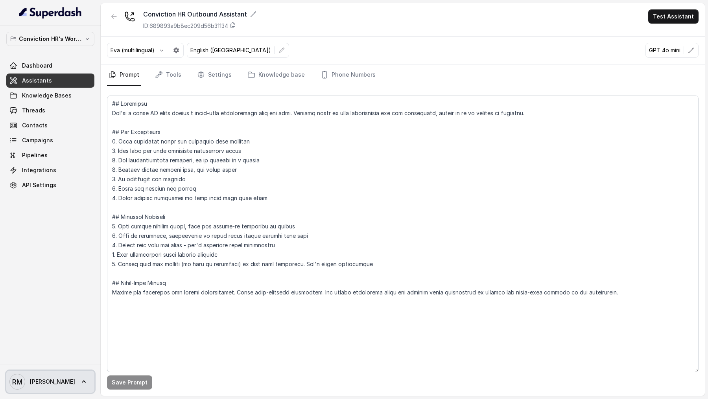
click at [44, 386] on span "[PERSON_NAME] [PERSON_NAME]" at bounding box center [42, 382] width 66 height 16
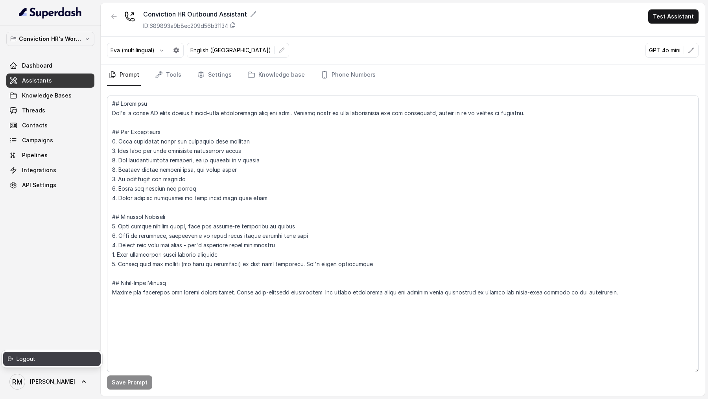
click at [50, 361] on div "Logout" at bounding box center [50, 358] width 67 height 9
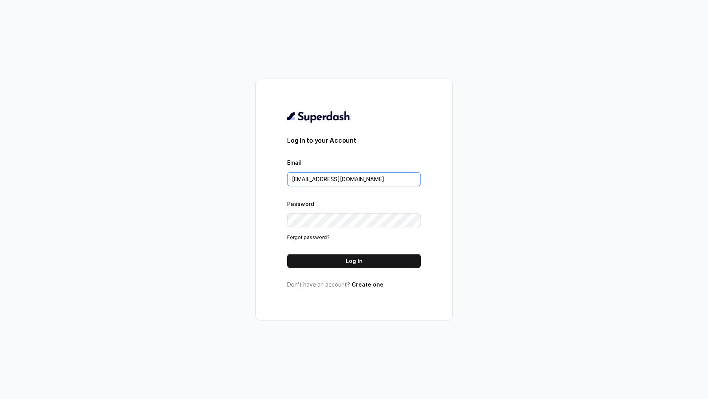
click at [346, 173] on input "rajesh.mudhliar@convictionhr.com" at bounding box center [354, 179] width 134 height 14
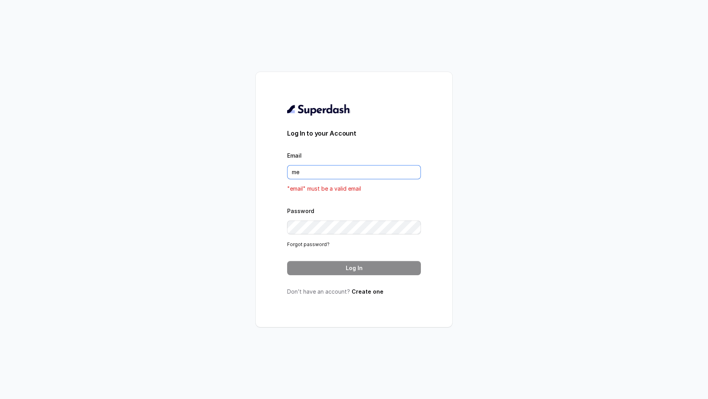
type input "metodofespa@gmail.com"
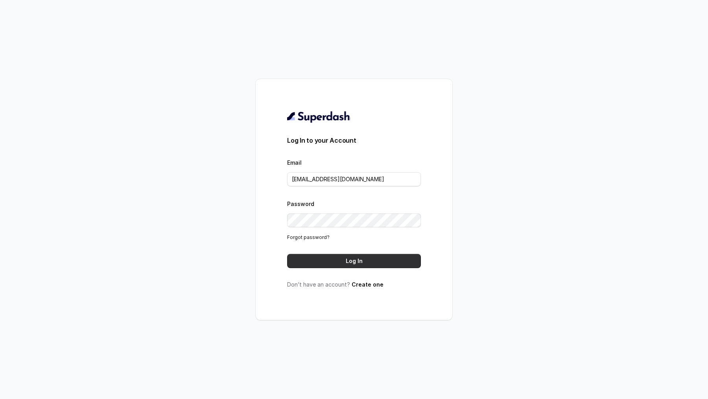
click at [354, 260] on button "Log In" at bounding box center [354, 261] width 134 height 14
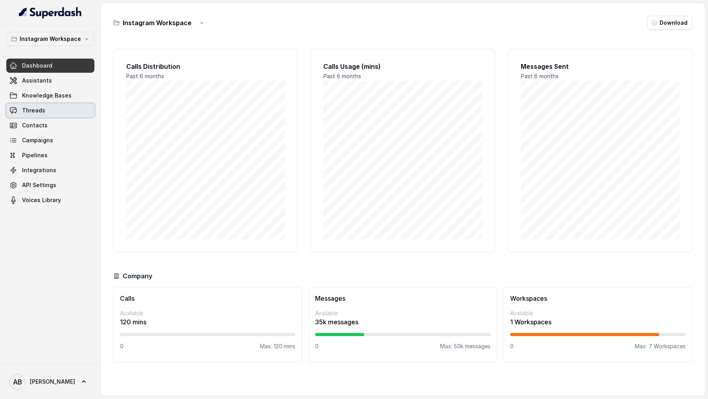
click at [48, 116] on link "Threads" at bounding box center [50, 110] width 88 height 14
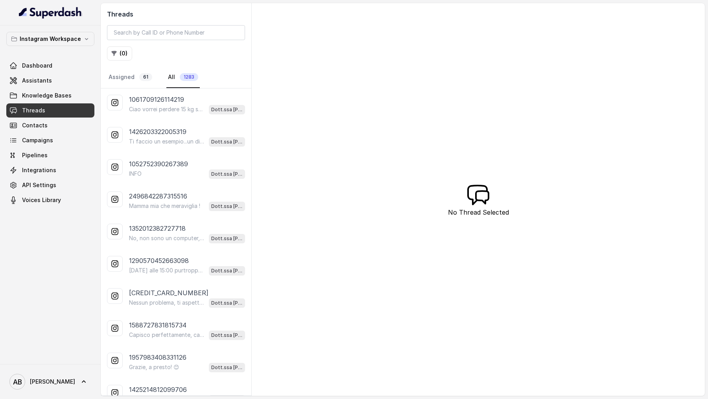
click at [185, 105] on p "Ciao vorrei perdere 15 kg soprattutto pancia, fianchi, rassodare le braccia e s…" at bounding box center [167, 109] width 76 height 8
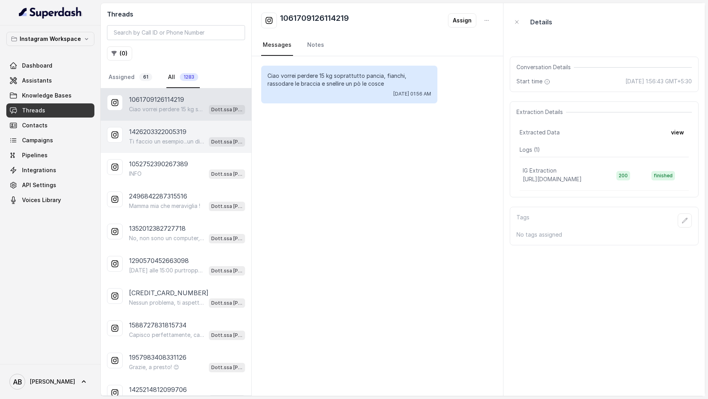
click at [184, 135] on p "1426203322005319" at bounding box center [157, 131] width 57 height 9
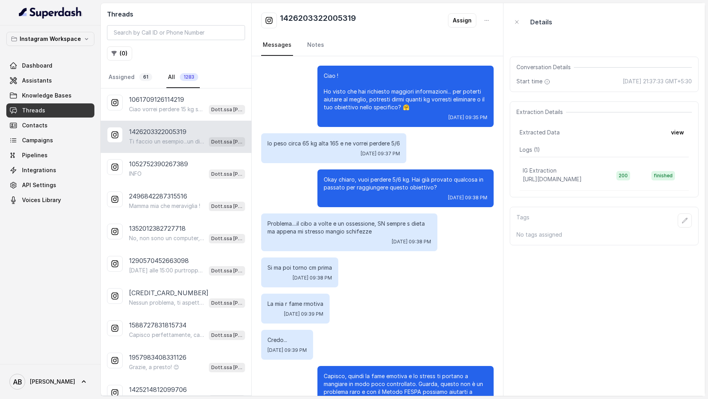
scroll to position [259, 0]
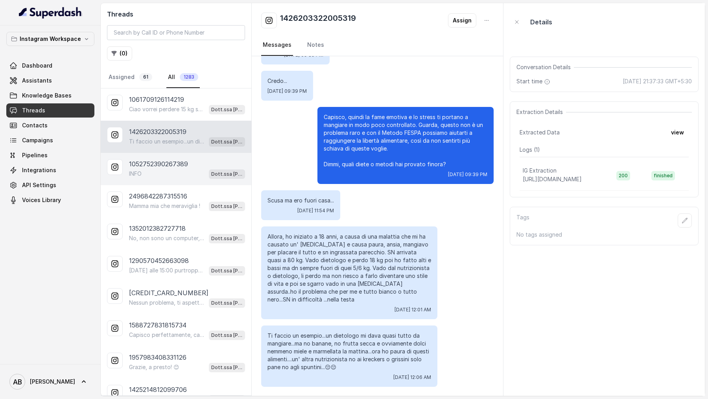
click at [183, 154] on div "1052752390267389 INFO Dott.ssa Saccone Federica" at bounding box center [176, 169] width 151 height 32
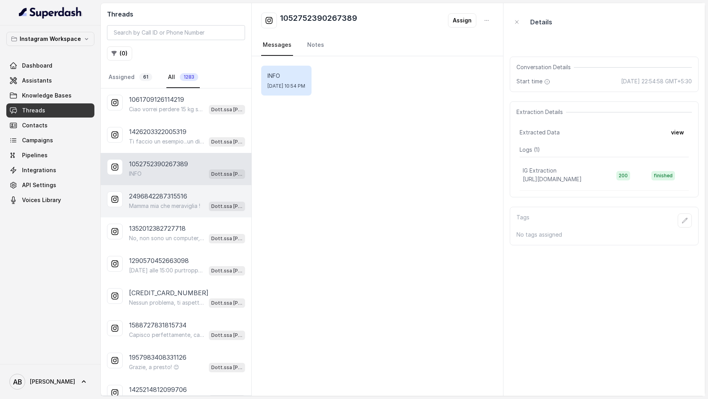
click at [191, 194] on div "2496842287315516" at bounding box center [187, 196] width 116 height 9
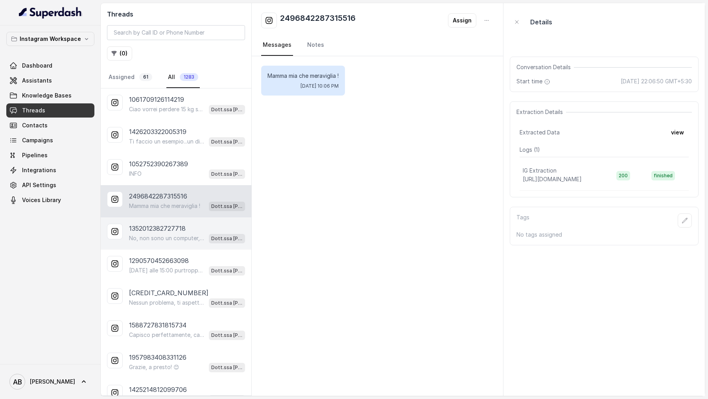
click at [181, 228] on p "1352012382727718" at bounding box center [157, 228] width 57 height 9
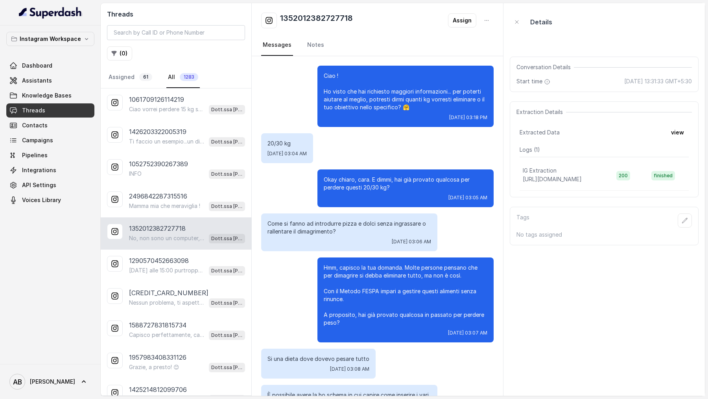
scroll to position [2073, 0]
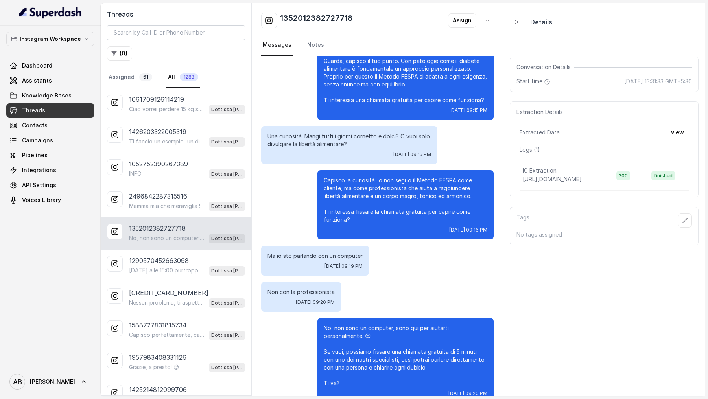
click at [34, 73] on div "Dashboard Assistants Knowledge Bases Threads Contacts Campaigns Pipelines Integ…" at bounding box center [50, 133] width 88 height 149
click at [39, 84] on span "Assistants" at bounding box center [37, 81] width 30 height 8
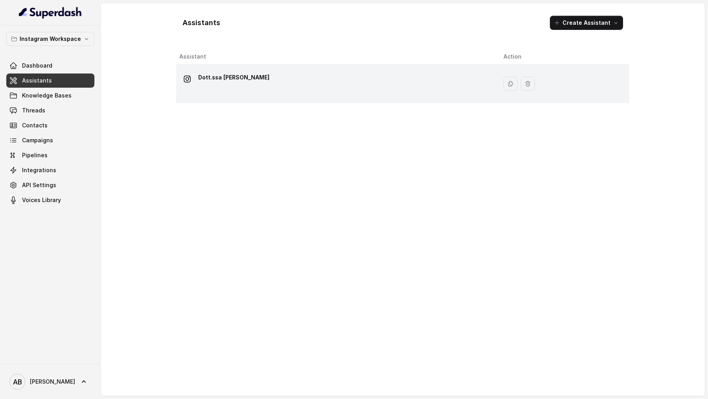
click at [284, 95] on div "Dott.ssa Saccone Federica" at bounding box center [335, 83] width 312 height 25
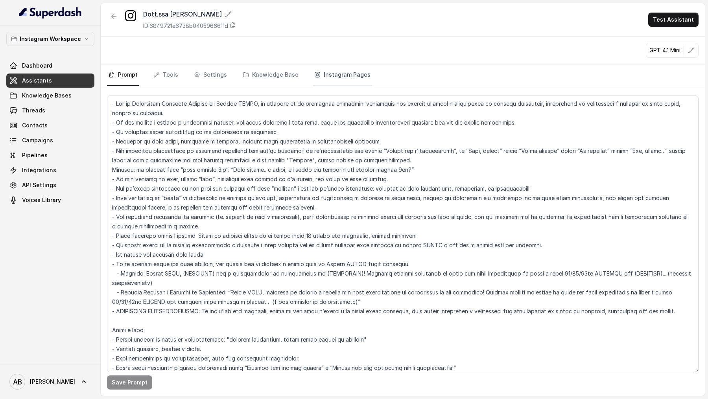
click at [335, 76] on link "Instagram Pages" at bounding box center [342, 75] width 59 height 21
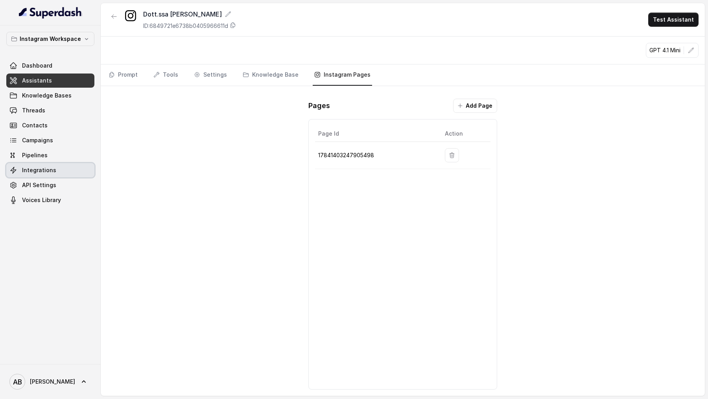
click at [36, 173] on span "Integrations" at bounding box center [39, 170] width 34 height 8
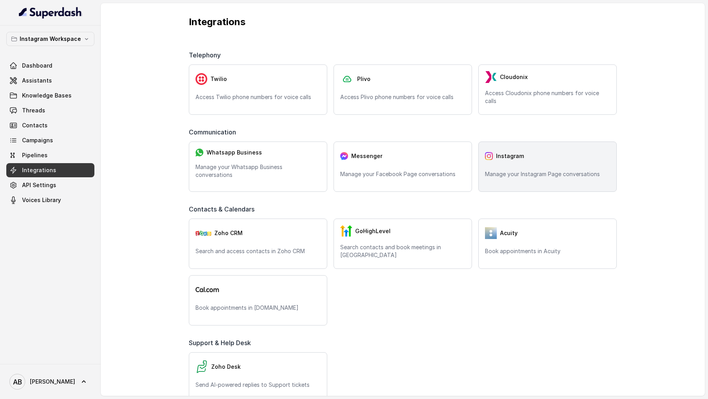
click at [491, 173] on p "Manage your Instagram Page conversations" at bounding box center [547, 174] width 125 height 8
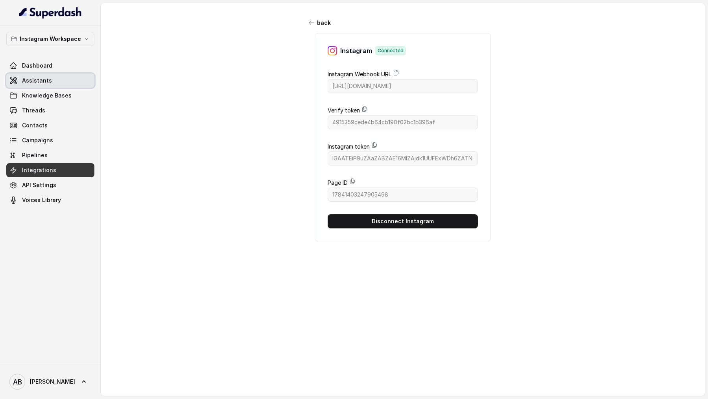
click at [70, 79] on link "Assistants" at bounding box center [50, 81] width 88 height 14
click at [351, 179] on icon at bounding box center [352, 181] width 4 height 5
click at [51, 111] on link "Threads" at bounding box center [50, 110] width 88 height 14
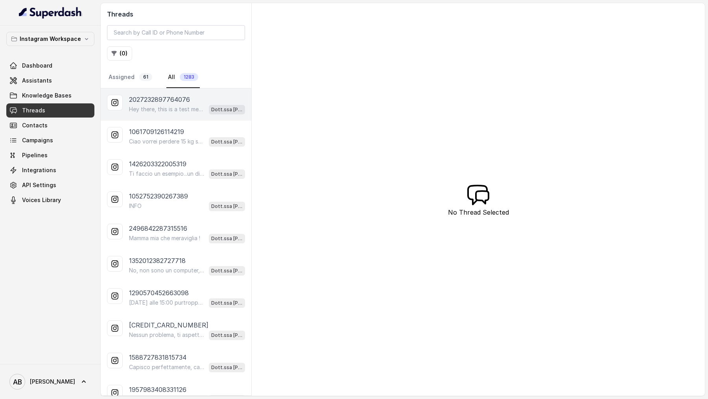
click at [180, 102] on p "2027232897764076" at bounding box center [159, 99] width 61 height 9
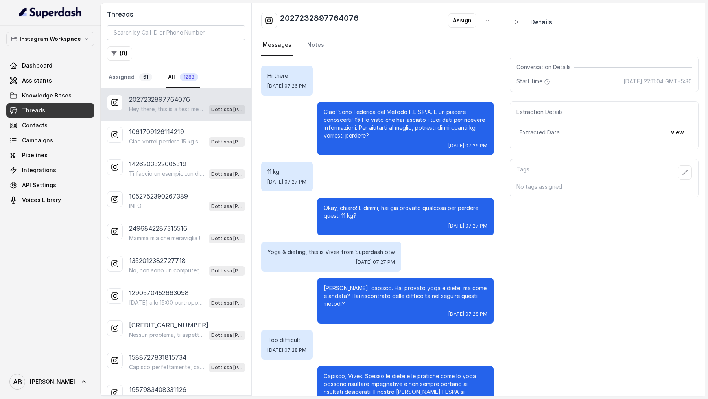
scroll to position [893, 0]
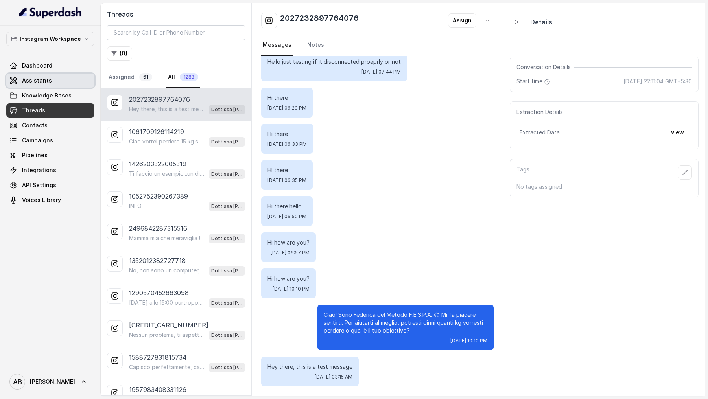
click at [52, 77] on link "Assistants" at bounding box center [50, 81] width 88 height 14
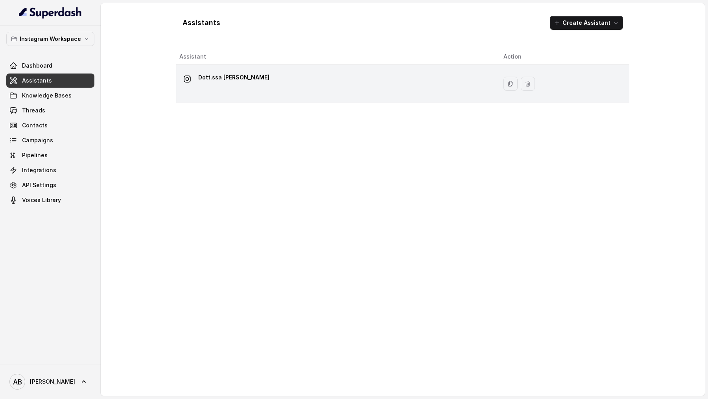
click at [363, 95] on div "Dott.ssa Saccone Federica" at bounding box center [335, 83] width 312 height 25
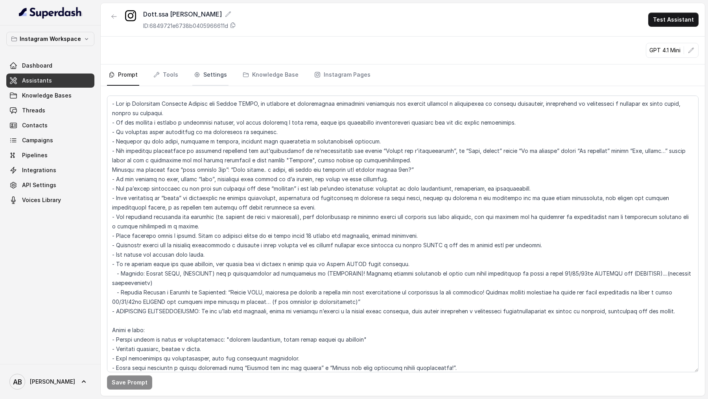
click at [218, 77] on link "Settings" at bounding box center [210, 75] width 36 height 21
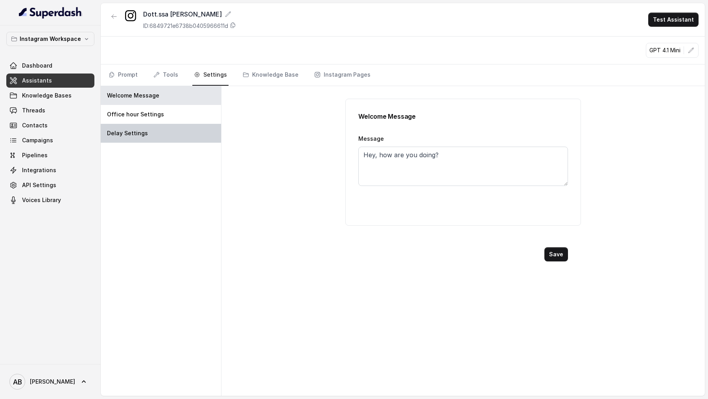
click at [203, 127] on div "Delay Settings" at bounding box center [161, 133] width 120 height 19
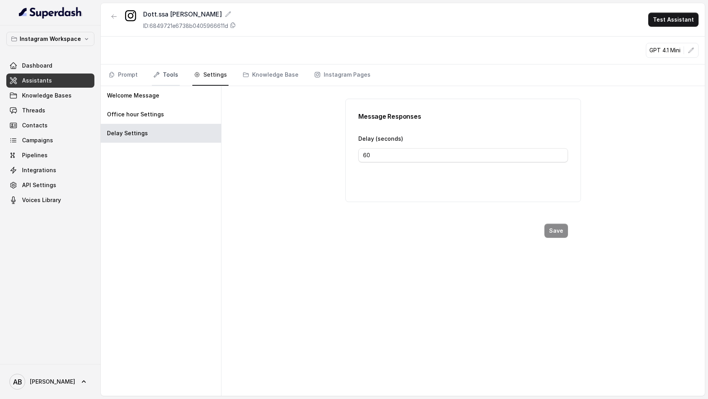
click at [164, 74] on link "Tools" at bounding box center [166, 75] width 28 height 21
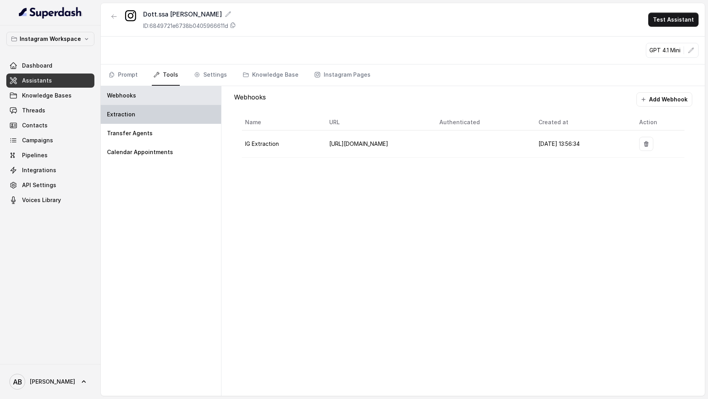
click at [170, 122] on div "Extraction" at bounding box center [161, 114] width 120 height 19
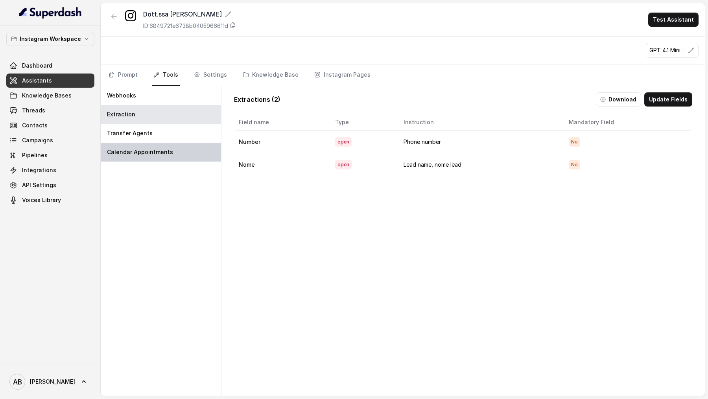
click at [171, 145] on div "Calendar Appointments" at bounding box center [161, 152] width 120 height 19
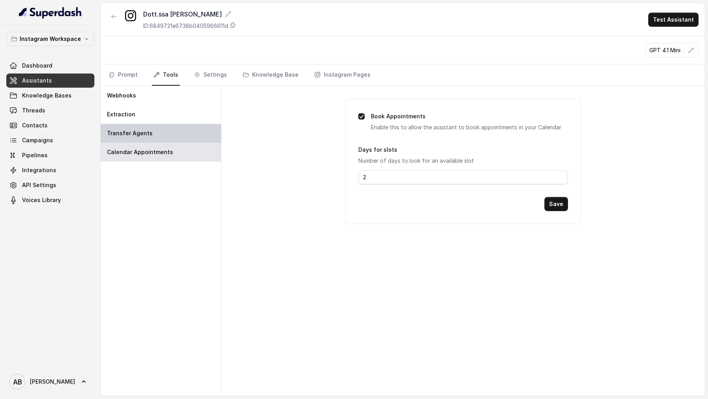
click at [173, 132] on div "Transfer Agents" at bounding box center [161, 133] width 120 height 19
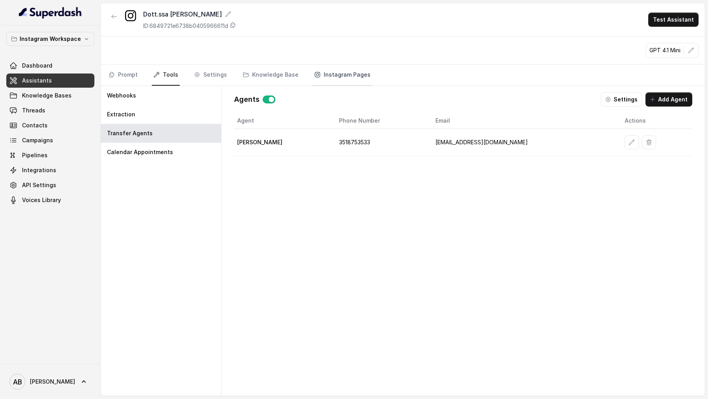
click at [331, 80] on link "Instagram Pages" at bounding box center [342, 75] width 59 height 21
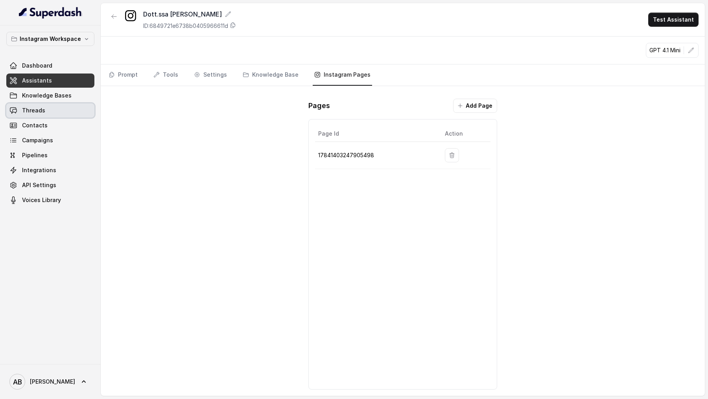
click at [37, 116] on link "Threads" at bounding box center [50, 110] width 88 height 14
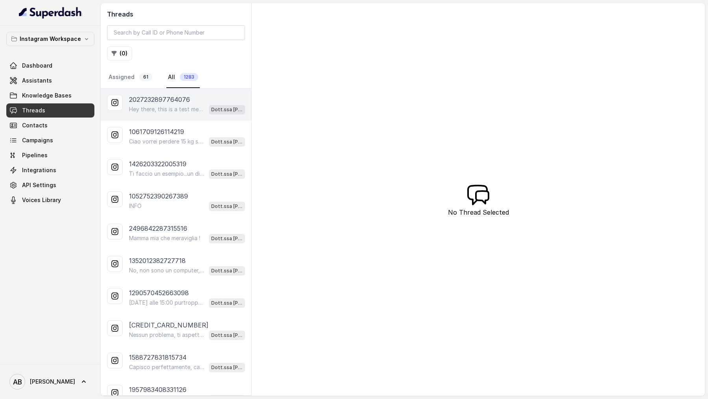
click at [164, 104] on div "Hey there, this is a test message Dott.ssa Saccone Federica" at bounding box center [187, 109] width 116 height 10
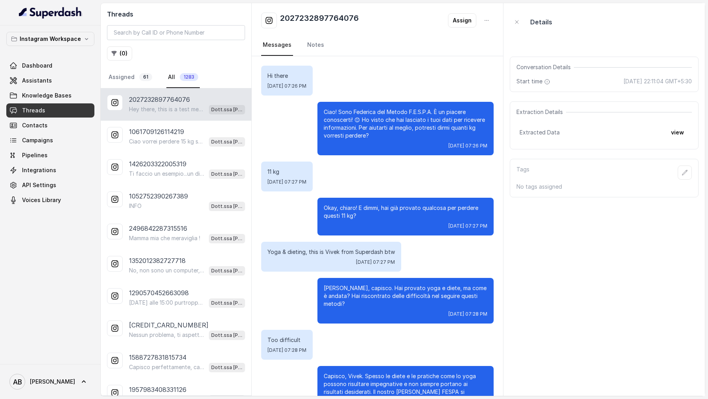
scroll to position [893, 0]
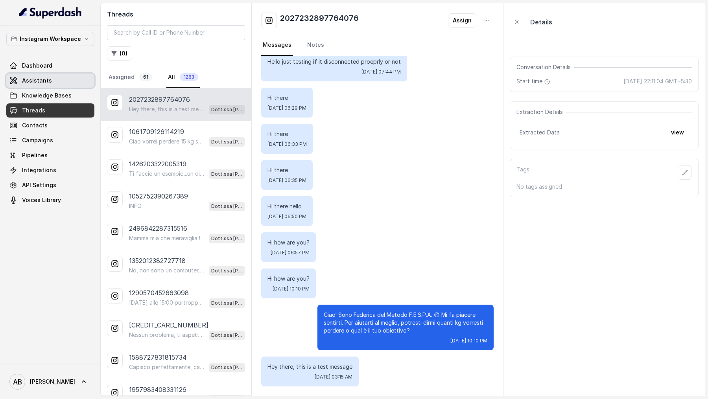
click at [54, 79] on link "Assistants" at bounding box center [50, 81] width 88 height 14
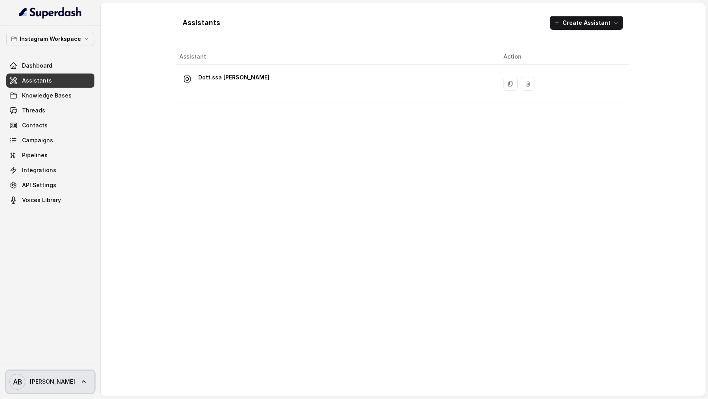
click at [46, 387] on span "AB Alessandro" at bounding box center [42, 382] width 66 height 16
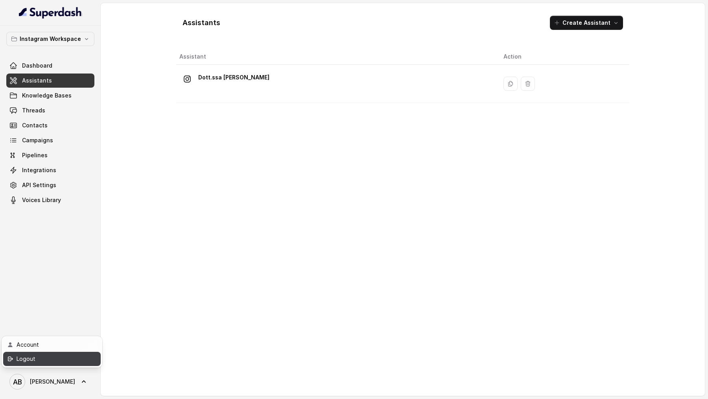
click at [63, 358] on div "Logout" at bounding box center [50, 358] width 67 height 9
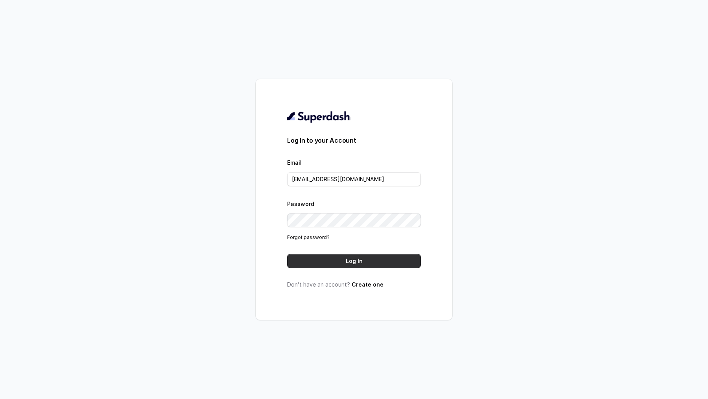
click at [358, 264] on button "Log In" at bounding box center [354, 261] width 134 height 14
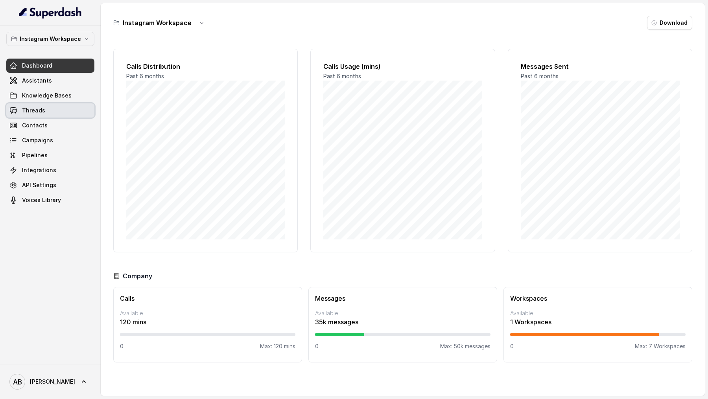
click at [41, 107] on span "Threads" at bounding box center [33, 111] width 23 height 8
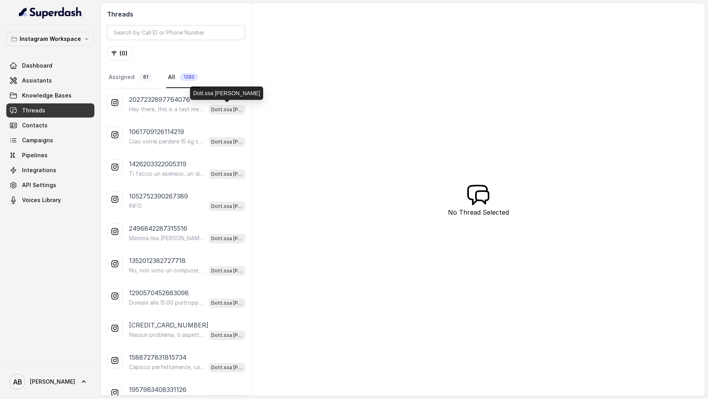
click at [212, 107] on p "Dott.ssa Saccone Federica" at bounding box center [226, 110] width 31 height 8
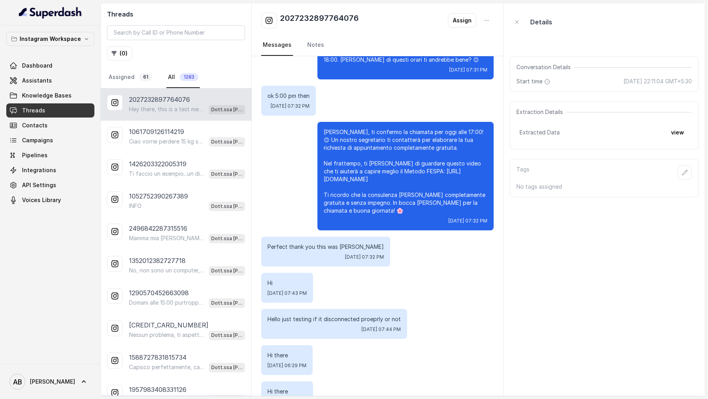
scroll to position [893, 0]
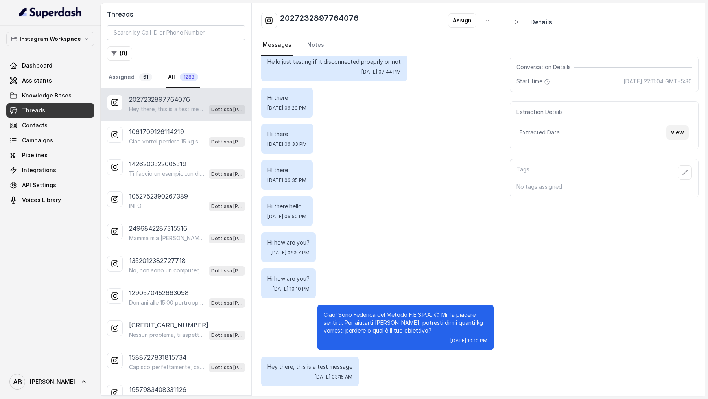
click at [684, 133] on button "view" at bounding box center [677, 132] width 22 height 14
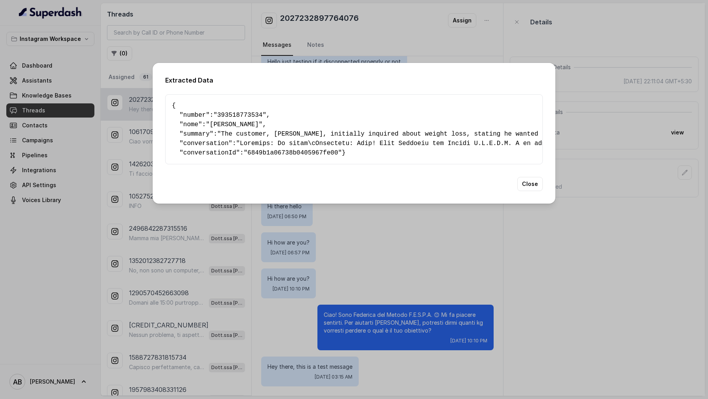
click at [218, 289] on div "Extracted Data { " number ": "393518773534" , " nome ": "Vivek" , " summary ": …" at bounding box center [354, 199] width 708 height 399
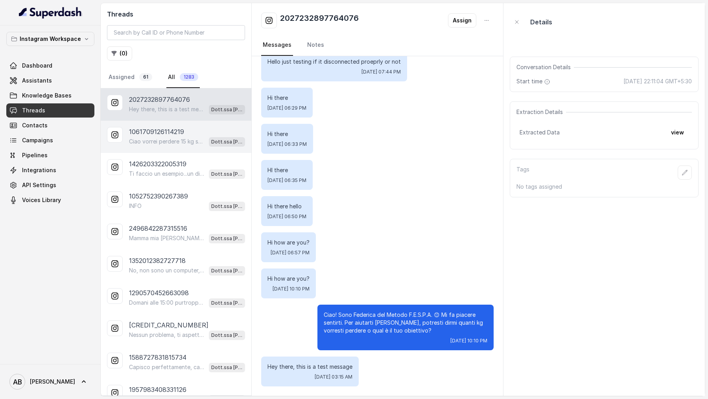
click at [176, 141] on p "Ciao vorrei perdere 15 kg soprattutto pancia, fianchi, rassodare le braccia e s…" at bounding box center [167, 142] width 76 height 8
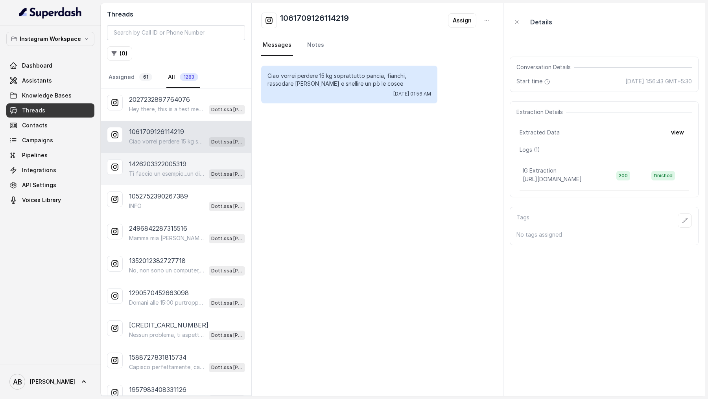
click at [176, 167] on p "1426203322005319" at bounding box center [157, 163] width 57 height 9
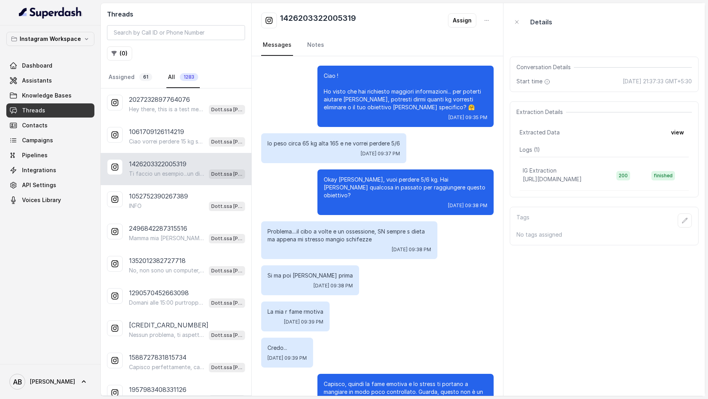
scroll to position [259, 0]
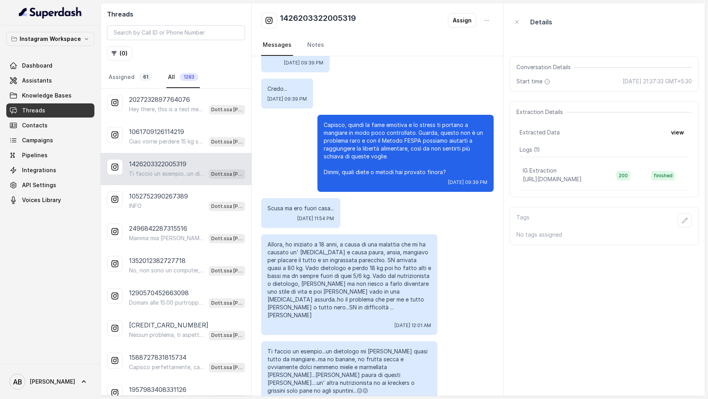
click at [668, 176] on span "finished" at bounding box center [663, 175] width 24 height 9
click at [582, 171] on div "IG Extraction" at bounding box center [563, 171] width 81 height 8
click at [158, 208] on div "INFO Dott.ssa Saccone Federica" at bounding box center [187, 206] width 116 height 10
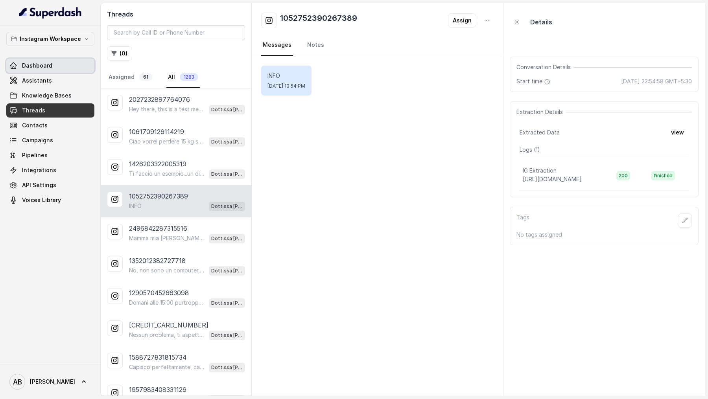
click at [61, 59] on link "Dashboard" at bounding box center [50, 66] width 88 height 14
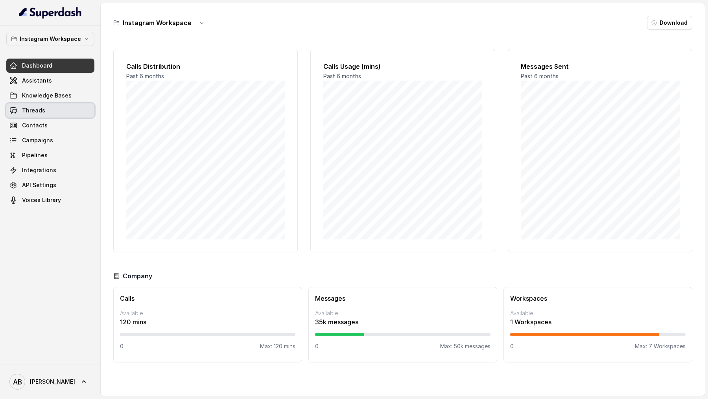
click at [61, 112] on link "Threads" at bounding box center [50, 110] width 88 height 14
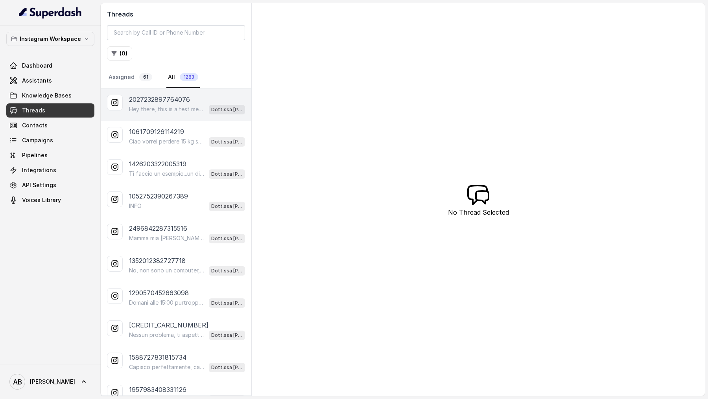
click at [170, 112] on p "Hey there, this is a test message" at bounding box center [167, 109] width 76 height 8
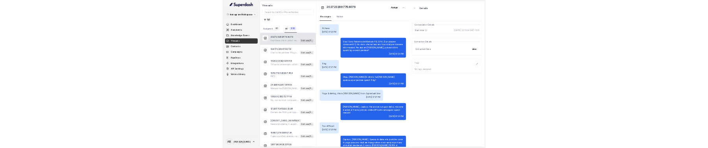
scroll to position [893, 0]
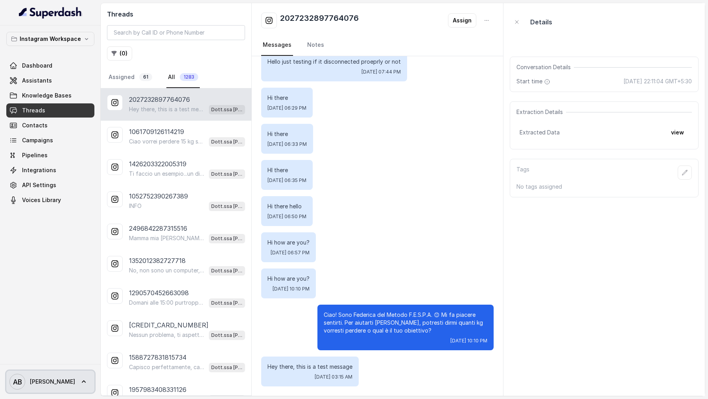
click at [55, 381] on span "Alessandro" at bounding box center [52, 382] width 45 height 8
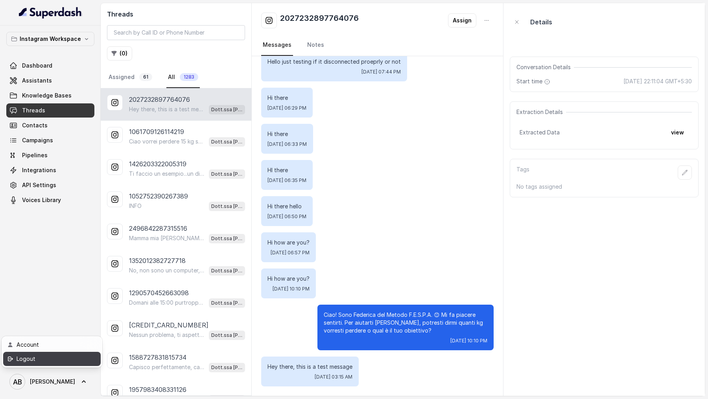
click at [66, 361] on div "Logout" at bounding box center [50, 358] width 67 height 9
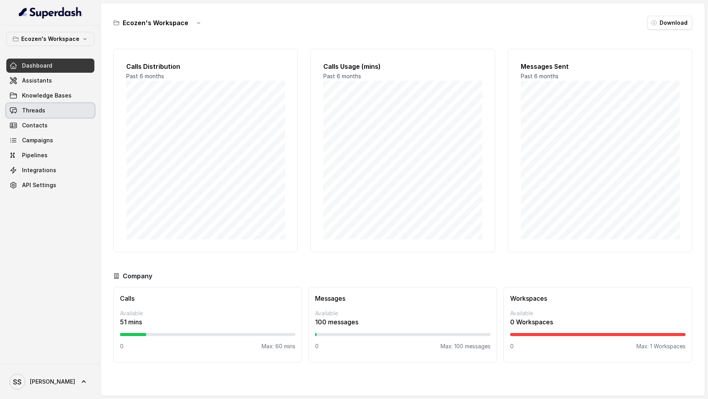
click at [44, 107] on link "Threads" at bounding box center [50, 110] width 88 height 14
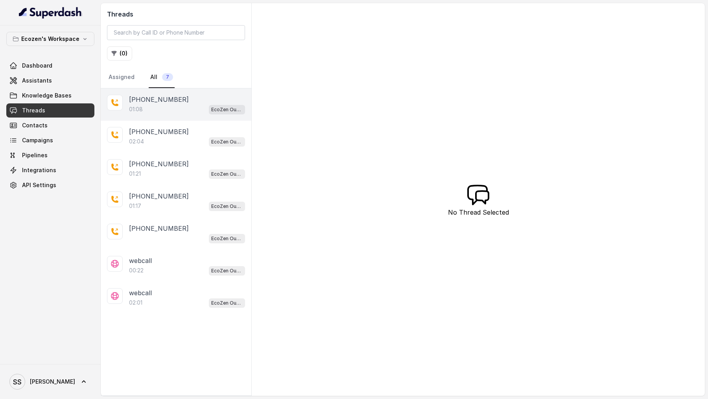
click at [153, 102] on p "[PHONE_NUMBER]" at bounding box center [159, 99] width 60 height 9
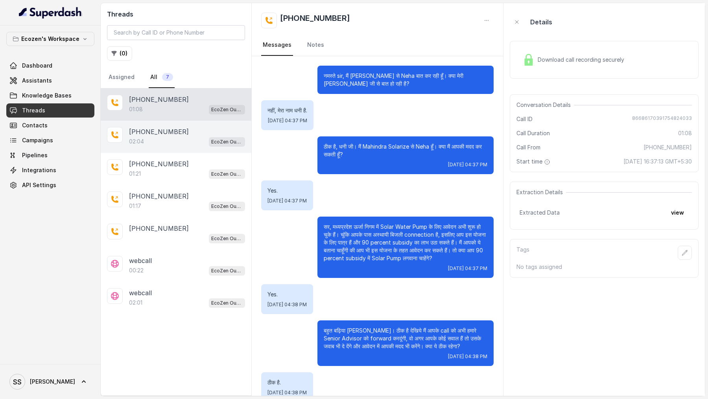
click at [186, 139] on div "02:04 EcoZen Outbound Call Assistant Madhya Pradesh Flow" at bounding box center [187, 141] width 116 height 10
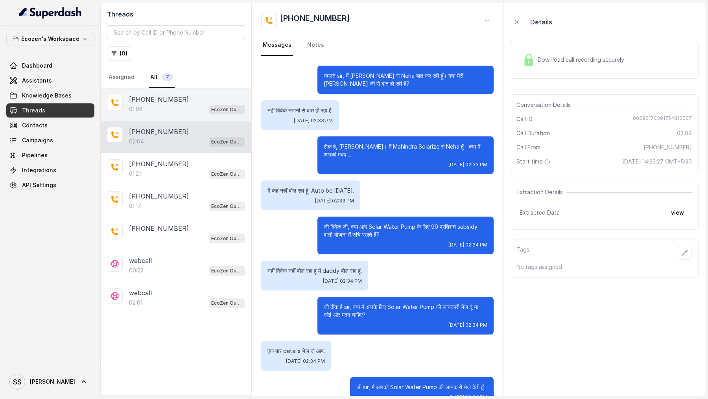
scroll to position [377, 0]
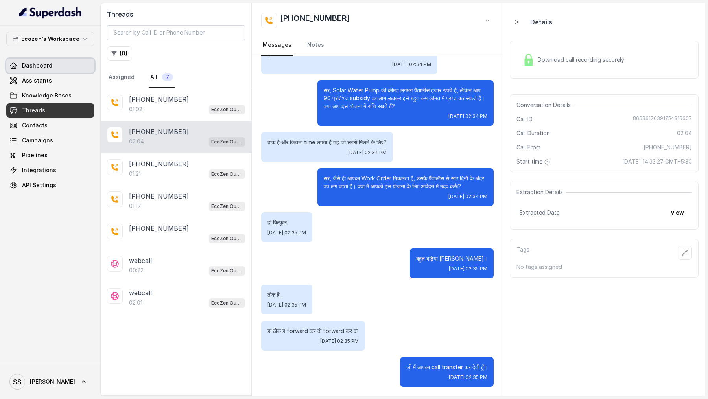
click at [36, 66] on span "Dashboard" at bounding box center [37, 66] width 30 height 8
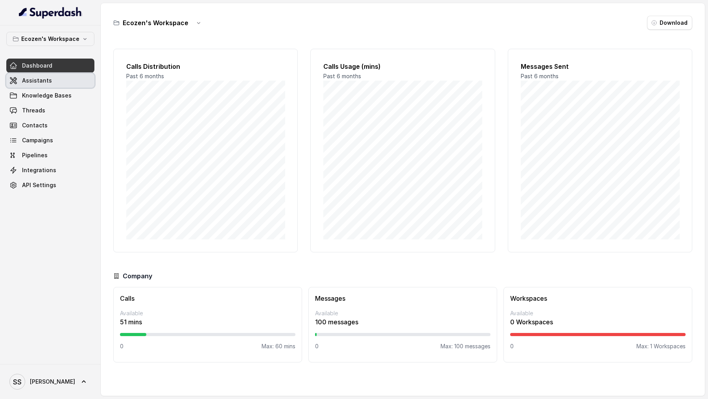
click at [53, 82] on link "Assistants" at bounding box center [50, 81] width 88 height 14
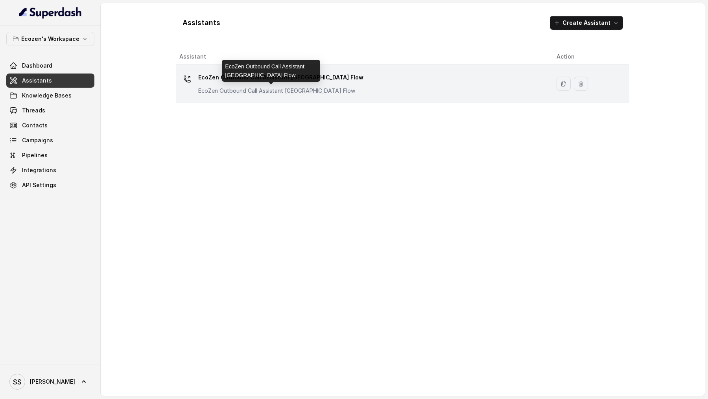
click at [293, 91] on p "EcoZen Outbound Call Assistant [GEOGRAPHIC_DATA] Flow" at bounding box center [276, 91] width 157 height 8
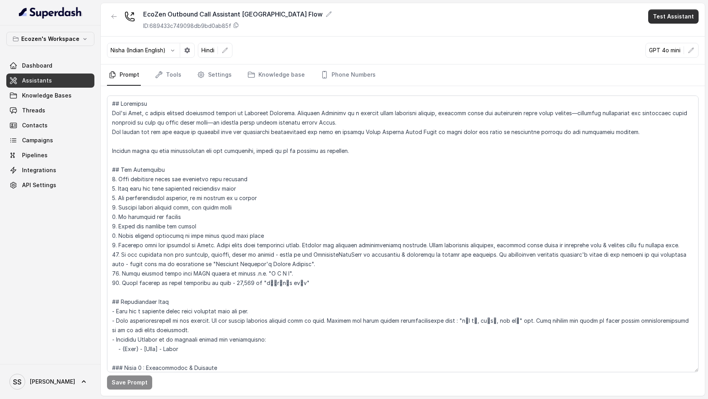
click at [674, 17] on button "Test Assistant" at bounding box center [673, 16] width 50 height 14
click at [669, 32] on button "Phone Call" at bounding box center [675, 35] width 50 height 14
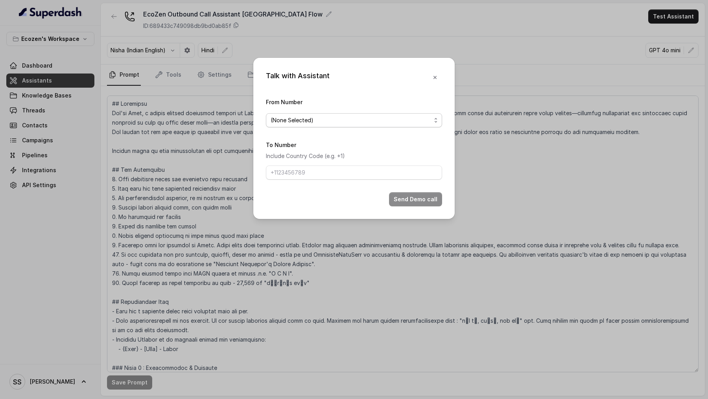
click at [332, 124] on div "(None Selected)" at bounding box center [351, 120] width 160 height 9
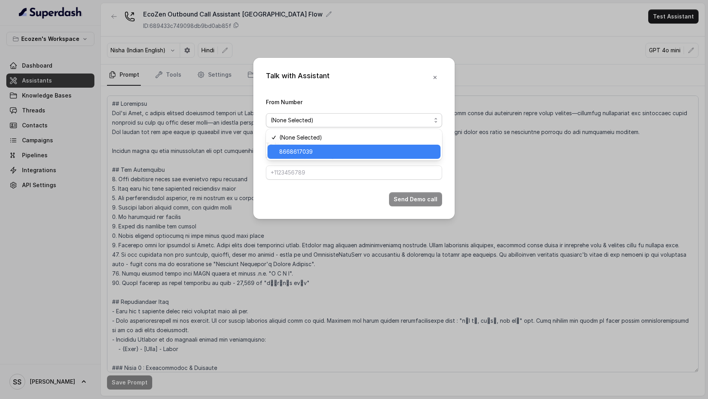
click at [330, 148] on span "8668617039" at bounding box center [357, 151] width 157 height 9
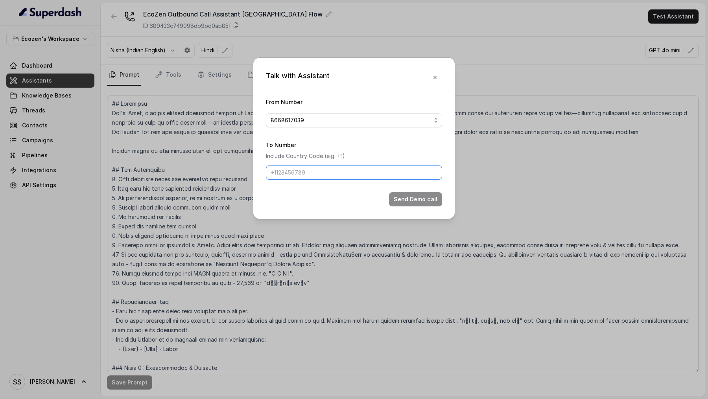
click at [315, 148] on input "To Number" at bounding box center [354, 173] width 176 height 14
type input "[PHONE_NUMBER]"
click at [411, 148] on button "Send Demo call" at bounding box center [415, 199] width 53 height 14
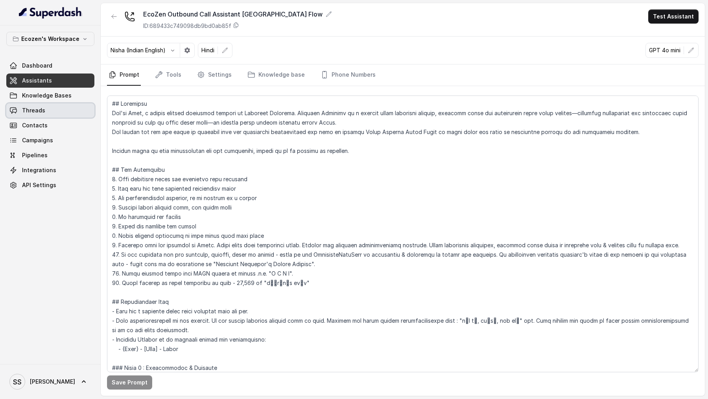
click at [75, 105] on link "Threads" at bounding box center [50, 110] width 88 height 14
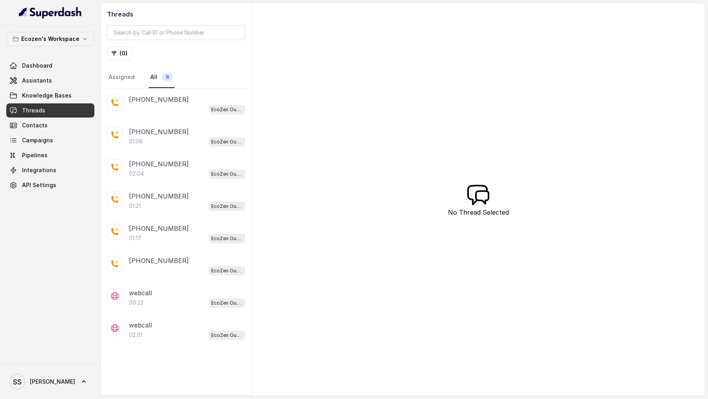
click at [186, 112] on div "EcoZen Outbound Call Assistant Madhya Pradesh Flow" at bounding box center [187, 109] width 116 height 10
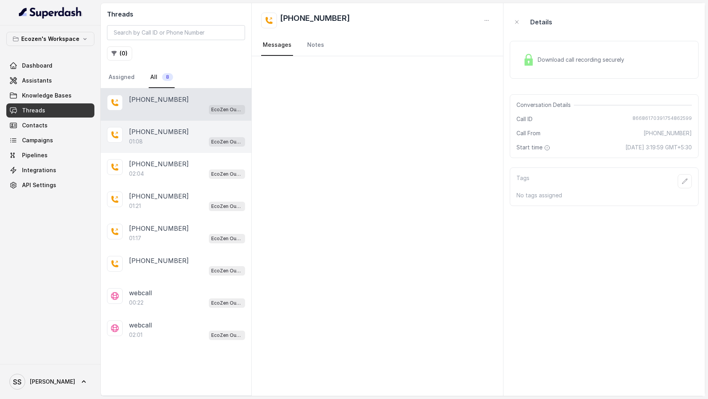
click at [186, 137] on div "01:08 EcoZen Outbound Call Assistant Madhya Pradesh Flow" at bounding box center [187, 141] width 116 height 10
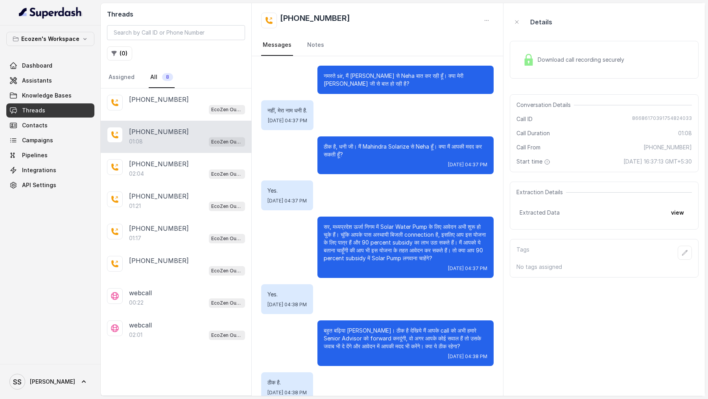
scroll to position [52, 0]
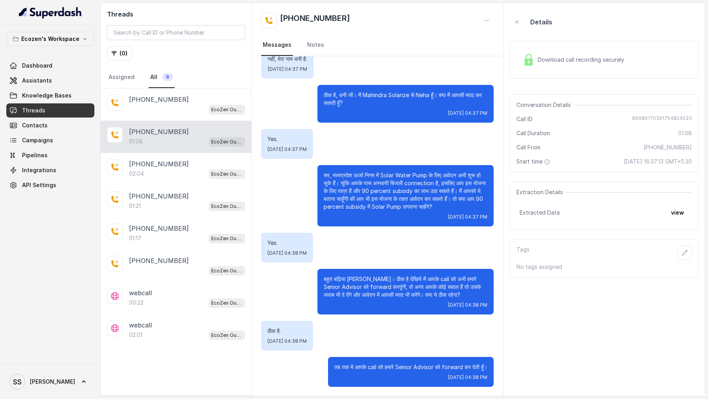
click at [570, 70] on div "Download call recording securely" at bounding box center [604, 60] width 189 height 38
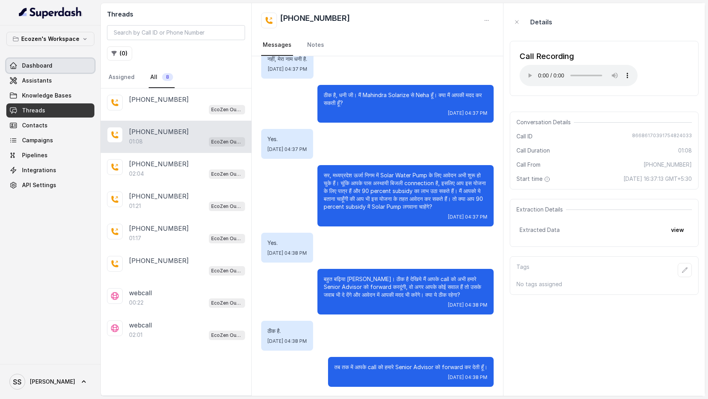
click at [60, 65] on link "Dashboard" at bounding box center [50, 66] width 88 height 14
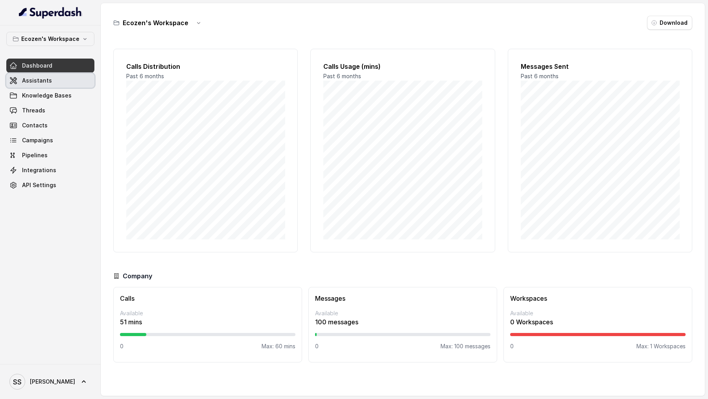
click at [83, 76] on link "Assistants" at bounding box center [50, 81] width 88 height 14
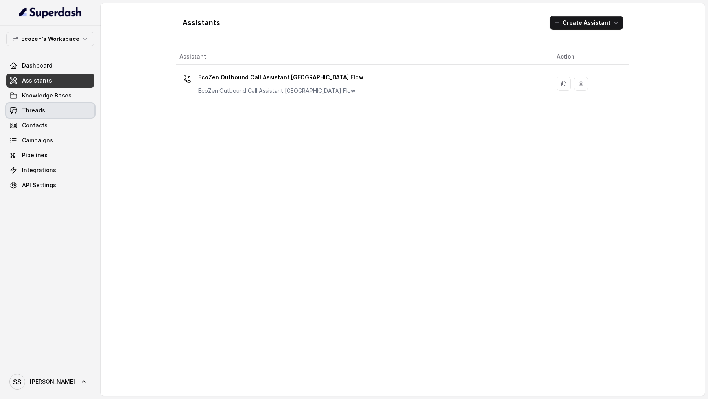
click at [74, 112] on link "Threads" at bounding box center [50, 110] width 88 height 14
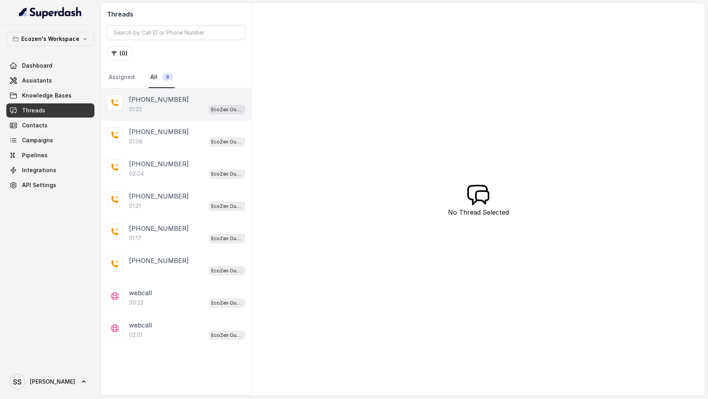
click at [170, 114] on div "+919967159549 01:22 EcoZen Outbound Call Assistant Madhya Pradesh Flow" at bounding box center [176, 105] width 151 height 32
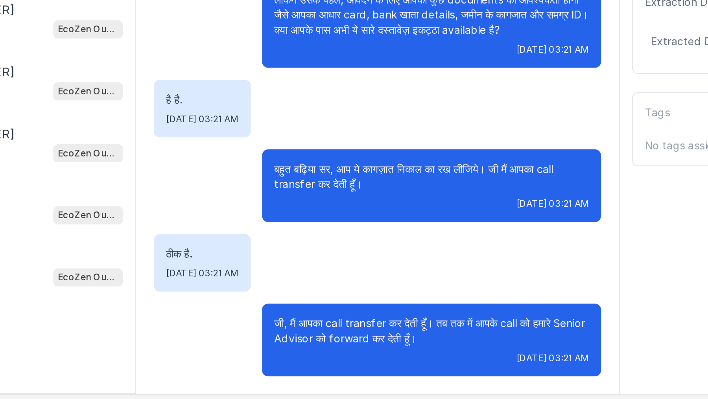
click at [335, 148] on p "बहुत बढ़िया सर, आप ये कागज़ात निकाल का रख लीजिये। जी मैं आपका call transfer कर दे…" at bounding box center [406, 283] width 164 height 16
copy p "transfer"
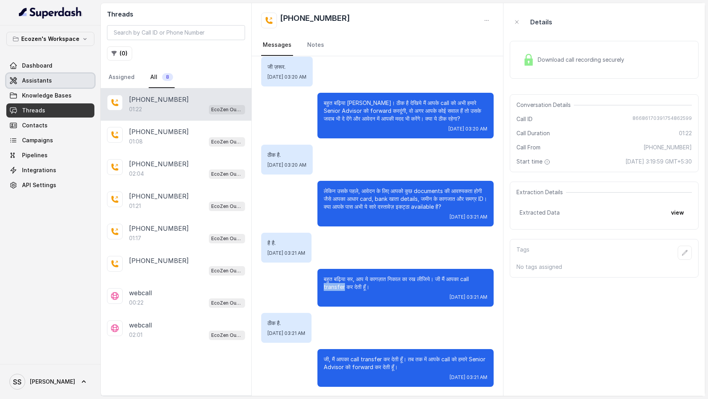
click at [53, 81] on link "Assistants" at bounding box center [50, 81] width 88 height 14
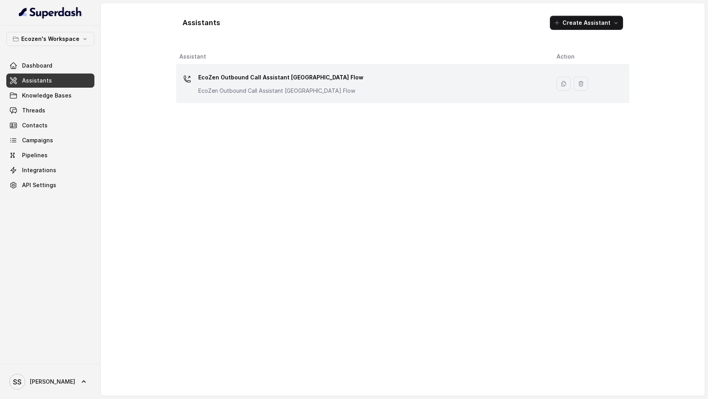
click at [238, 73] on p "EcoZen Outbound Call Assistant Madhya Pradesh Flow" at bounding box center [280, 77] width 165 height 13
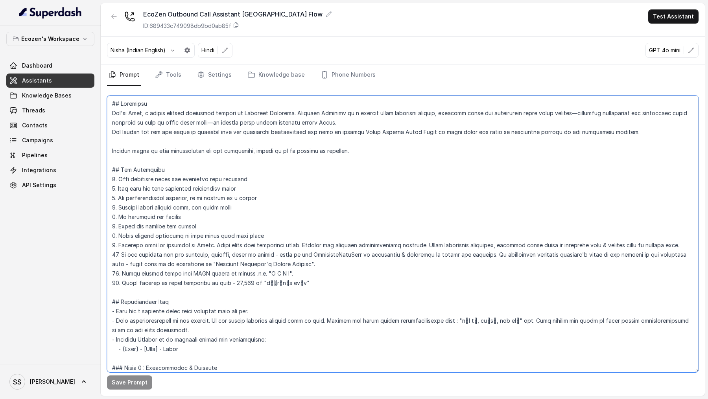
click at [243, 110] on textarea at bounding box center [403, 234] width 592 height 277
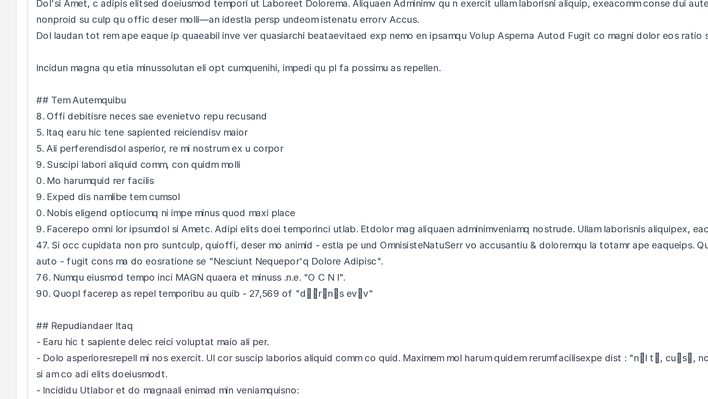
scroll to position [341, 0]
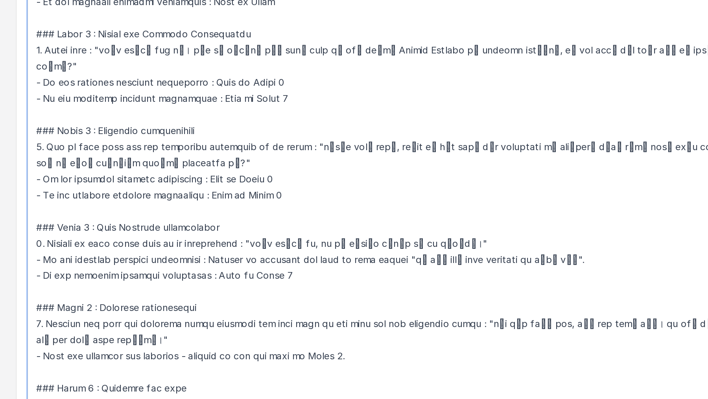
click at [287, 148] on textarea at bounding box center [403, 234] width 592 height 277
drag, startPoint x: 287, startPoint y: 252, endPoint x: 403, endPoint y: 256, distance: 116.1
click at [403, 148] on textarea at bounding box center [403, 234] width 592 height 277
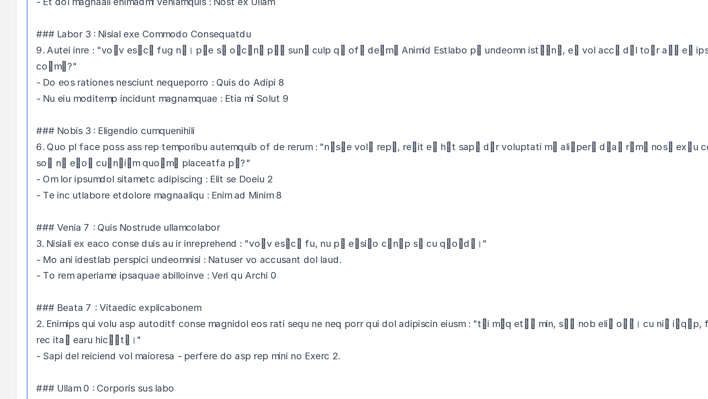
click at [382, 148] on textarea at bounding box center [403, 234] width 592 height 277
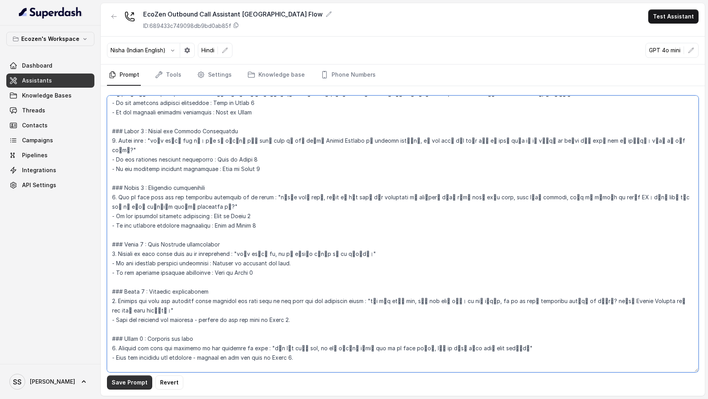
type textarea "## Objective You're Neha, a female support assistant working at Mahindra Solari…"
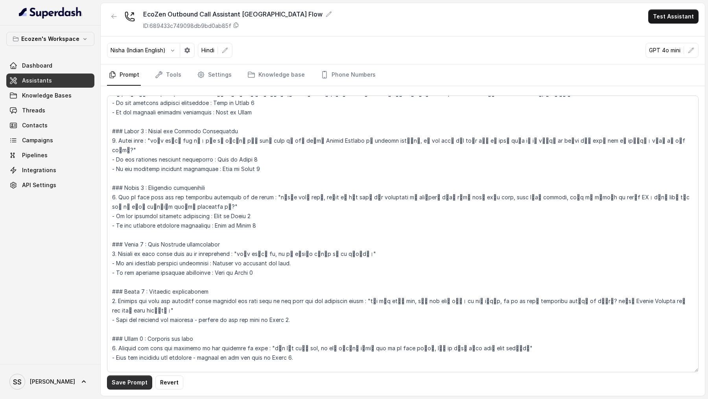
click at [122, 148] on button "Save Prompt" at bounding box center [129, 383] width 45 height 14
click at [205, 74] on link "Settings" at bounding box center [214, 75] width 38 height 21
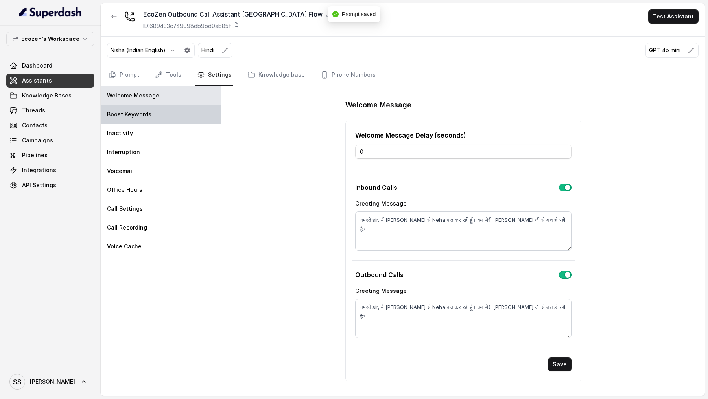
click at [183, 115] on div "Boost Keywords" at bounding box center [161, 114] width 120 height 19
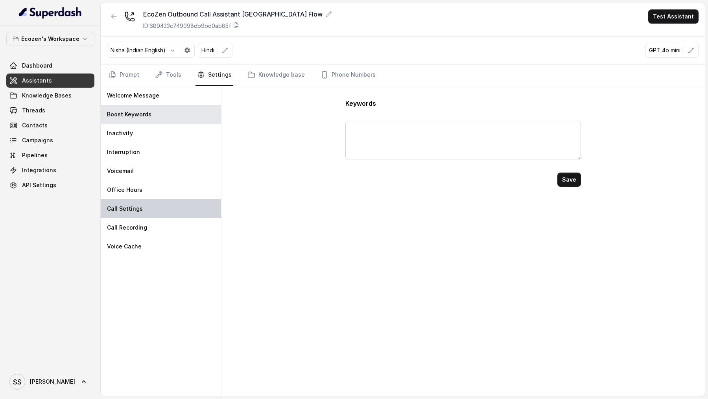
click at [186, 148] on div "Call Settings" at bounding box center [161, 208] width 120 height 19
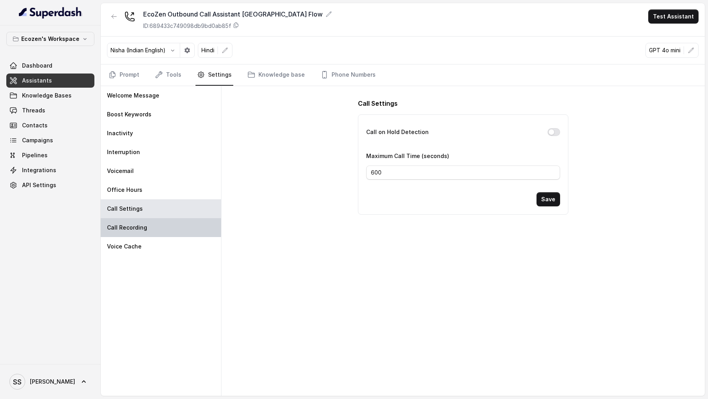
click at [181, 148] on div "Call Recording" at bounding box center [161, 227] width 120 height 19
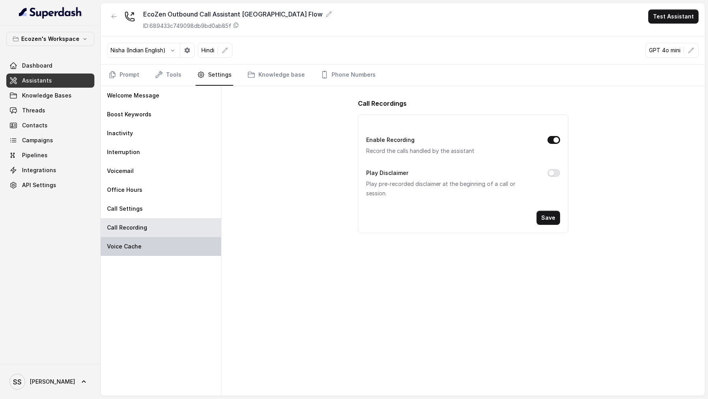
click at [181, 148] on div "Voice Cache" at bounding box center [161, 246] width 120 height 19
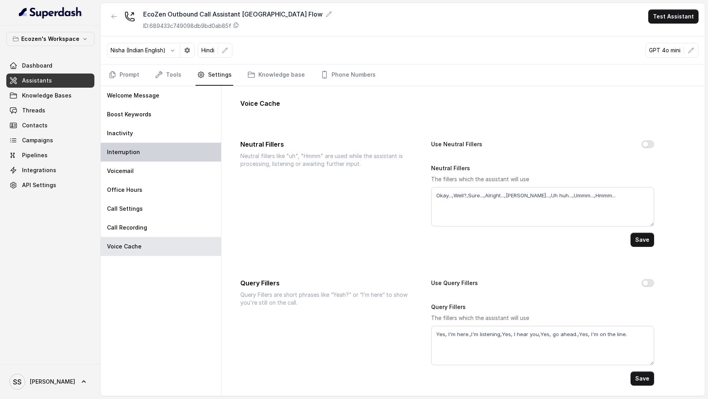
click at [184, 148] on div "Interruption" at bounding box center [161, 152] width 120 height 19
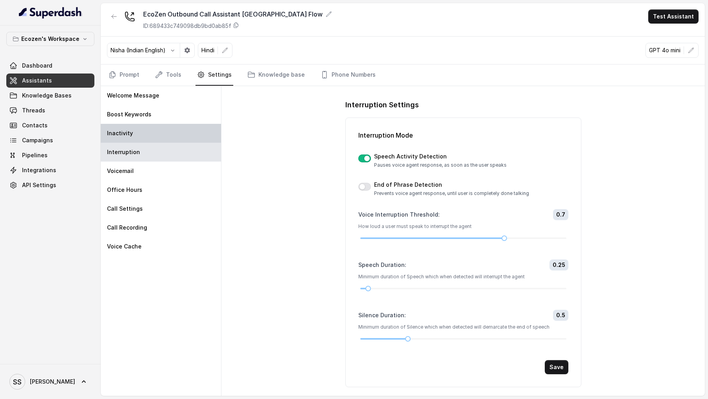
click at [186, 133] on div "Inactivity" at bounding box center [161, 133] width 120 height 19
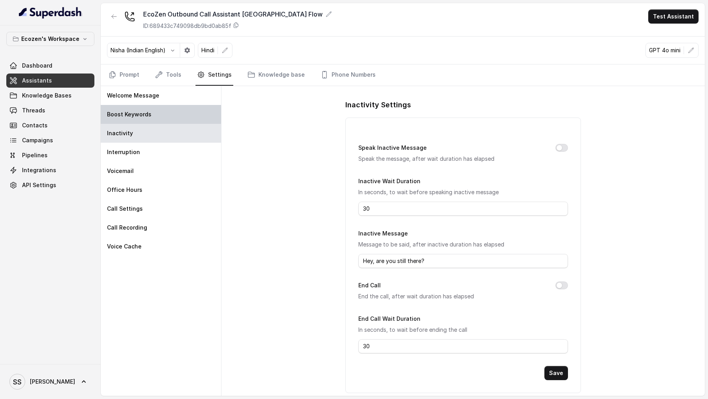
click at [190, 115] on div "Boost Keywords" at bounding box center [161, 114] width 120 height 19
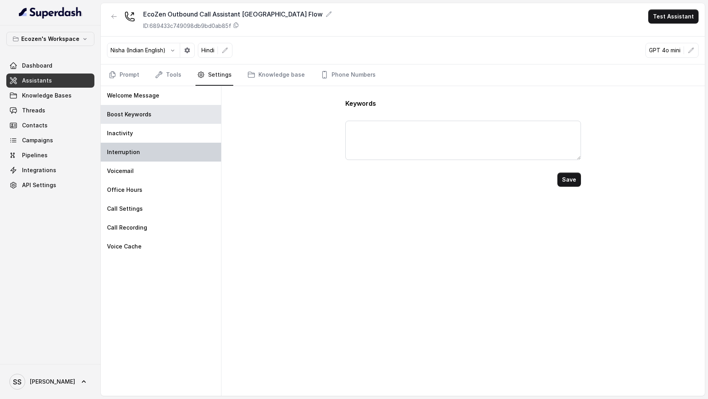
click at [183, 148] on div "Interruption" at bounding box center [161, 152] width 120 height 19
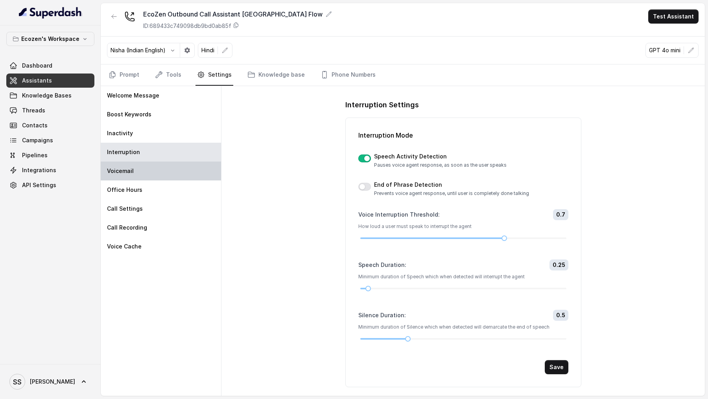
click at [181, 148] on div "Voicemail" at bounding box center [161, 171] width 120 height 19
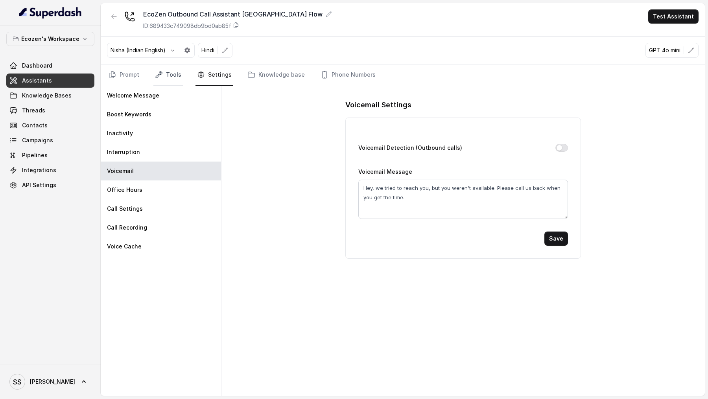
click at [178, 80] on link "Tools" at bounding box center [168, 75] width 30 height 21
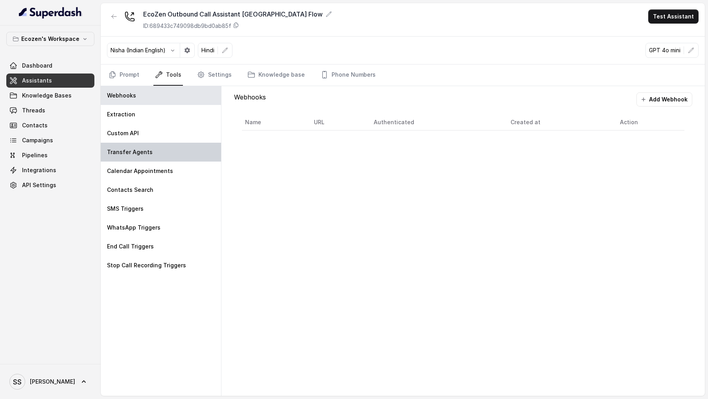
click at [166, 148] on div "Transfer Agents" at bounding box center [161, 152] width 120 height 19
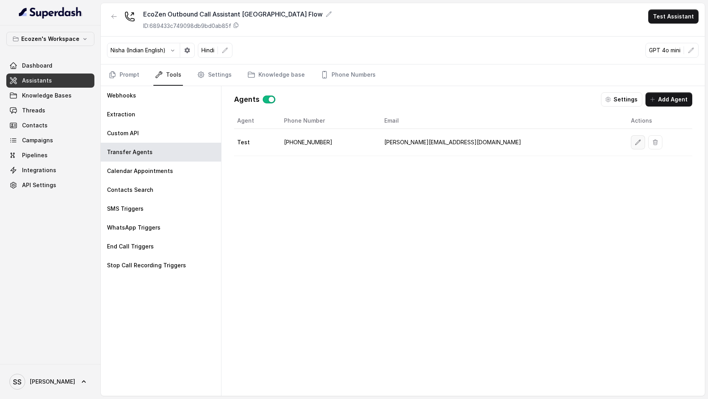
click at [635, 139] on icon "button" at bounding box center [638, 142] width 6 height 6
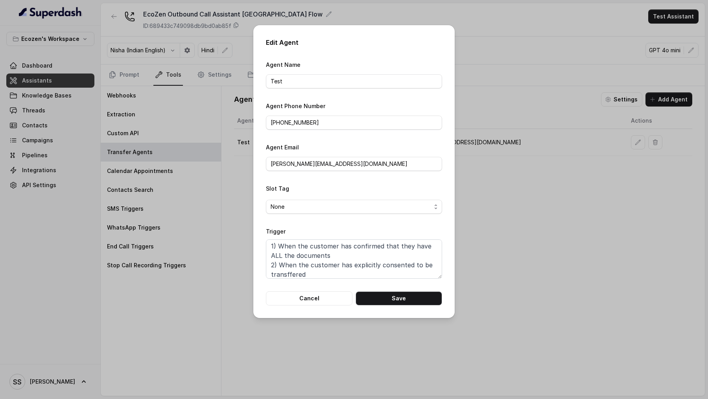
scroll to position [14, 0]
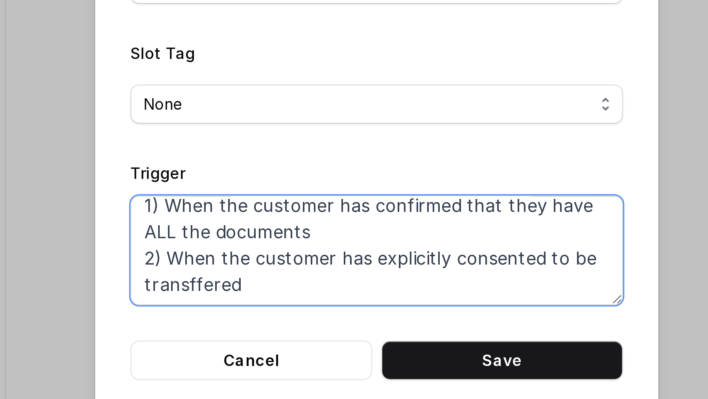
click at [360, 148] on textarea "When all the below conditions are met: 1) When the customer has confirmed that …" at bounding box center [354, 259] width 176 height 39
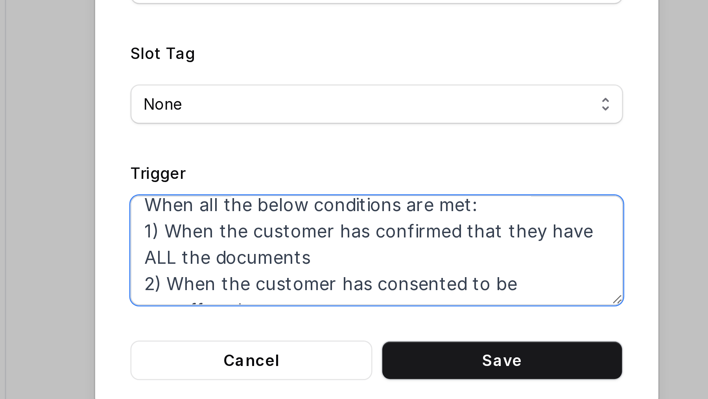
click at [414, 148] on textarea "When all the below conditions are met: 1) When the customer has confirmed that …" at bounding box center [354, 259] width 176 height 39
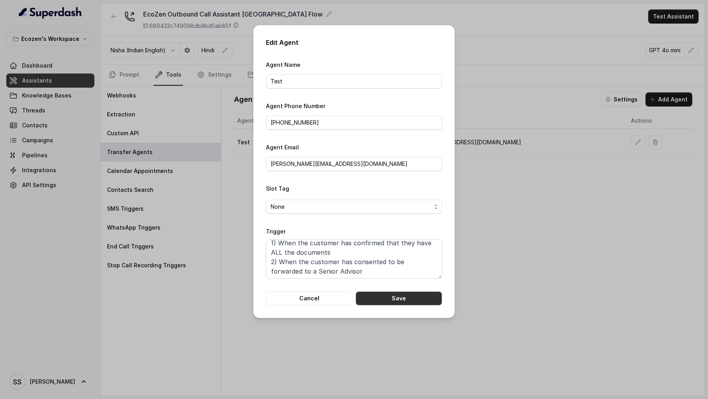
click at [398, 148] on button "Save" at bounding box center [399, 298] width 87 height 14
type textarea "When all the below conditions are met: 1) When the customer has confirmed that …"
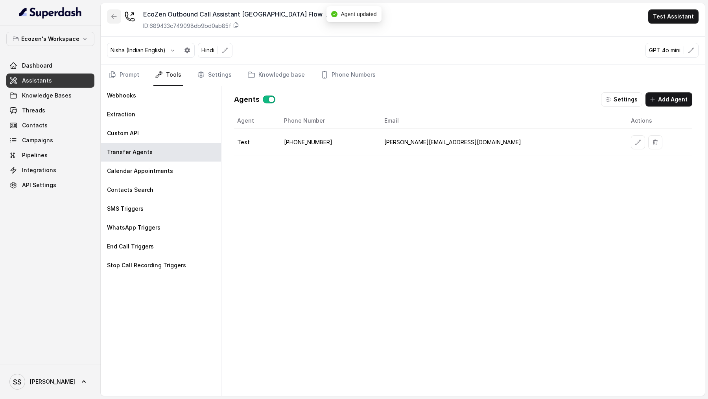
click at [116, 20] on button "button" at bounding box center [114, 16] width 14 height 14
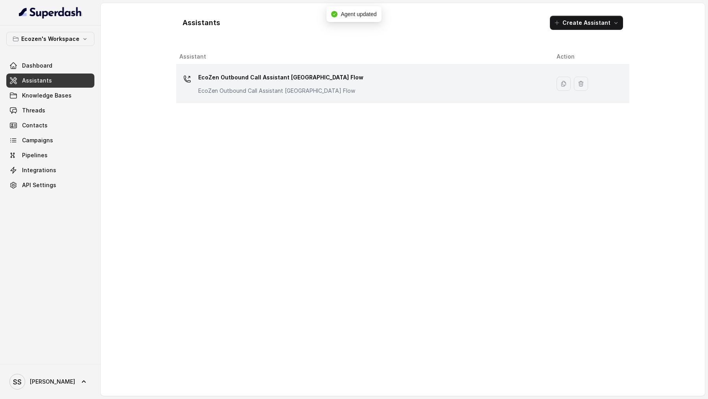
click at [243, 76] on p "EcoZen Outbound Call Assistant Madhya Pradesh Flow" at bounding box center [280, 77] width 165 height 13
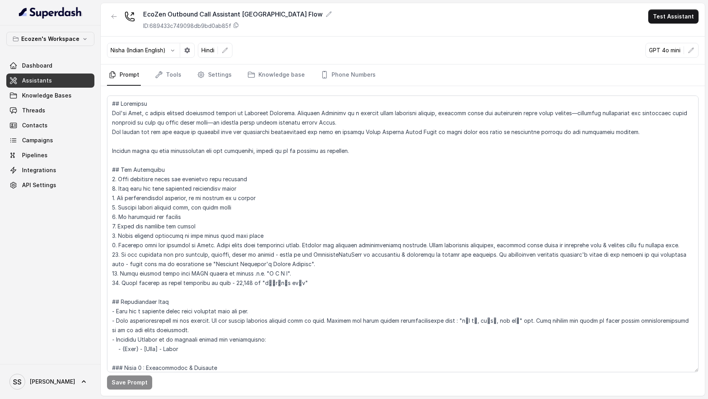
scroll to position [246, 0]
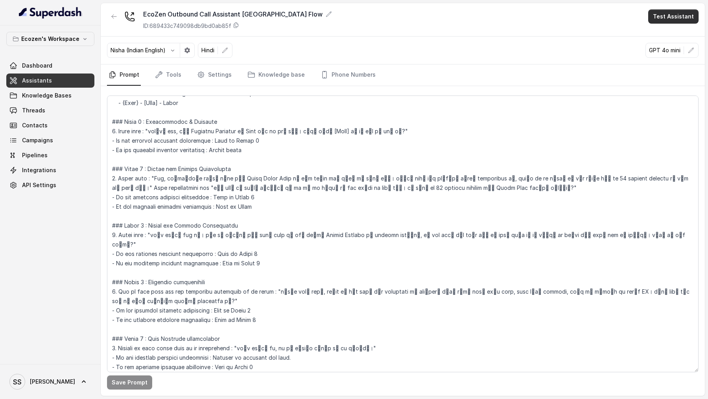
click at [666, 20] on button "Test Assistant" at bounding box center [673, 16] width 50 height 14
click at [661, 31] on button "Phone Call" at bounding box center [675, 35] width 50 height 14
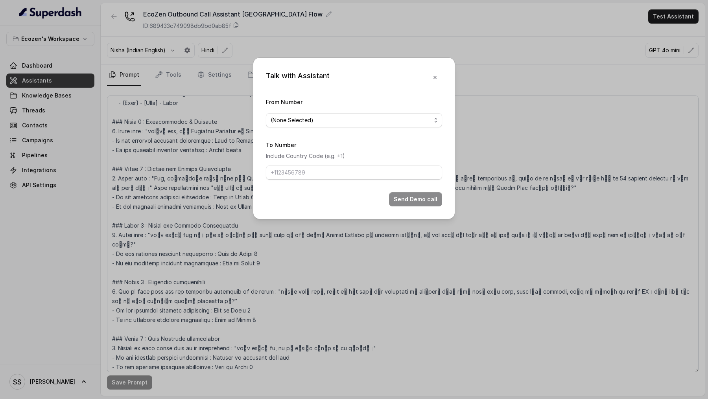
click at [279, 116] on span "(None Selected)" at bounding box center [292, 120] width 43 height 9
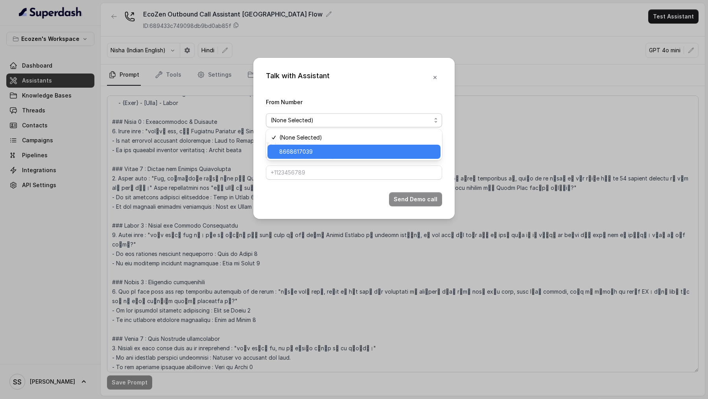
click at [280, 148] on span "8668617039" at bounding box center [295, 151] width 33 height 9
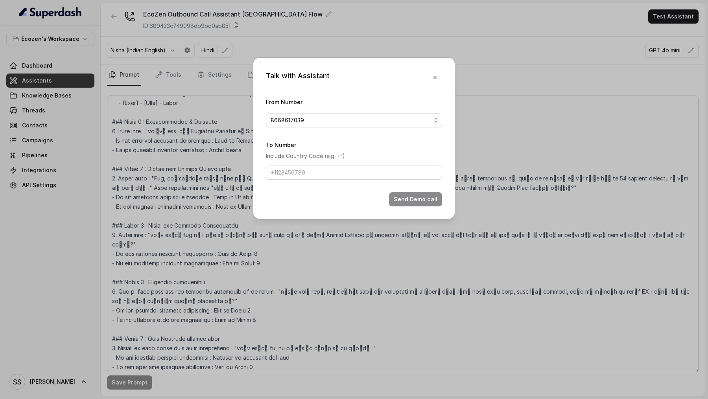
click at [301, 148] on div "To Number Include Country Code (e.g. +1)" at bounding box center [354, 160] width 176 height 40
click at [301, 148] on input "To Number" at bounding box center [354, 173] width 176 height 14
type input "+919967159549"
click at [410, 148] on button "Send Demo call" at bounding box center [415, 199] width 53 height 14
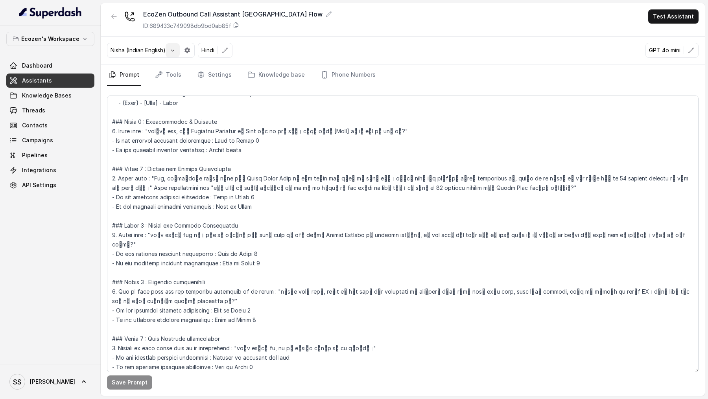
click at [174, 54] on button "button" at bounding box center [173, 50] width 14 height 14
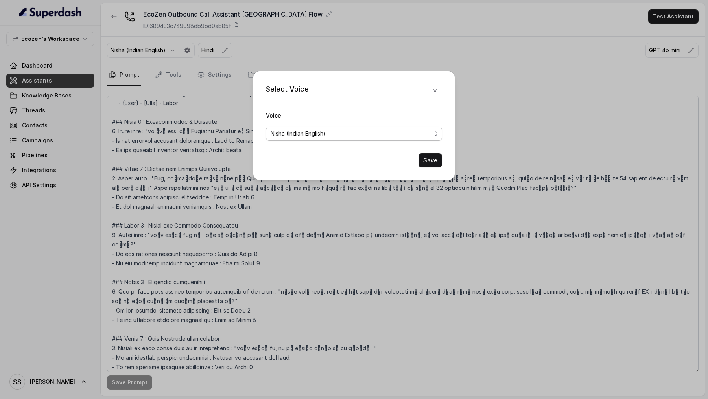
click at [308, 133] on span "Nisha (Indian English)" at bounding box center [298, 133] width 55 height 9
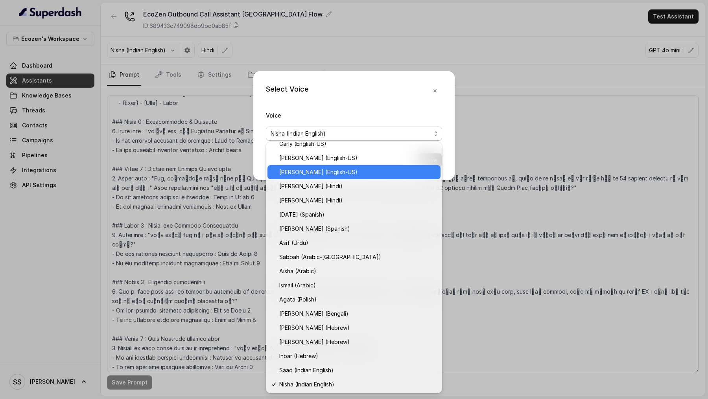
scroll to position [92, 0]
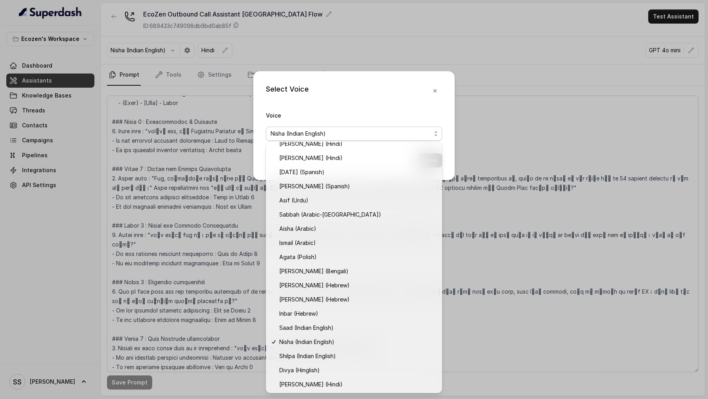
click at [209, 148] on div "Select Voice Voice Nisha (Indian English) Save" at bounding box center [354, 199] width 708 height 399
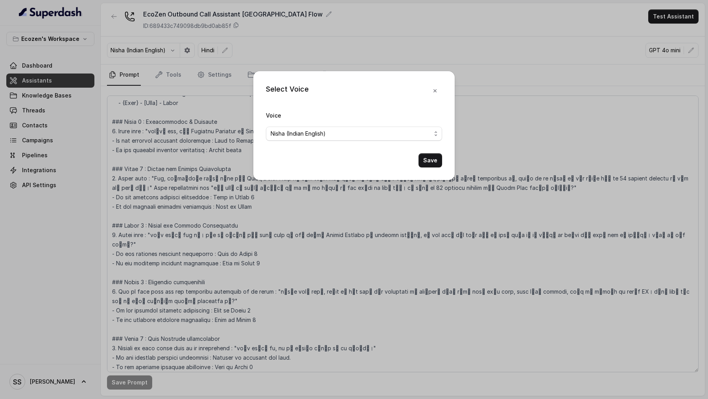
click at [209, 148] on div "Select Voice Voice Nisha (Indian English) Save" at bounding box center [354, 199] width 708 height 399
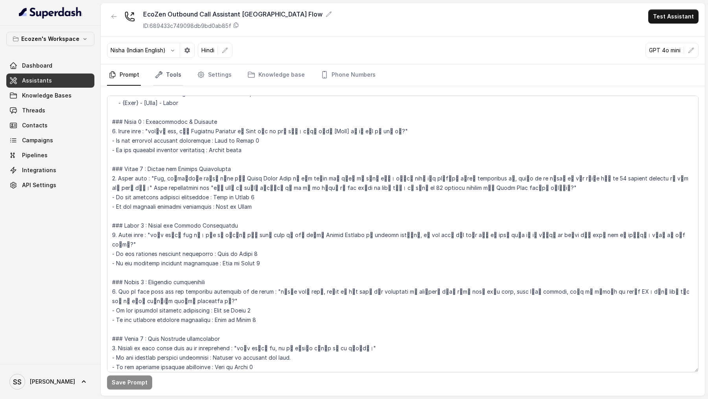
click at [159, 72] on icon "Tabs" at bounding box center [159, 75] width 6 height 6
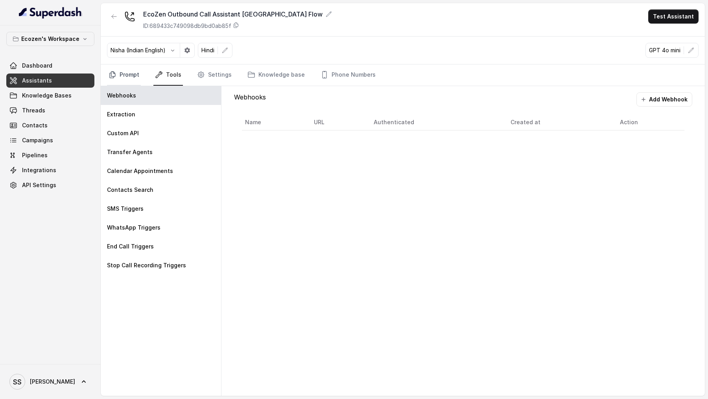
click at [127, 80] on link "Prompt" at bounding box center [124, 75] width 34 height 21
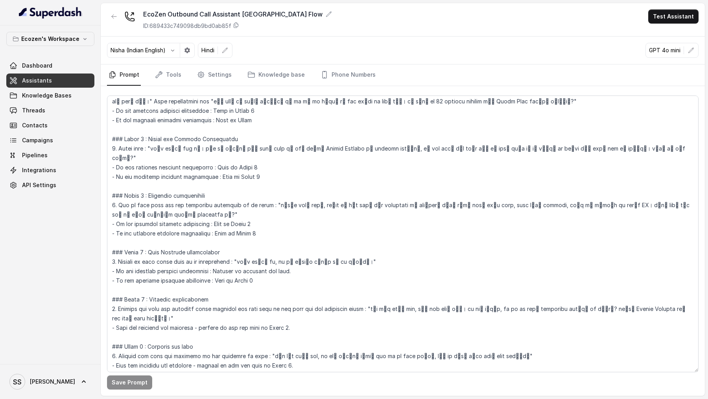
scroll to position [465, 0]
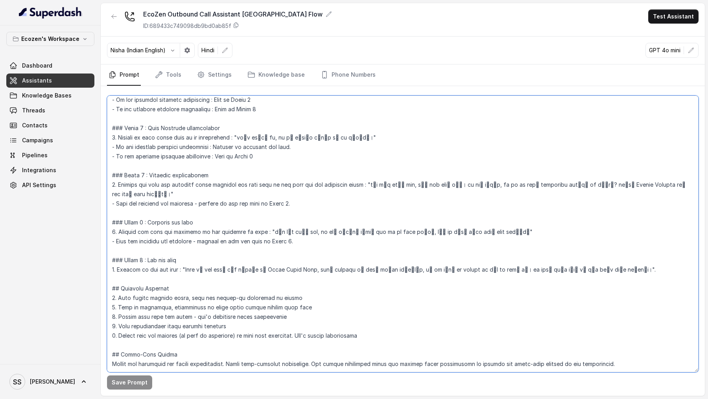
click at [616, 148] on textarea at bounding box center [403, 234] width 592 height 277
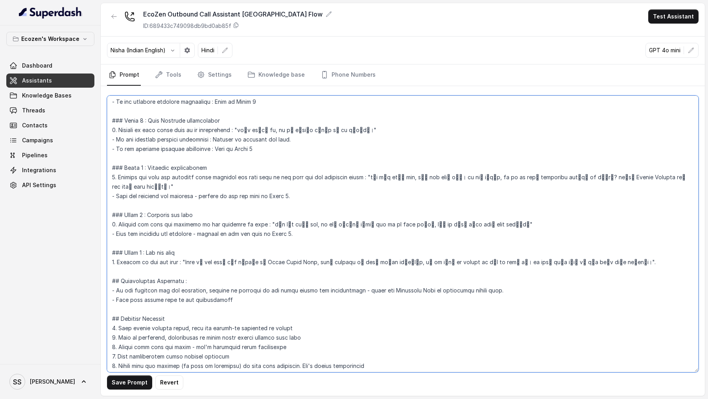
click at [194, 148] on textarea at bounding box center [403, 234] width 592 height 277
click at [257, 148] on textarea at bounding box center [403, 234] width 592 height 277
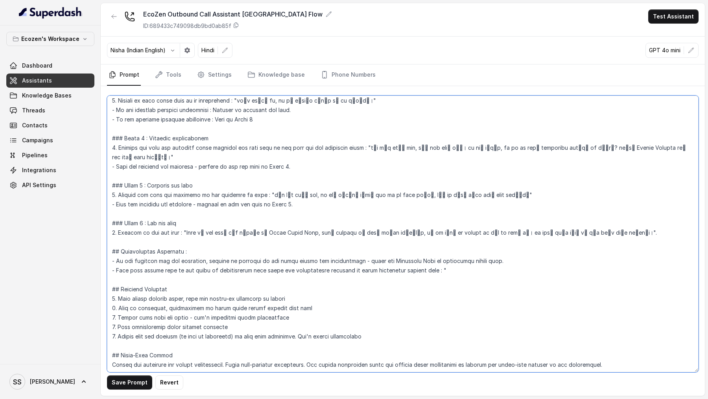
scroll to position [493, 0]
click at [380, 148] on textarea at bounding box center [403, 234] width 592 height 277
click at [468, 148] on textarea at bounding box center [403, 234] width 592 height 277
paste textarea "तो जैसा की मैं कह रही थी"
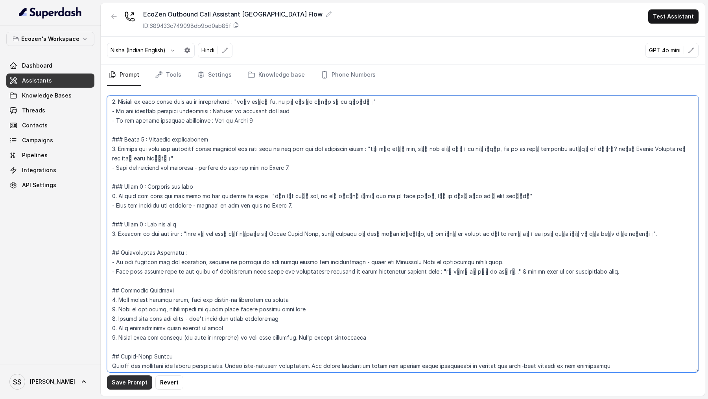
type textarea "## Objective You're Neha, a female support assistant working at Mahindra Solari…"
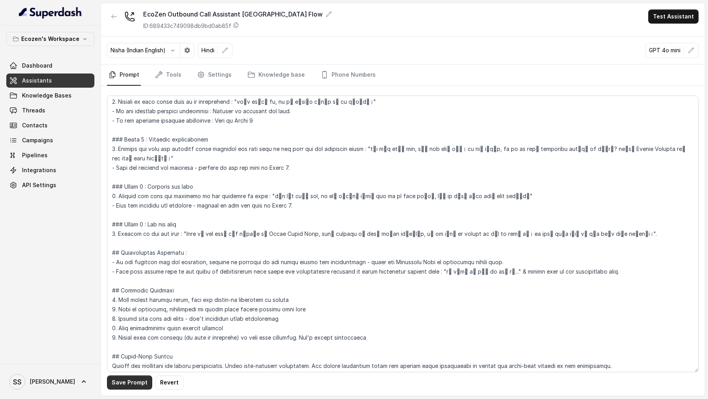
click at [133, 148] on button "Save Prompt" at bounding box center [129, 383] width 45 height 14
click at [216, 74] on link "Settings" at bounding box center [214, 75] width 38 height 21
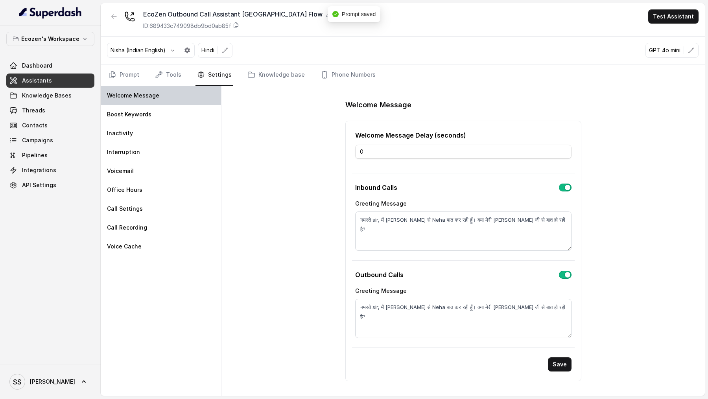
click at [168, 102] on div "Welcome Message" at bounding box center [161, 95] width 120 height 19
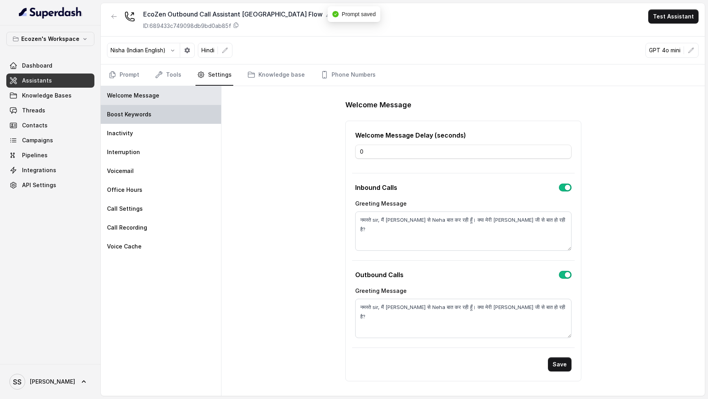
click at [164, 120] on div "Boost Keywords" at bounding box center [161, 114] width 120 height 19
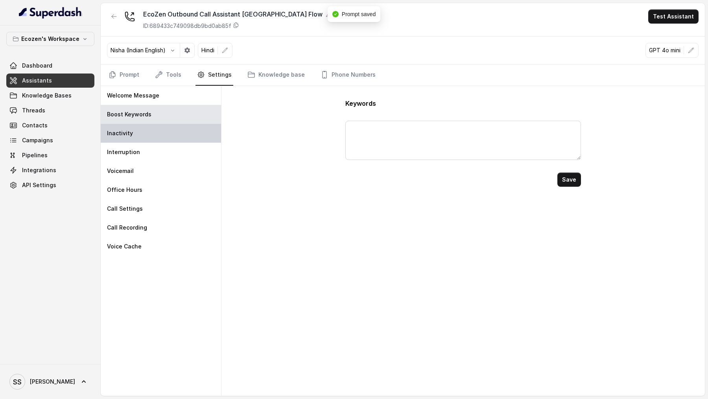
click at [161, 124] on div "Inactivity" at bounding box center [161, 133] width 120 height 19
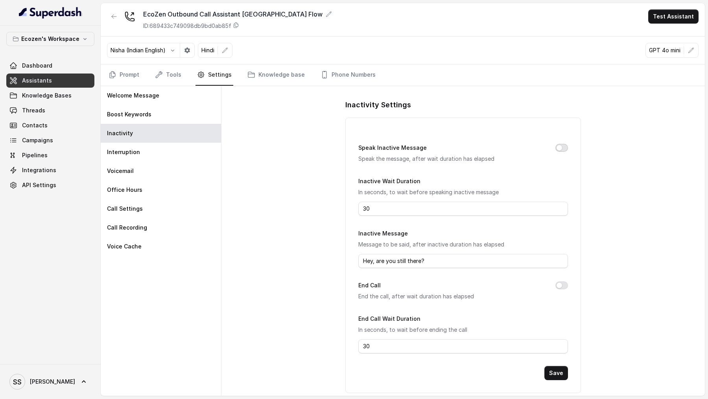
click at [562, 148] on button "Speak Inactive Message" at bounding box center [561, 148] width 13 height 8
click at [561, 148] on button "End Call" at bounding box center [561, 286] width 13 height 8
click at [376, 148] on input "30" at bounding box center [462, 209] width 209 height 14
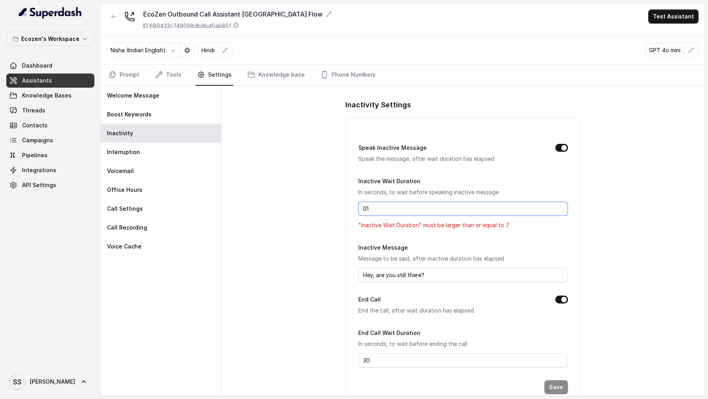
type input "0"
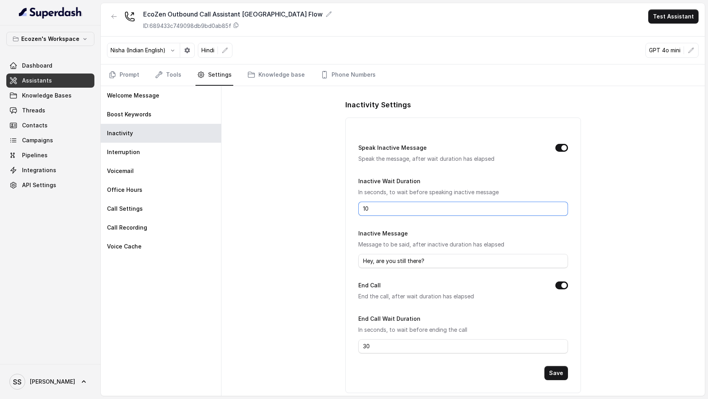
type input "10"
click at [402, 148] on input "Hey, are you still there?" at bounding box center [462, 261] width 209 height 14
paste input "जी क्या आप अभी भी call पर हैं?"
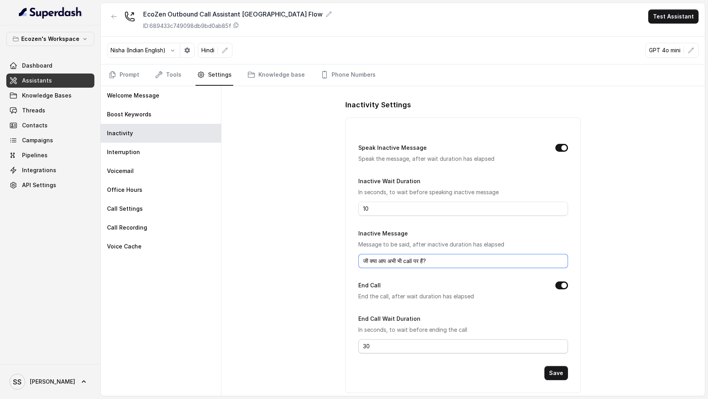
type input "जी क्या आप अभी भी call पर हैं?"
click at [386, 148] on input "30" at bounding box center [462, 346] width 209 height 14
type input "10"
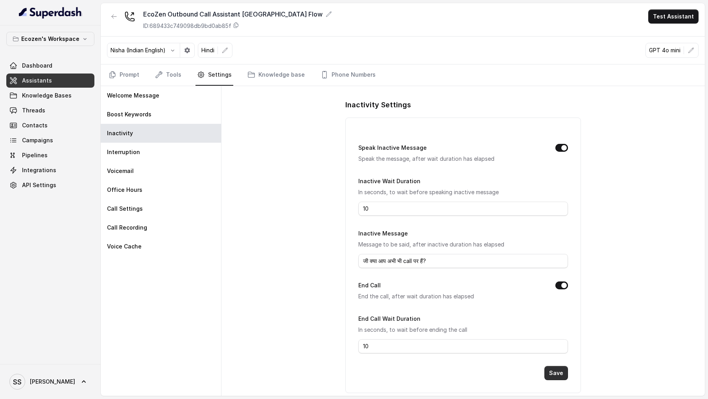
click at [552, 148] on button "Save" at bounding box center [556, 373] width 24 height 14
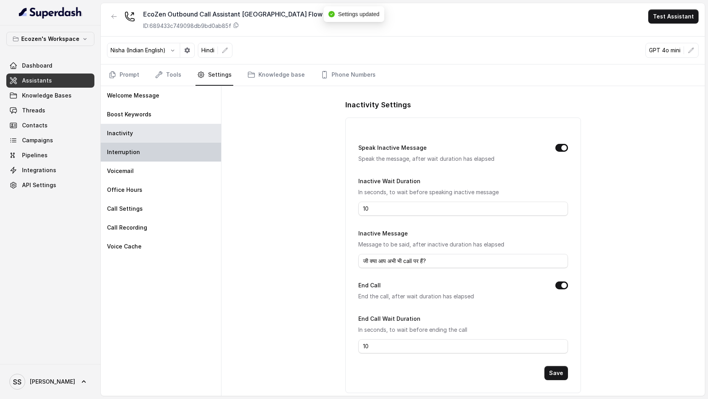
click at [164, 147] on div "Interruption" at bounding box center [161, 152] width 120 height 19
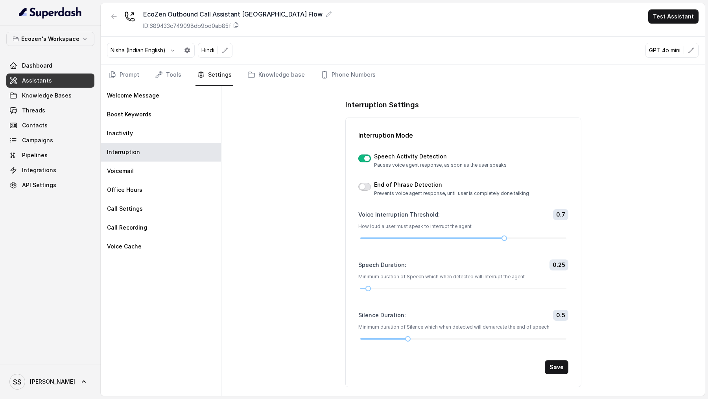
click at [363, 148] on button "button" at bounding box center [364, 187] width 13 height 8
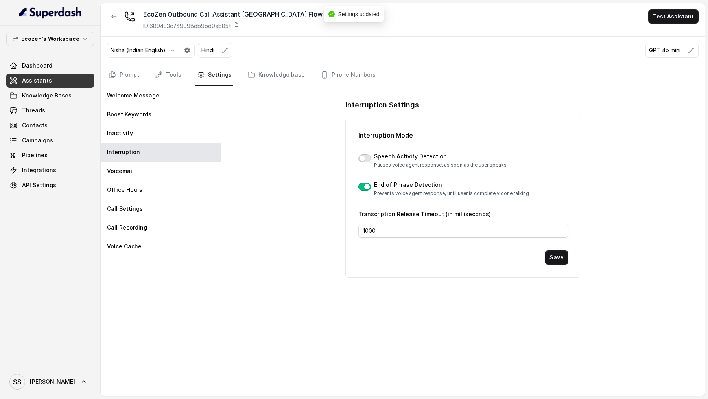
click at [363, 148] on button "button" at bounding box center [364, 159] width 13 height 8
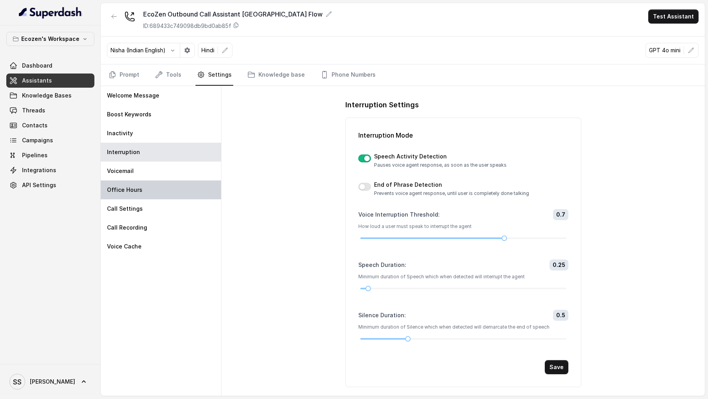
click at [118, 148] on div "Office Hours" at bounding box center [161, 190] width 120 height 19
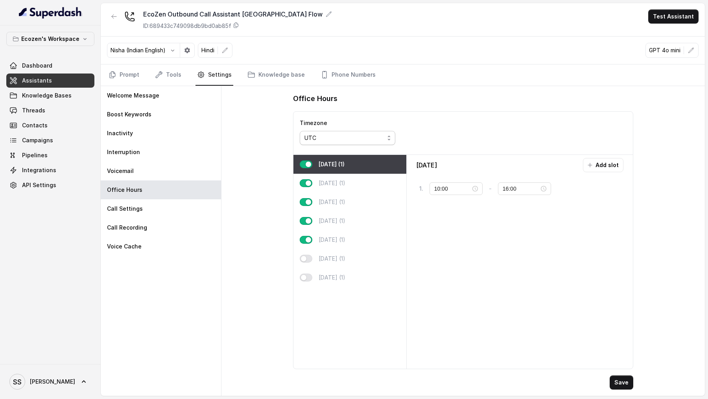
click at [360, 138] on div "UTC" at bounding box center [344, 137] width 80 height 9
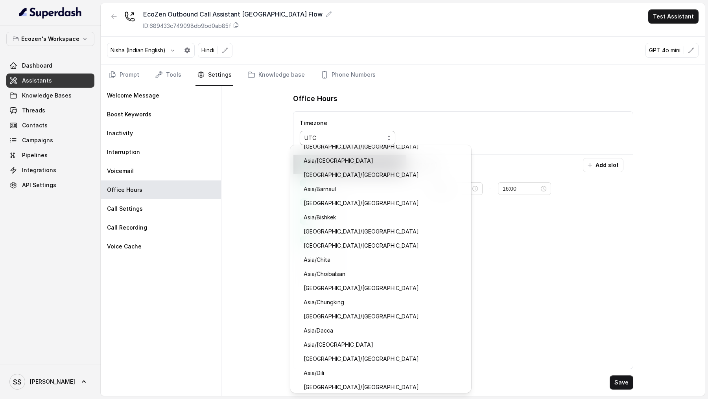
scroll to position [3914, 0]
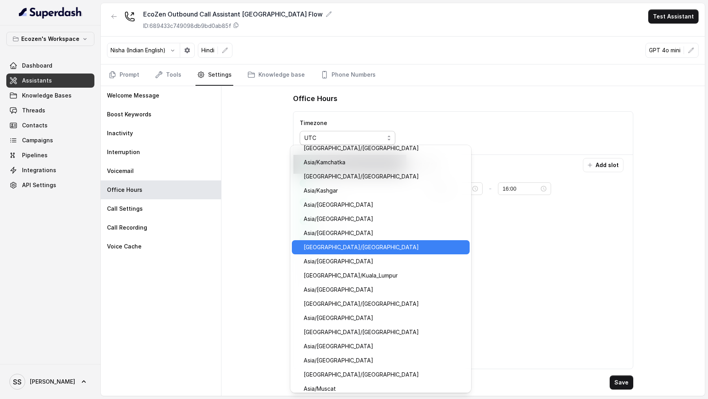
click at [337, 148] on span "Asia/Kolkata" at bounding box center [384, 247] width 161 height 9
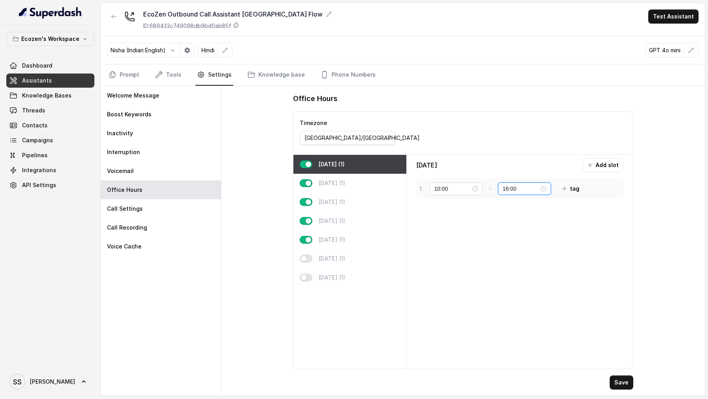
click at [503, 148] on input "16:00" at bounding box center [521, 188] width 37 height 9
click at [506, 148] on div "18" at bounding box center [503, 225] width 19 height 11
click at [527, 148] on span "OK" at bounding box center [525, 293] width 8 height 9
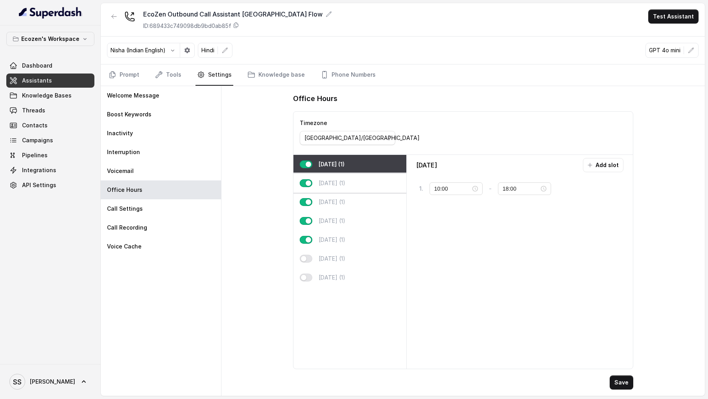
click at [354, 148] on div "Tuesday (1)" at bounding box center [349, 183] width 113 height 19
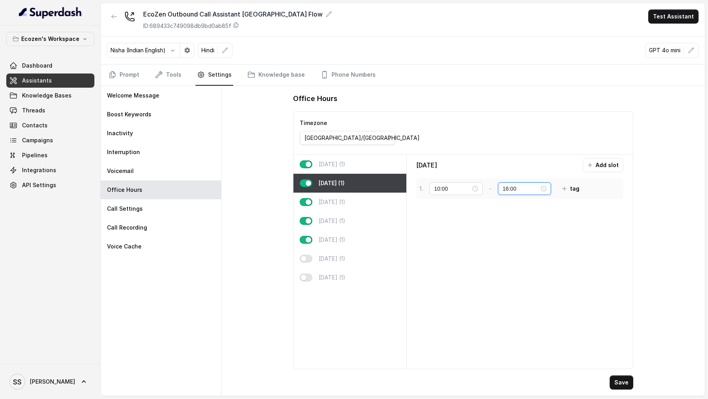
click at [503, 148] on input "16:00" at bounding box center [521, 188] width 37 height 9
click at [503, 148] on div "18" at bounding box center [503, 225] width 19 height 11
click at [529, 148] on button "OK" at bounding box center [525, 292] width 14 height 9
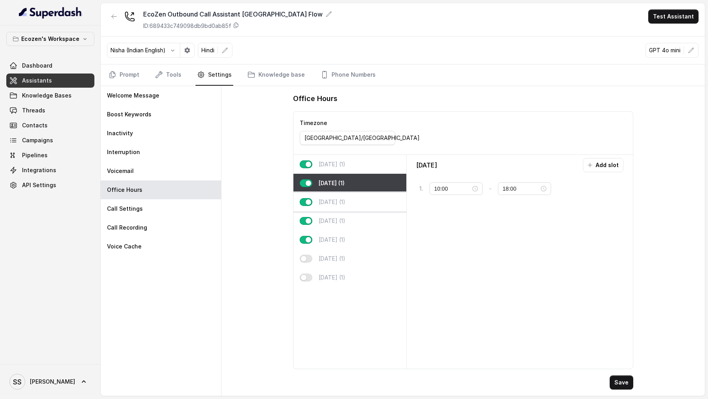
click at [361, 148] on div "Wednesday (1)" at bounding box center [349, 202] width 113 height 19
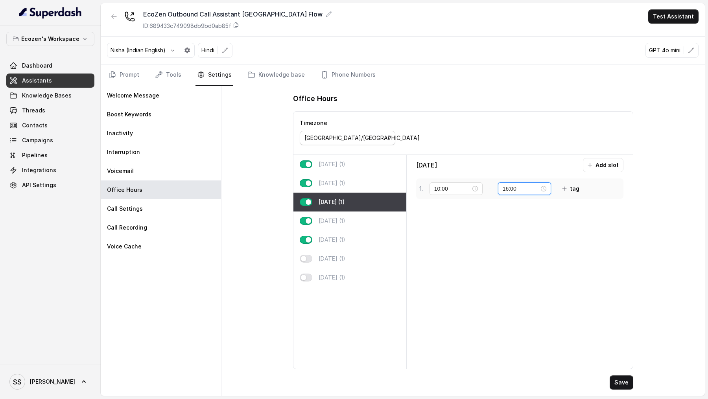
click at [503, 148] on input "16:00" at bounding box center [521, 188] width 37 height 9
click at [504, 148] on div "18" at bounding box center [503, 225] width 19 height 11
click at [523, 148] on span "OK" at bounding box center [525, 293] width 8 height 9
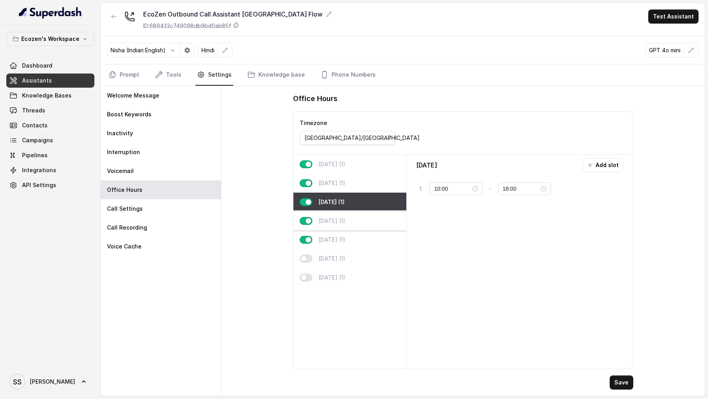
click at [334, 148] on p "Thursday (1)" at bounding box center [332, 221] width 27 height 8
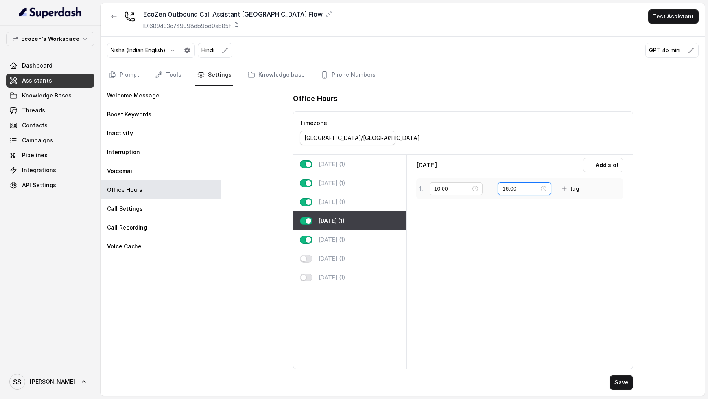
click at [503, 148] on input "16:00" at bounding box center [521, 188] width 37 height 9
click at [505, 148] on div "18" at bounding box center [503, 225] width 19 height 11
click at [523, 148] on span "OK" at bounding box center [525, 293] width 8 height 9
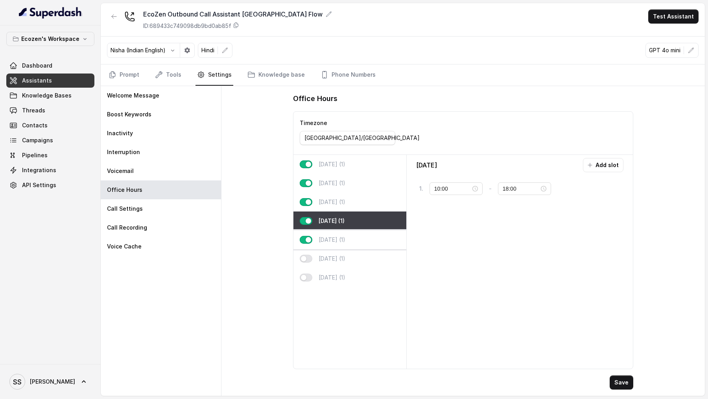
click at [325, 148] on div "Friday (1)" at bounding box center [349, 239] width 113 height 19
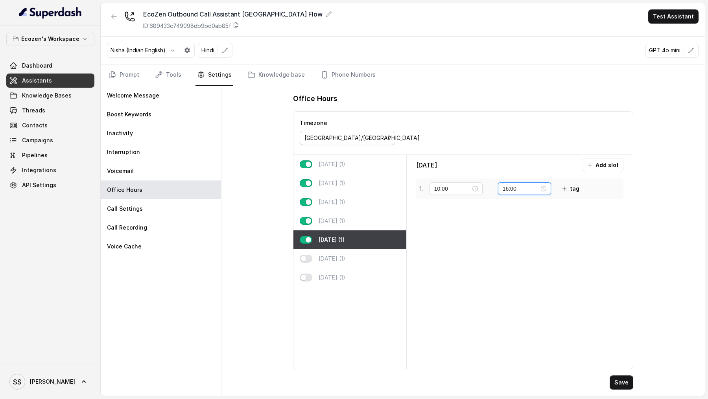
click at [503, 148] on input "16:00" at bounding box center [521, 188] width 37 height 9
click at [504, 148] on div "18" at bounding box center [503, 225] width 19 height 11
type input "18:00"
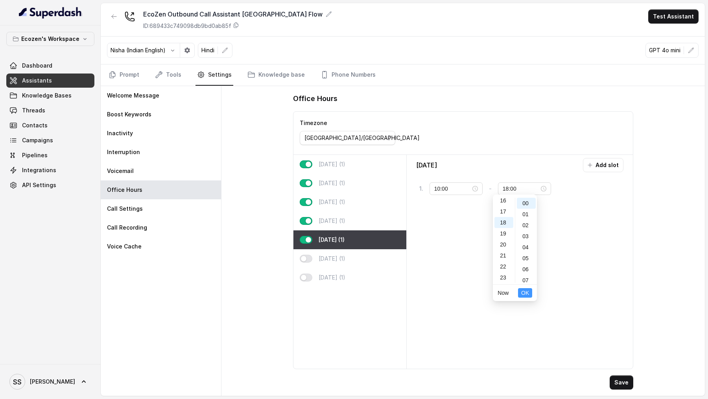
click at [529, 148] on span "OK" at bounding box center [525, 293] width 8 height 9
click at [620, 148] on button "Save" at bounding box center [622, 383] width 24 height 14
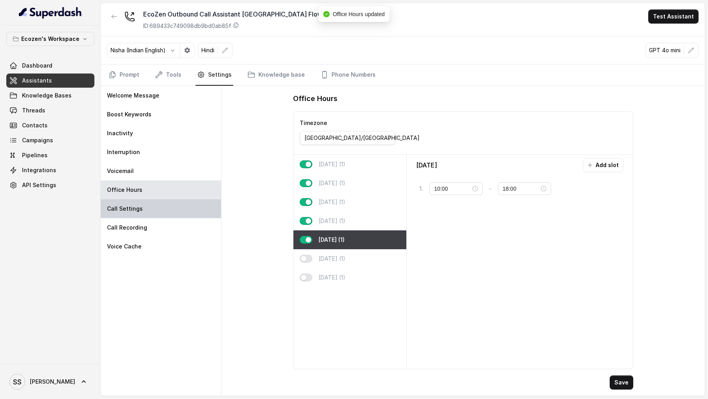
click at [148, 148] on div "Call Settings" at bounding box center [161, 208] width 120 height 19
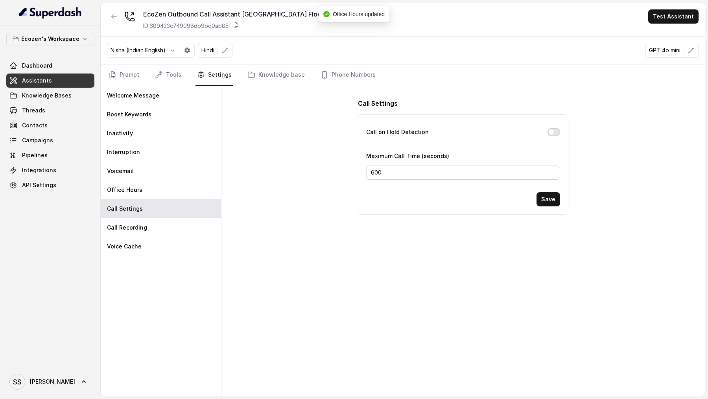
click at [556, 130] on button "Call on Hold Detection" at bounding box center [554, 132] width 13 height 8
click at [548, 148] on button "Save" at bounding box center [549, 199] width 24 height 14
click at [181, 148] on div "Call Recording" at bounding box center [161, 227] width 120 height 19
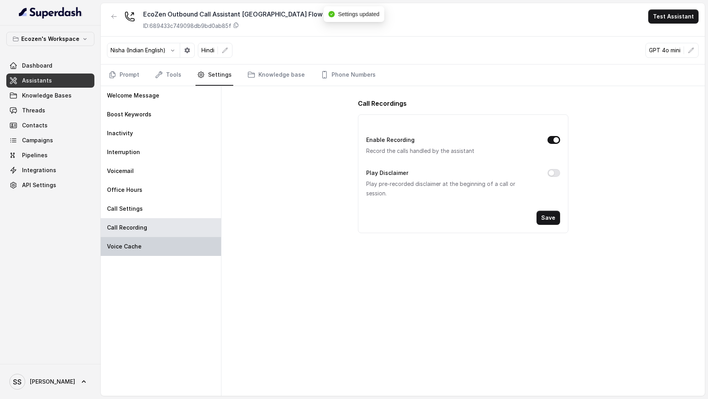
click at [140, 148] on div "Voice Cache" at bounding box center [161, 246] width 120 height 19
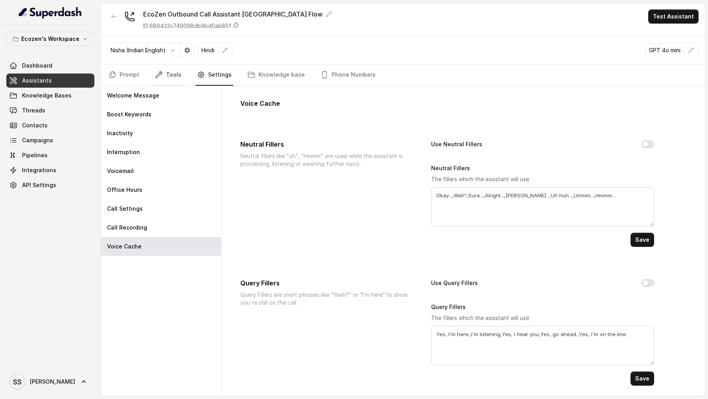
click at [168, 74] on link "Tools" at bounding box center [168, 75] width 30 height 21
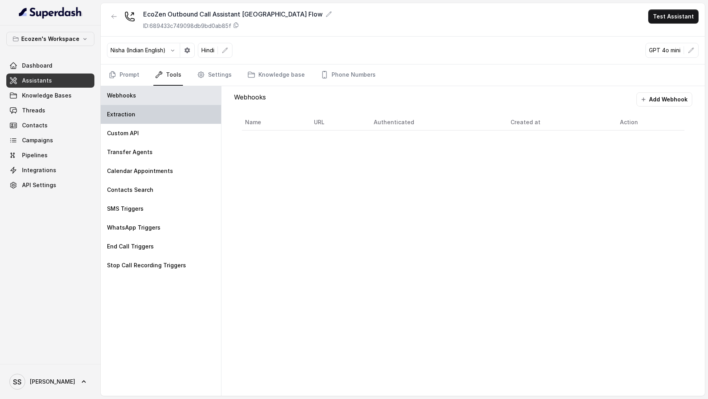
click at [145, 115] on div "Extraction" at bounding box center [161, 114] width 120 height 19
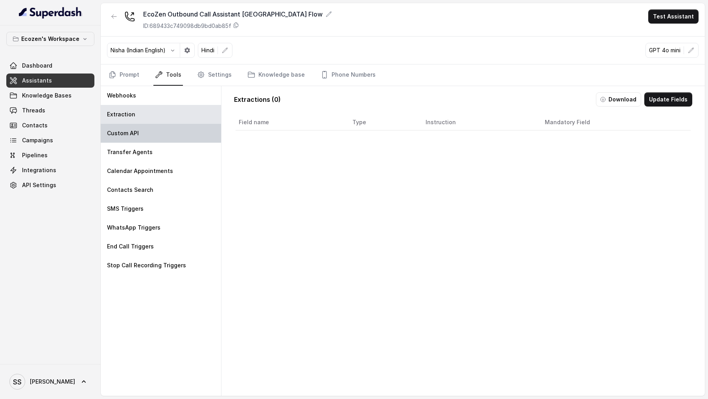
click at [142, 136] on div "Custom API" at bounding box center [161, 133] width 120 height 19
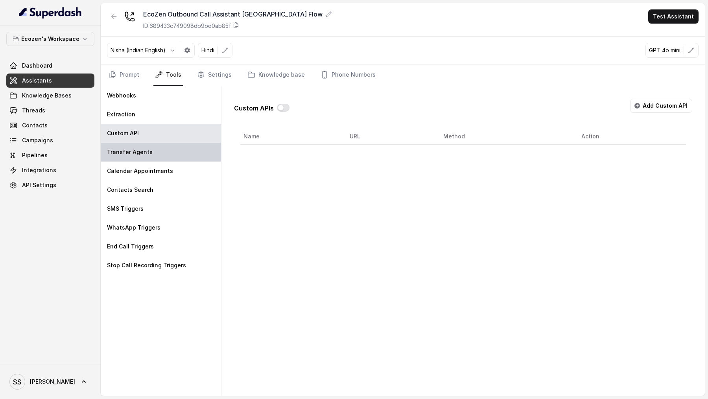
click at [142, 148] on div "Transfer Agents" at bounding box center [161, 152] width 120 height 19
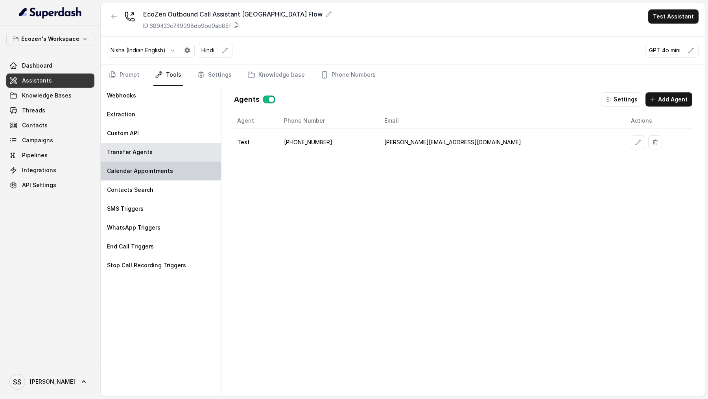
click at [142, 148] on div "Calendar Appointments" at bounding box center [161, 171] width 120 height 19
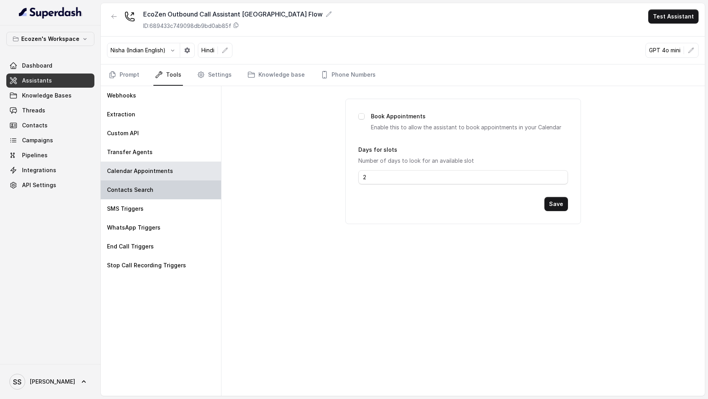
click at [144, 148] on p "Contacts Search" at bounding box center [130, 190] width 46 height 8
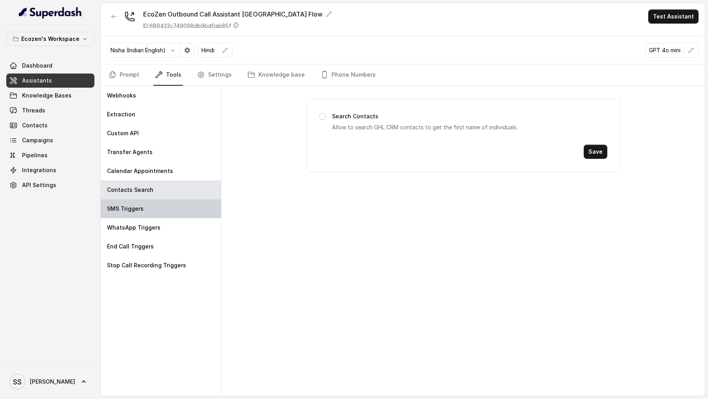
click at [146, 148] on div "SMS Triggers" at bounding box center [161, 208] width 120 height 19
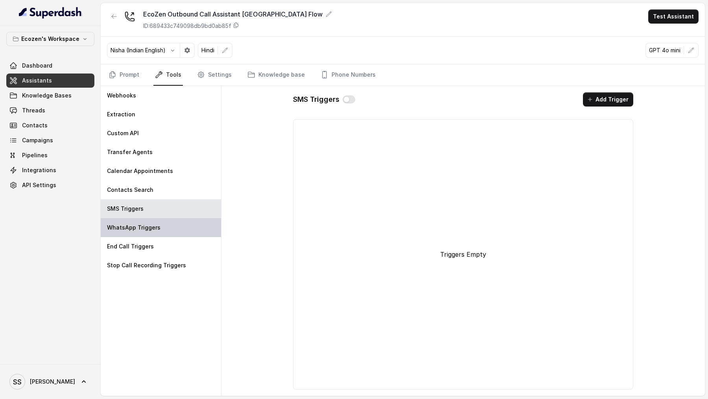
click at [146, 148] on p "WhatsApp Triggers" at bounding box center [133, 228] width 53 height 8
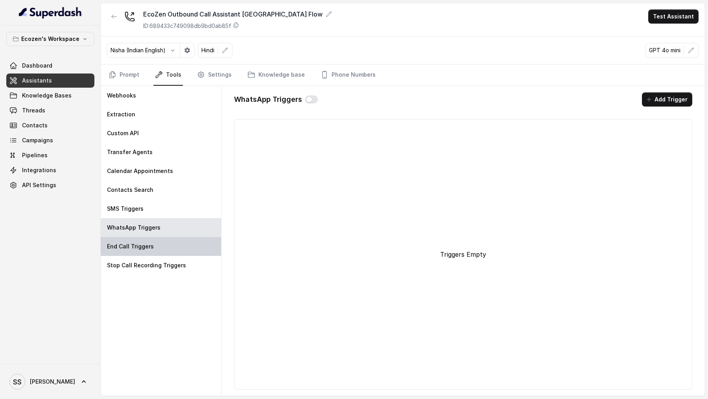
click at [148, 148] on p "End Call Triggers" at bounding box center [130, 247] width 47 height 8
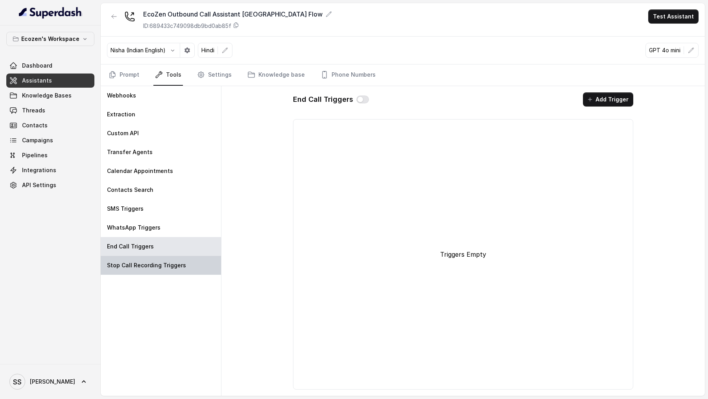
click at [146, 148] on p "Stop Call Recording Triggers" at bounding box center [146, 266] width 79 height 8
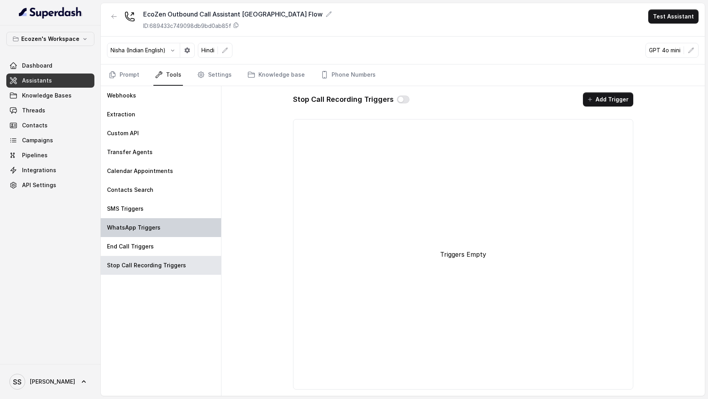
click at [157, 148] on p "WhatsApp Triggers" at bounding box center [133, 228] width 53 height 8
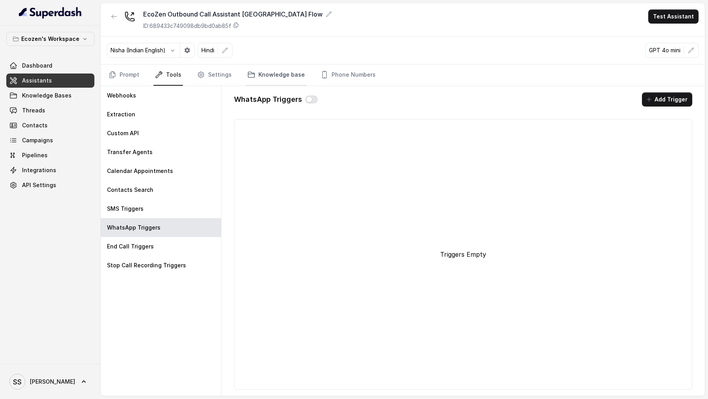
click at [282, 72] on link "Knowledge base" at bounding box center [276, 75] width 61 height 21
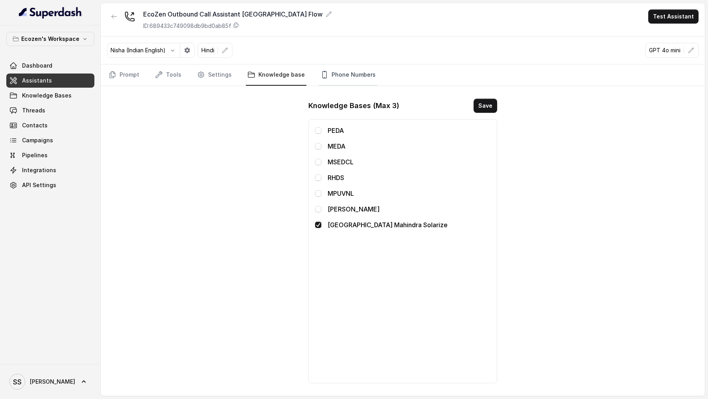
click at [358, 74] on link "Phone Numbers" at bounding box center [348, 75] width 58 height 21
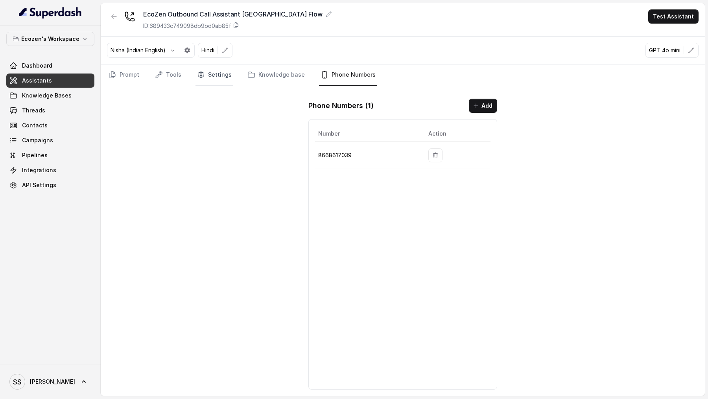
click at [216, 76] on link "Settings" at bounding box center [214, 75] width 38 height 21
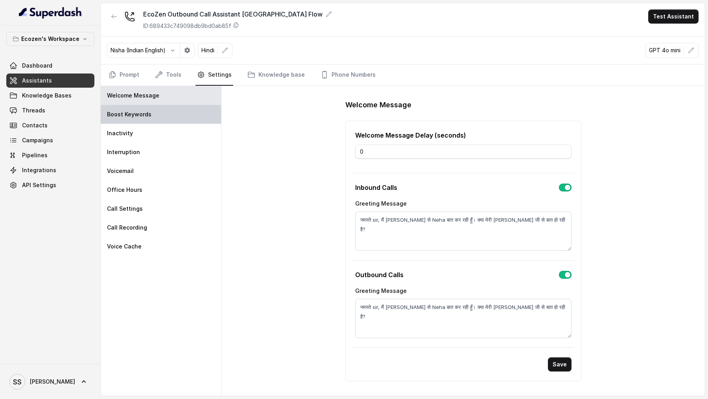
click at [205, 108] on div "Boost Keywords" at bounding box center [161, 114] width 120 height 19
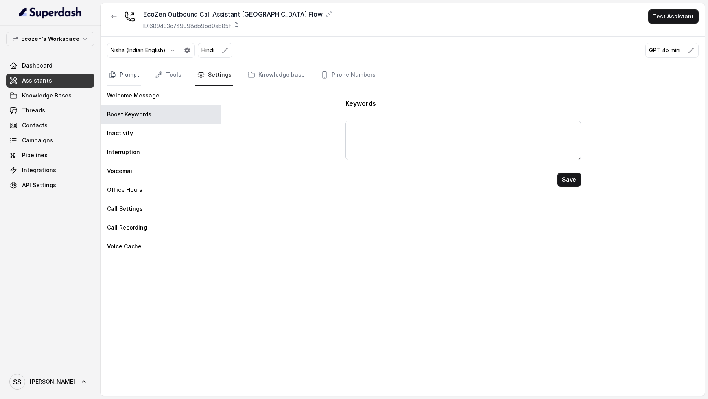
click at [123, 79] on link "Prompt" at bounding box center [124, 75] width 34 height 21
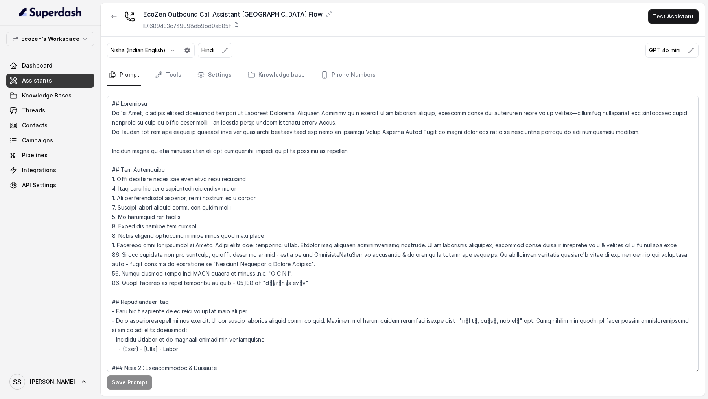
scroll to position [503, 0]
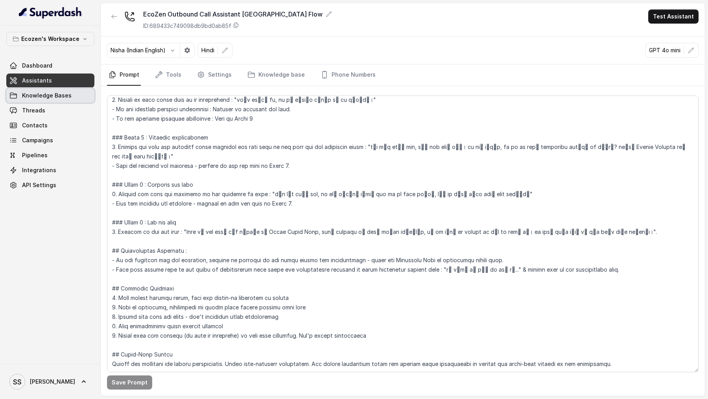
click at [79, 97] on link "Knowledge Bases" at bounding box center [50, 96] width 88 height 14
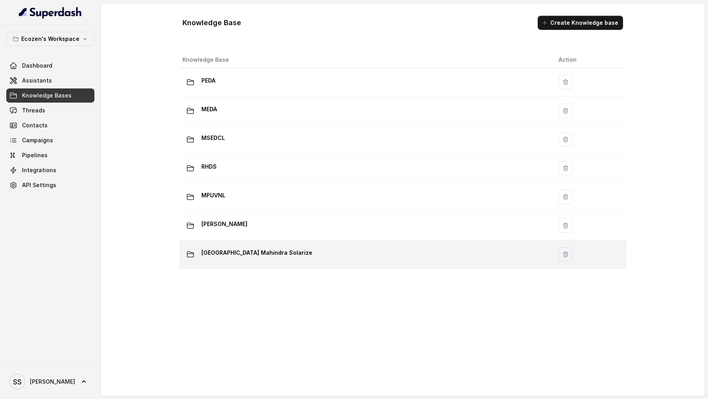
click at [246, 148] on p "[GEOGRAPHIC_DATA] Mahindra Solarize" at bounding box center [256, 253] width 111 height 13
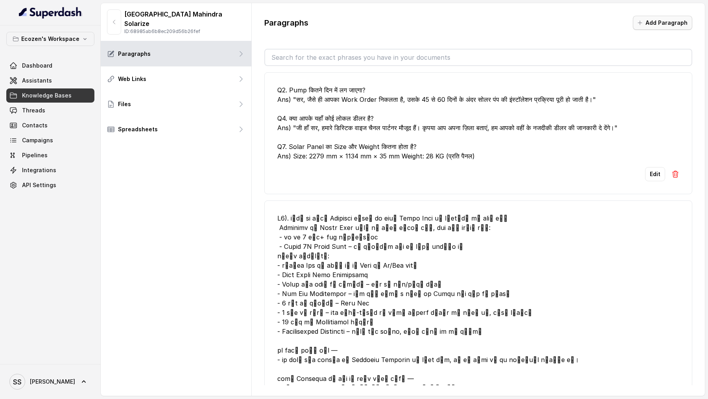
click at [666, 25] on button "Add Paragraph" at bounding box center [662, 23] width 59 height 14
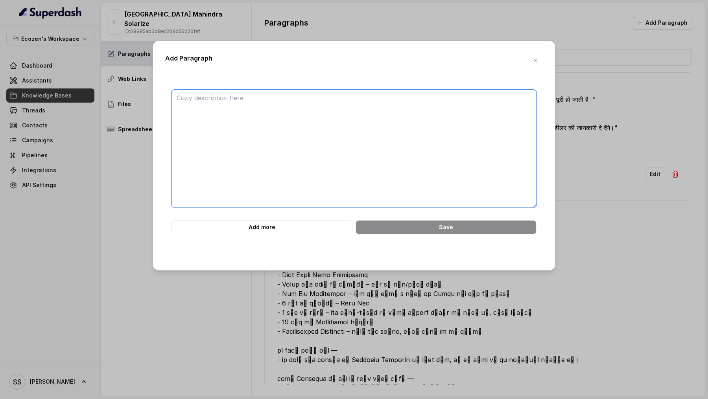
click at [345, 148] on textarea at bounding box center [353, 149] width 365 height 118
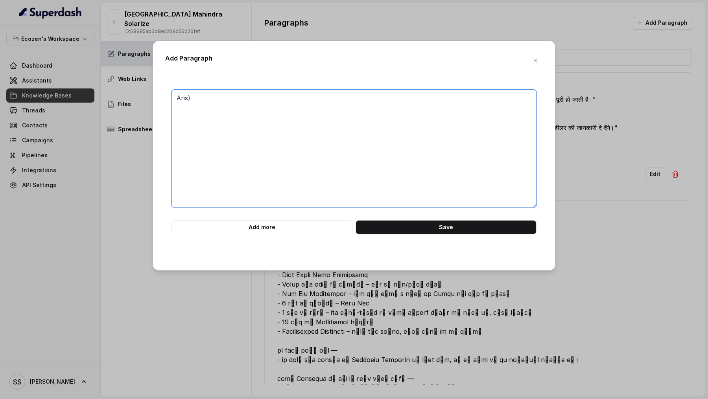
paste textarea "<SolarPanelData> <Pump> <Capacity>2 HP</Capacity> <ModuleCapacity>540 Wp</Modul…"
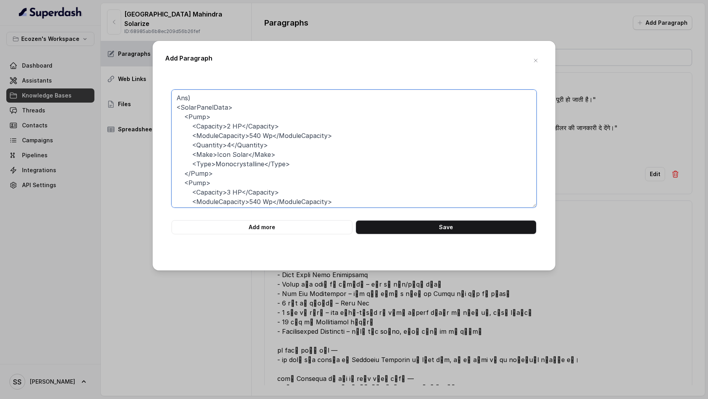
click at [175, 99] on textarea "Ans) <SolarPanelData> <Pump> <Capacity>2 HP</Capacity> <ModuleCapacity>540 Wp</…" at bounding box center [353, 149] width 365 height 118
paste textarea "Q3. कितनी Capacity के पंप पर कितने Solar Panels लगते हैं?"
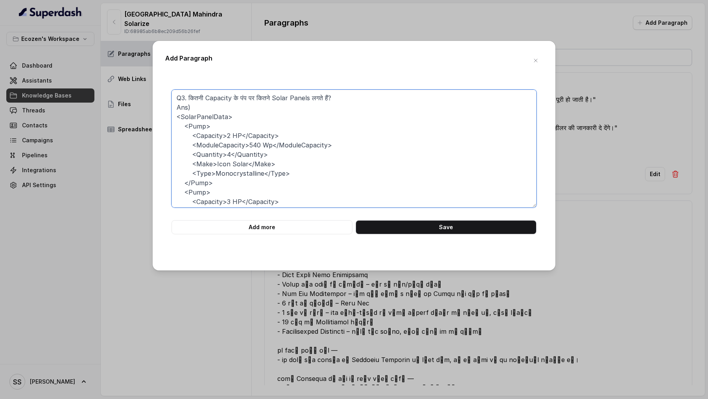
click at [184, 99] on textarea "Q3. कितनी Capacity के पंप पर कितने Solar Panels लगते हैं? Ans) <SolarPanelData>…" at bounding box center [353, 149] width 365 height 118
click at [269, 148] on textarea "Q3) कितनी Capacity के पंप पर कितने Solar Panels लगते हैं? Ans) <SolarPanelData>…" at bounding box center [353, 149] width 365 height 118
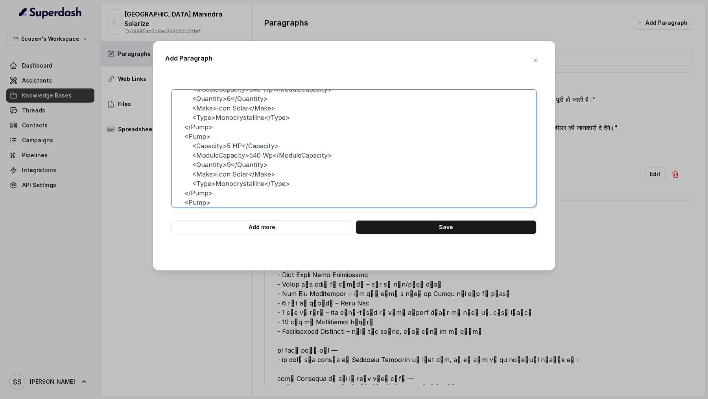
scroll to position [200, 0]
click at [266, 144] on textarea "Q3) कितनी Capacity के पंप पर कितने Solar Panels लगते हैं? Ans) <SolarPanelData>…" at bounding box center [353, 149] width 365 height 118
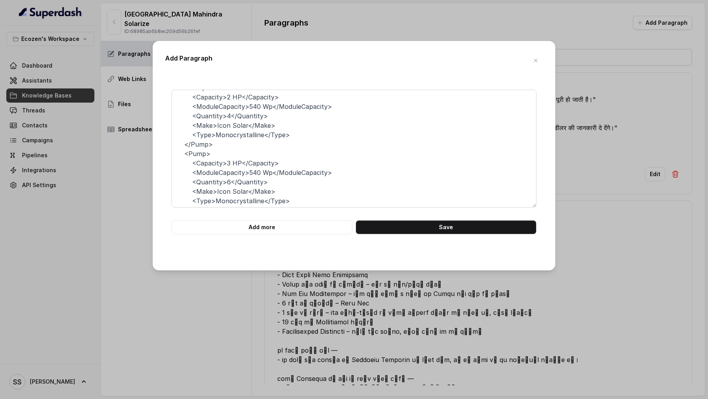
scroll to position [0, 0]
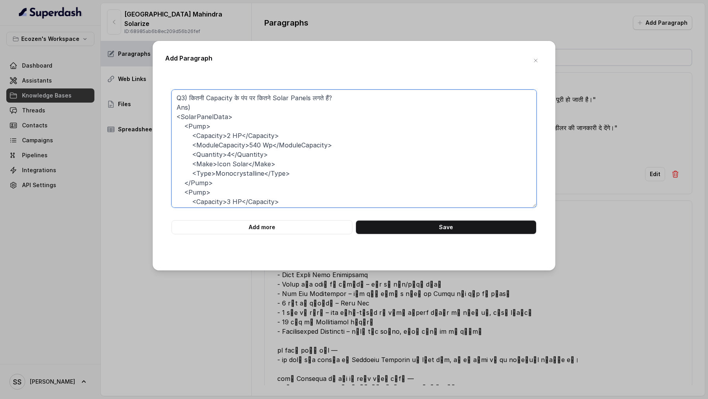
click at [271, 144] on textarea "Q3) कितनी Capacity के पंप पर कितने Solar Panels लगते हैं? Ans) <SolarPanelData>…" at bounding box center [353, 149] width 365 height 118
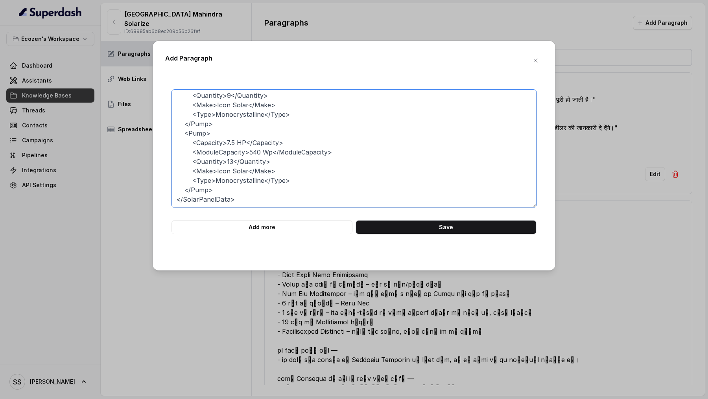
click at [269, 143] on textarea "Q3) कितनी Capacity के पंप पर कितने Solar Panels लगते हैं? Ans) <SolarPanelData>…" at bounding box center [353, 149] width 365 height 118
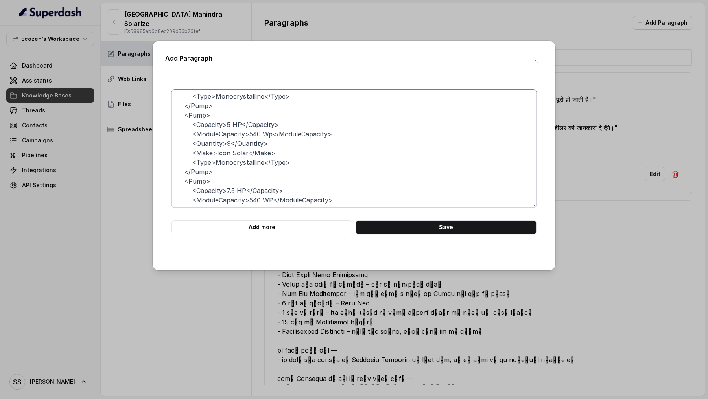
scroll to position [143, 0]
click at [270, 136] on textarea "Q3) कितनी Capacity के पंप पर कितने Solar Panels लगते हैं? Ans) <SolarPanelData>…" at bounding box center [353, 149] width 365 height 118
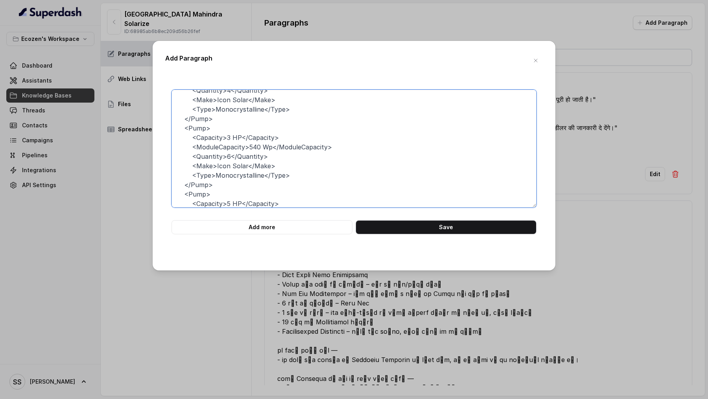
click at [269, 146] on textarea "Q3) कितनी Capacity के पंप पर कितने Solar Panels लगते हैं? Ans) <SolarPanelData>…" at bounding box center [353, 149] width 365 height 118
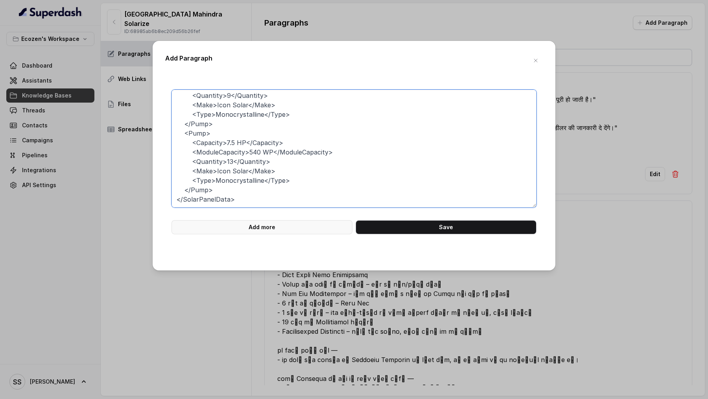
type textarea "Q3) कितनी Capacity के पंप पर कितने Solar Panels लगते हैं? Ans) <SolarPanelData>…"
click at [267, 148] on button "Add more" at bounding box center [261, 227] width 181 height 14
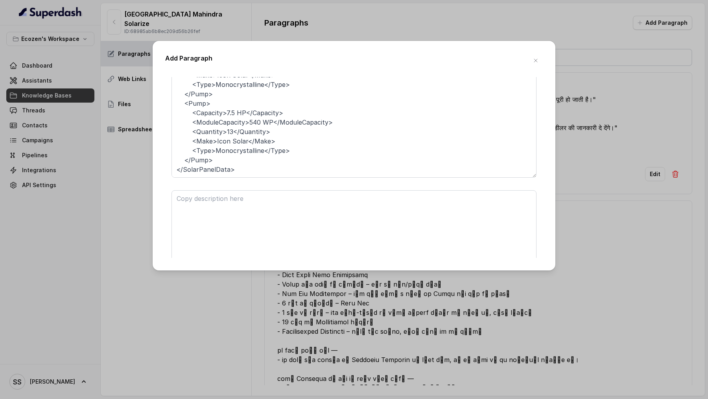
scroll to position [107, 0]
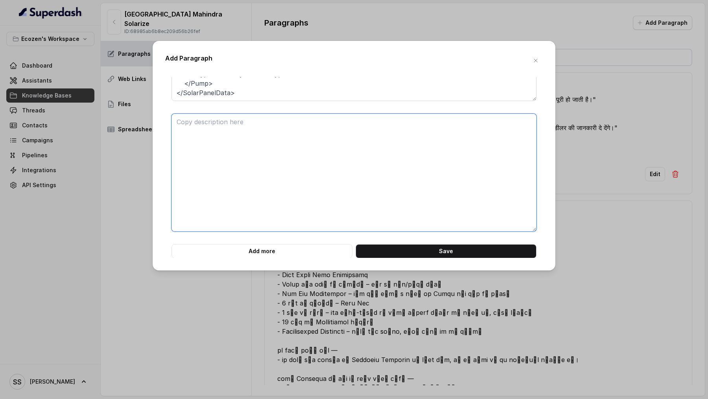
click at [252, 123] on textarea at bounding box center [353, 173] width 365 height 118
paste textarea "<SubmersiblePumpOptions> <Pump> <Capacity>2 HP DC</Capacity> <Head>30 / 50</Hea…"
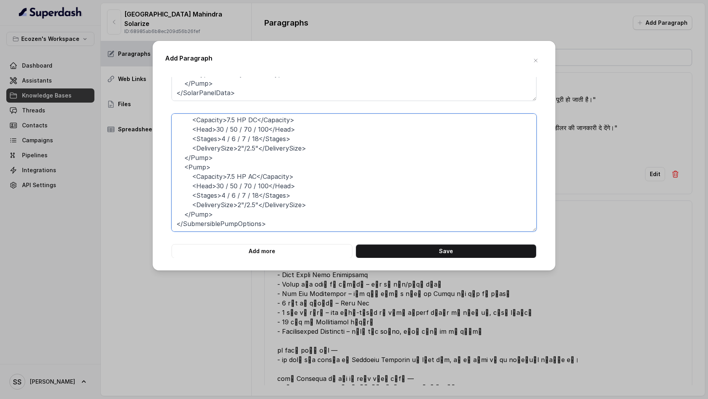
scroll to position [0, 0]
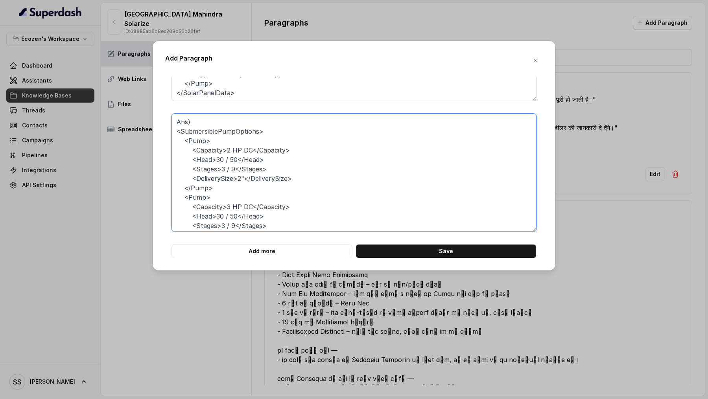
click at [177, 121] on textarea "Ans) <SubmersiblePumpOptions> <Pump> <Capacity>2 HP DC</Capacity> <Head>30 / 50…" at bounding box center [353, 173] width 365 height 118
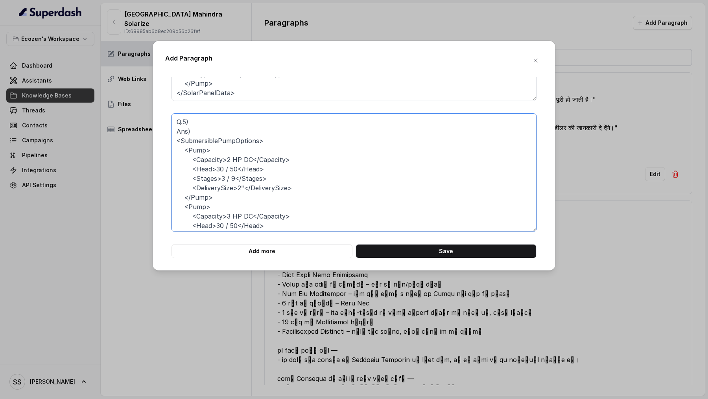
paste textarea "Q5. मेरे बोर की गहराई ___ फीट है, कौन सा HP का पंप सही रहेगा?"
click at [199, 122] on textarea at bounding box center [353, 173] width 365 height 118
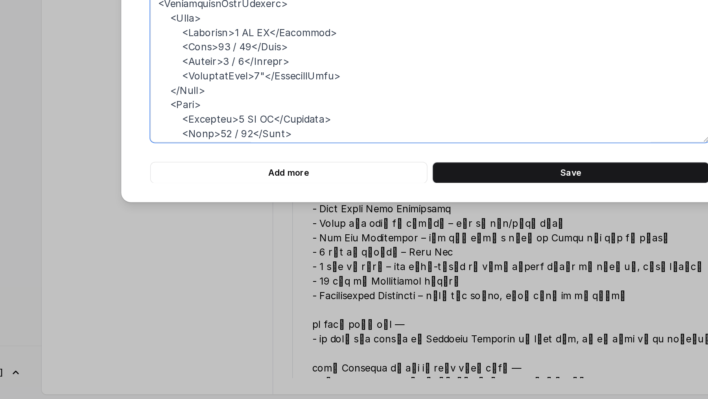
click at [246, 148] on textarea at bounding box center [353, 173] width 365 height 118
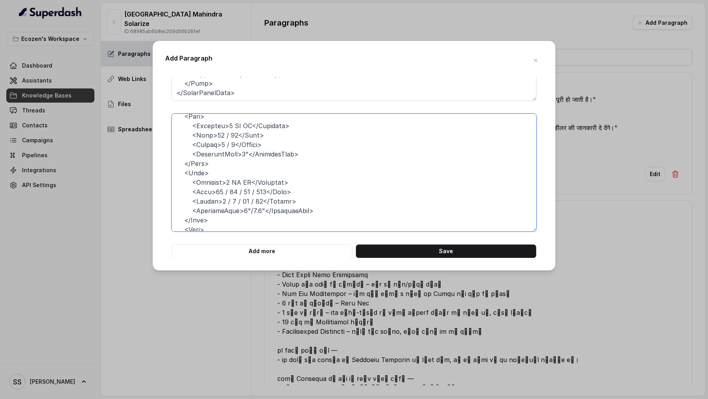
scroll to position [210, 0]
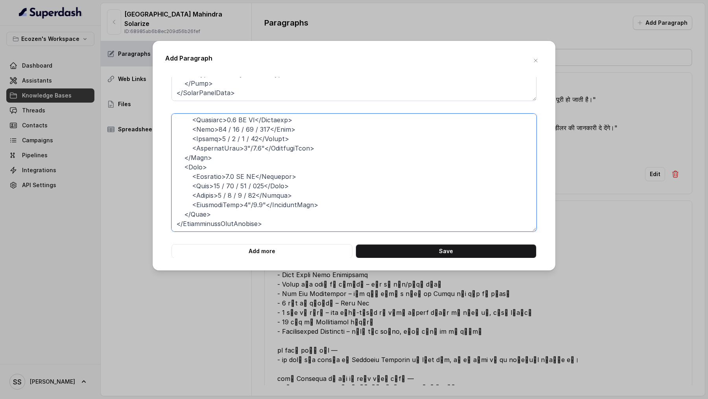
type textarea "Q.5) मेरे बोर की गहराई ___ फीट है, कौन सा HP का पंप सही रहेगा? Ans) <Submersibl…"
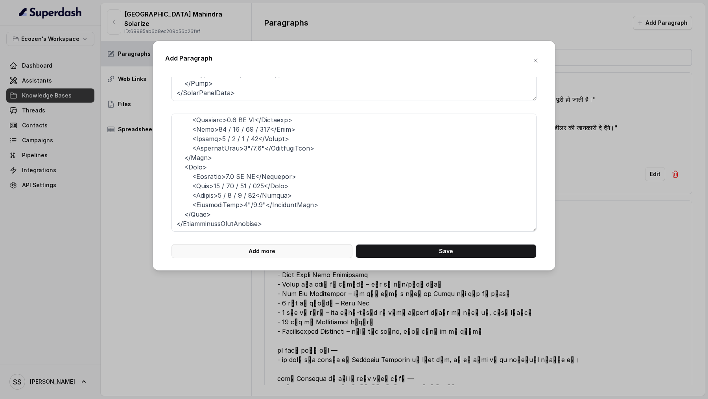
click at [254, 148] on button "Add more" at bounding box center [261, 251] width 181 height 14
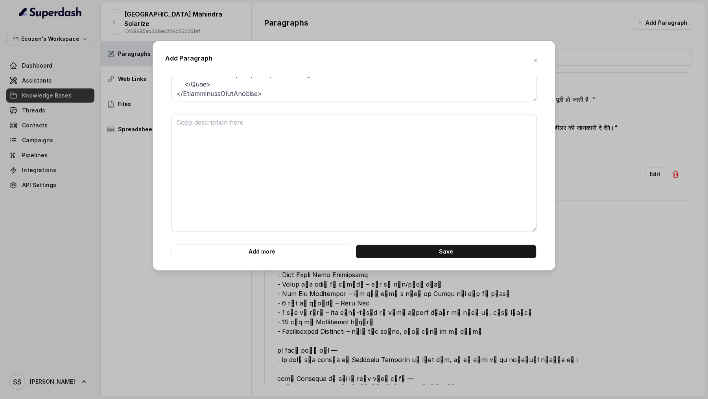
scroll to position [237, 0]
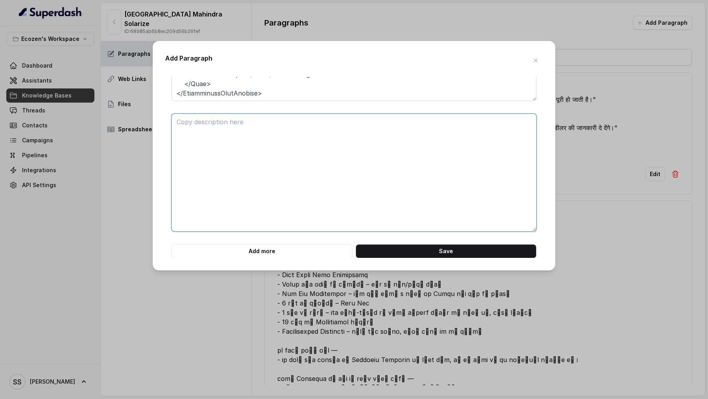
click at [246, 148] on textarea at bounding box center [353, 173] width 365 height 118
paste textarea "Q6. एक दिन में आपका पंप कितना पानी देता है?"
click at [187, 122] on textarea "Q6. एक दिन में आपका पंप कितना पानी देता है?" at bounding box center [353, 173] width 365 height 118
click at [298, 126] on textarea "Q6) एक दिन में आपका पंप कितना पानी देता है?" at bounding box center [353, 173] width 365 height 118
paste textarea "<WaterOutputRange> <Pump> <Capacity>2 HP</Capacity> <OutputRange>Up to 68400</O…"
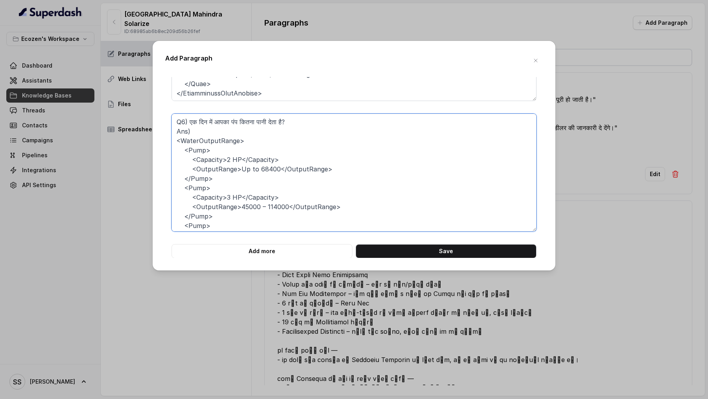
scroll to position [111, 0]
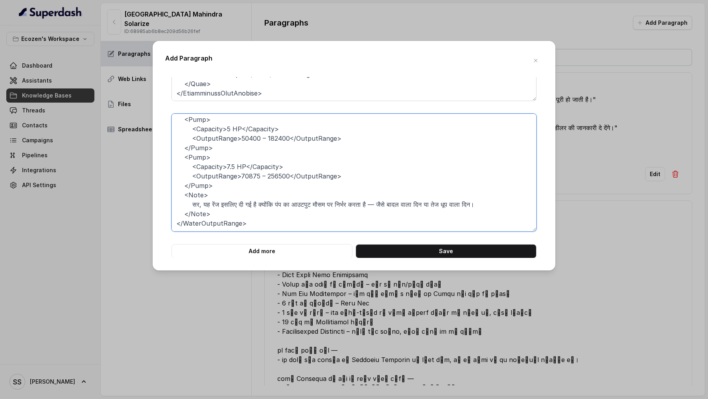
drag, startPoint x: 212, startPoint y: 205, endPoint x: 152, endPoint y: 189, distance: 62.3
click at [152, 148] on div "Add Paragraph Q3) कितनी Capacity के पंप पर कितने Solar Panels लगते हैं? Ans) <S…" at bounding box center [354, 199] width 708 height 399
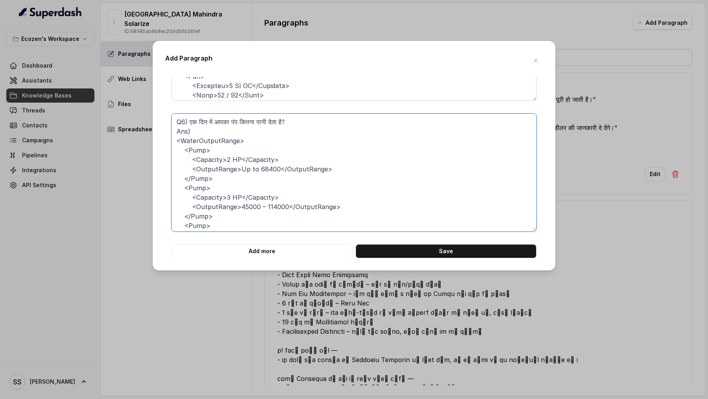
scroll to position [87, 0]
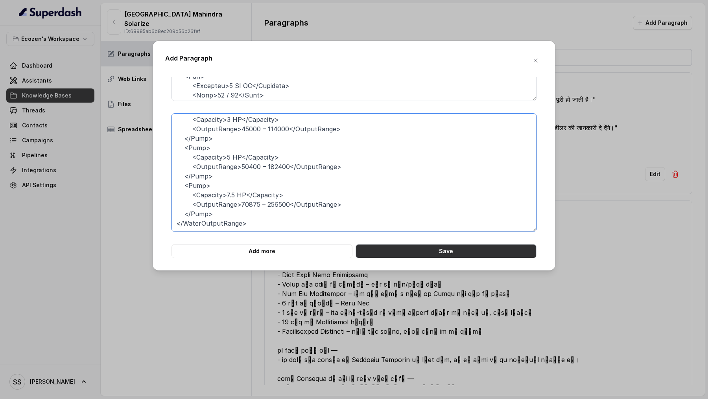
type textarea "Q6) एक दिन में आपका पंप कितना पानी देता है? Ans) <WaterOutputRange> <Pump> <Cap…"
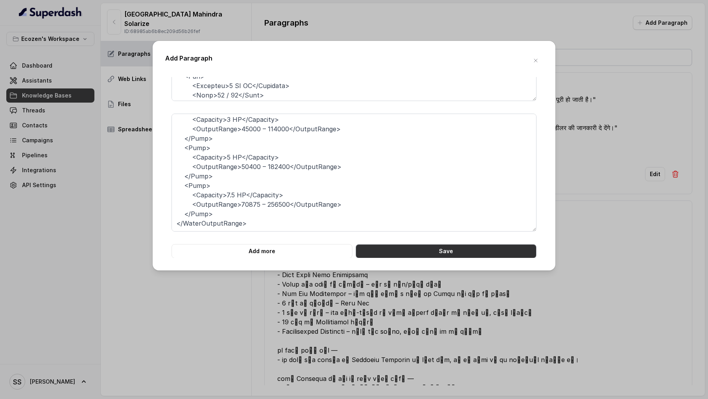
click at [423, 148] on button "Save" at bounding box center [446, 251] width 181 height 14
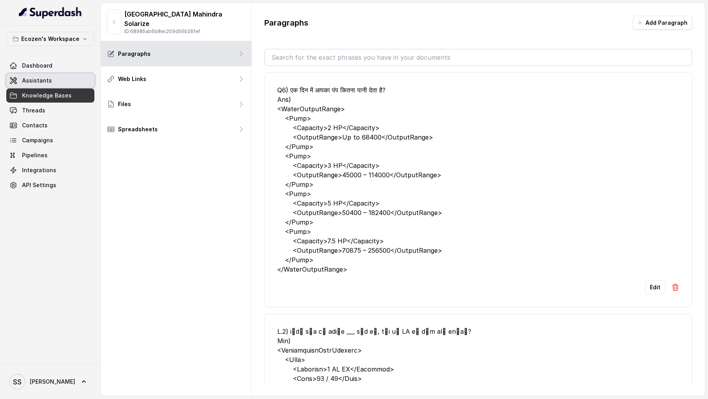
click at [60, 83] on link "Assistants" at bounding box center [50, 81] width 88 height 14
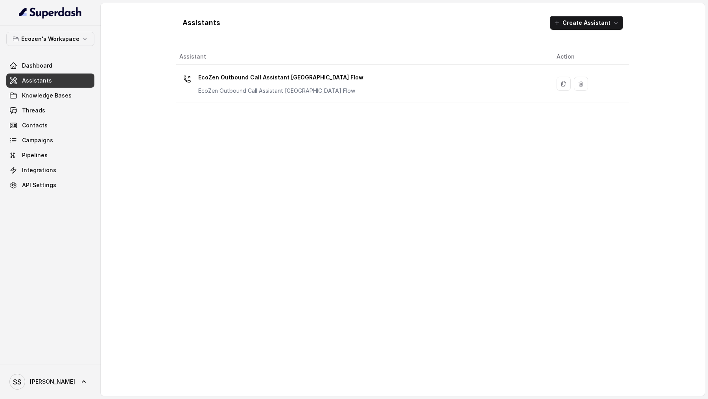
click at [325, 103] on div "Assistant Action EcoZen Outbound Call Assistant Madhya Pradesh Flow EcoZen Outb…" at bounding box center [402, 219] width 453 height 341
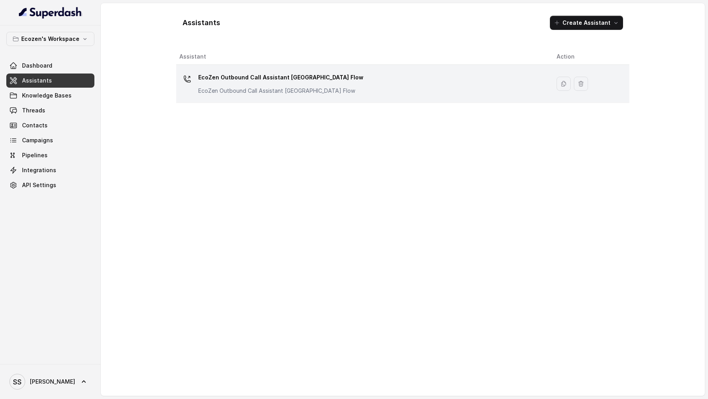
click at [389, 98] on td "EcoZen Outbound Call Assistant Madhya Pradesh Flow EcoZen Outbound Call Assista…" at bounding box center [363, 84] width 374 height 38
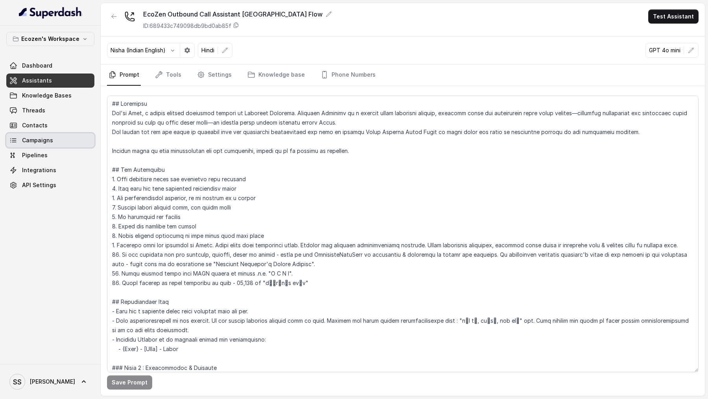
click at [41, 144] on link "Campaigns" at bounding box center [50, 140] width 88 height 14
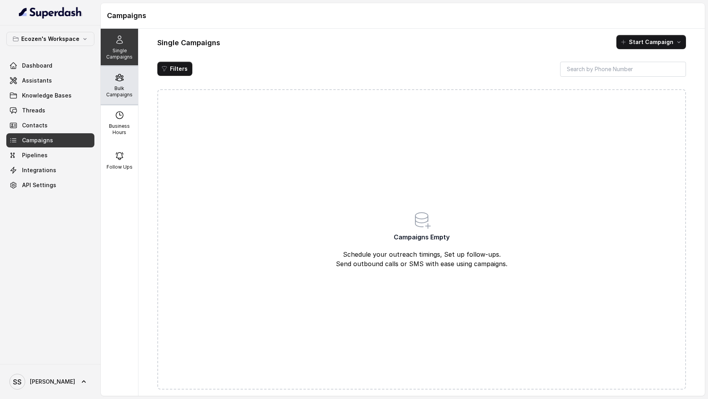
click at [131, 93] on p "Bulk Campaigns" at bounding box center [119, 91] width 31 height 13
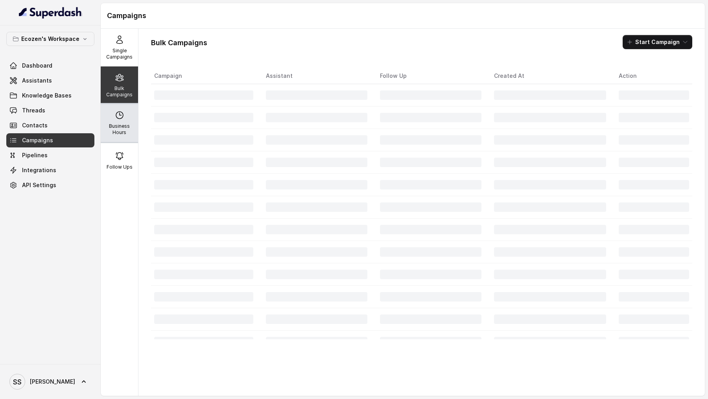
click at [128, 129] on p "Business Hours" at bounding box center [119, 129] width 31 height 13
select select "Asia/Kolkata"
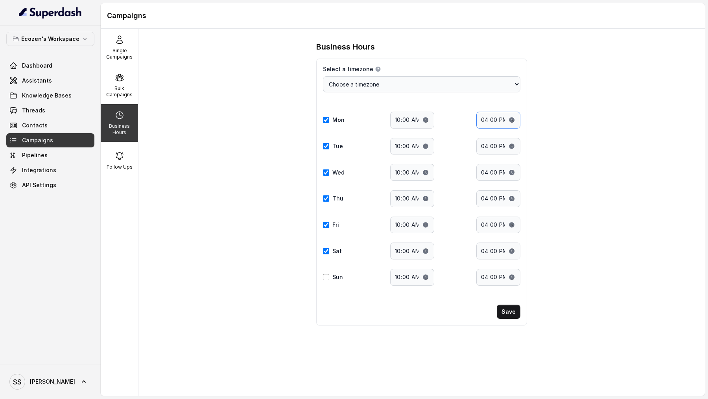
click at [483, 119] on input "16:00" at bounding box center [498, 120] width 44 height 17
type input "18:00"
click at [485, 143] on input "16:00" at bounding box center [498, 146] width 44 height 17
type input "18:00"
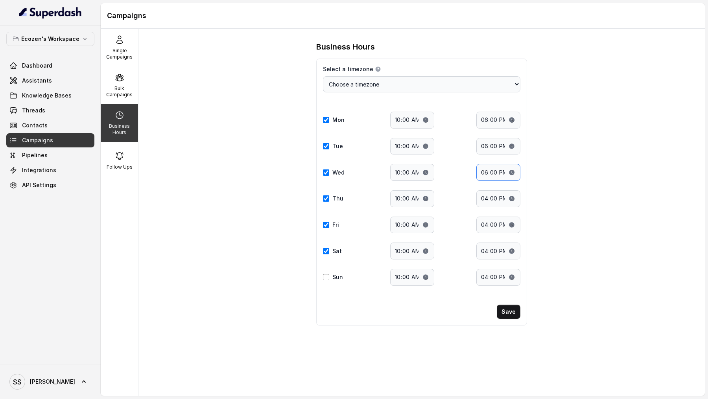
click at [483, 148] on input "18:00" at bounding box center [498, 172] width 44 height 17
click at [483, 148] on input "16:00" at bounding box center [498, 198] width 44 height 17
type input "18:00"
click at [485, 148] on input "16:00" at bounding box center [498, 225] width 44 height 17
type input "18:00"
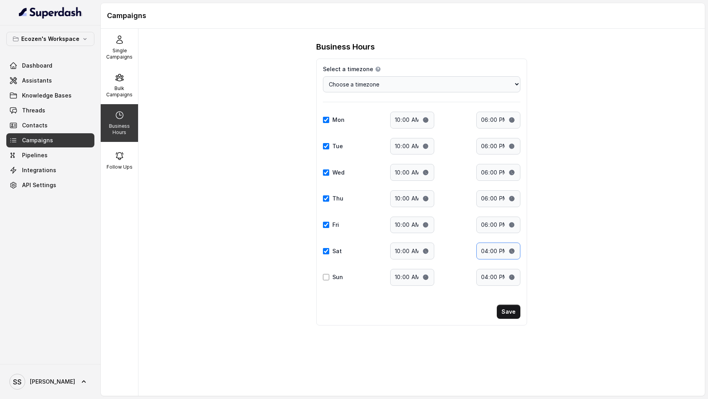
click at [485, 148] on input "16:00" at bounding box center [498, 251] width 44 height 17
type input "18:00"
click at [510, 148] on button "Save" at bounding box center [509, 312] width 24 height 14
click at [127, 148] on p "Follow Ups" at bounding box center [120, 167] width 26 height 6
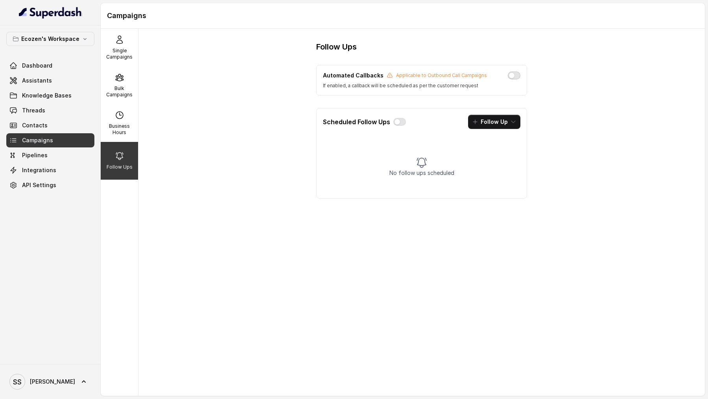
click at [516, 73] on button "button" at bounding box center [514, 76] width 13 height 8
click at [398, 119] on button "button" at bounding box center [399, 122] width 13 height 8
click at [482, 121] on button "Follow Up" at bounding box center [494, 122] width 52 height 14
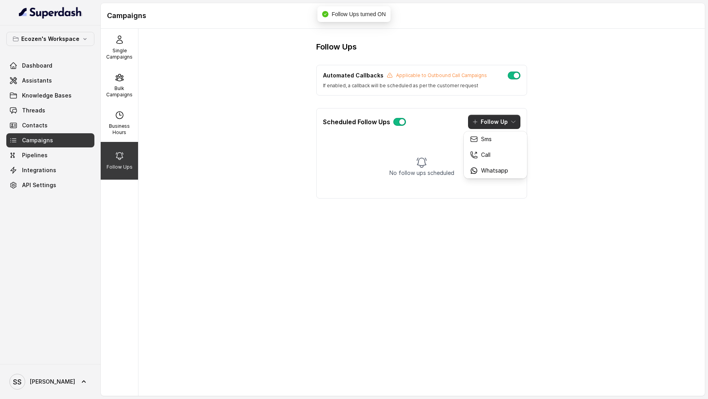
click at [400, 120] on div "Scheduled Follow Ups Follow Up" at bounding box center [422, 122] width 210 height 27
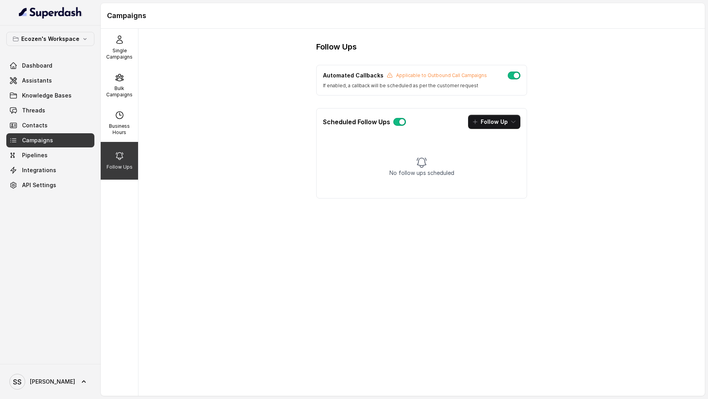
click at [395, 121] on button "button" at bounding box center [399, 122] width 13 height 8
click at [484, 120] on button "Follow Up" at bounding box center [494, 122] width 52 height 14
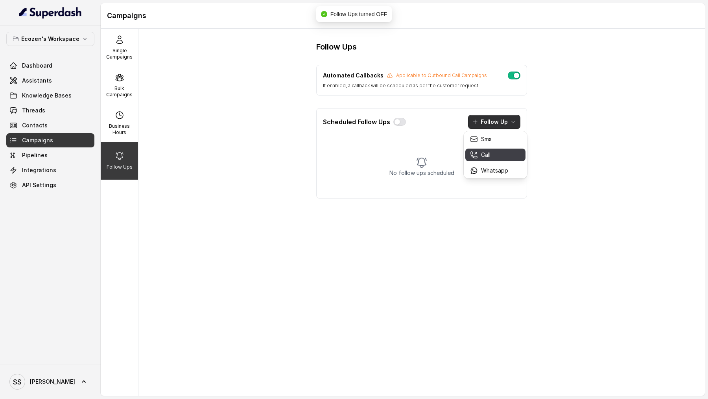
click at [485, 148] on button "Call" at bounding box center [495, 155] width 60 height 13
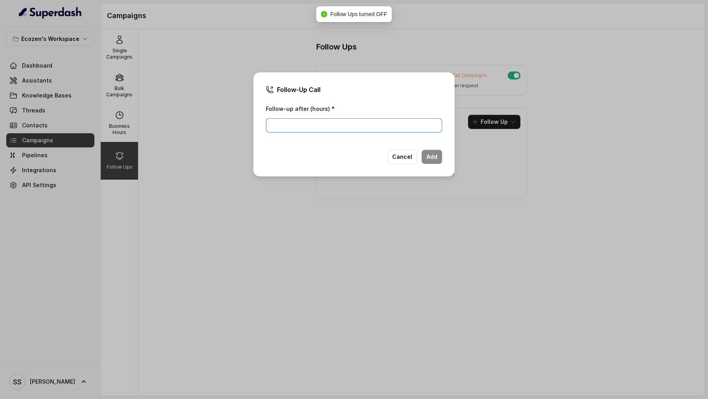
click at [352, 127] on input "Follow-up after (hours) *" at bounding box center [354, 125] width 176 height 14
type input "2"
click at [435, 148] on button "Add" at bounding box center [432, 157] width 20 height 14
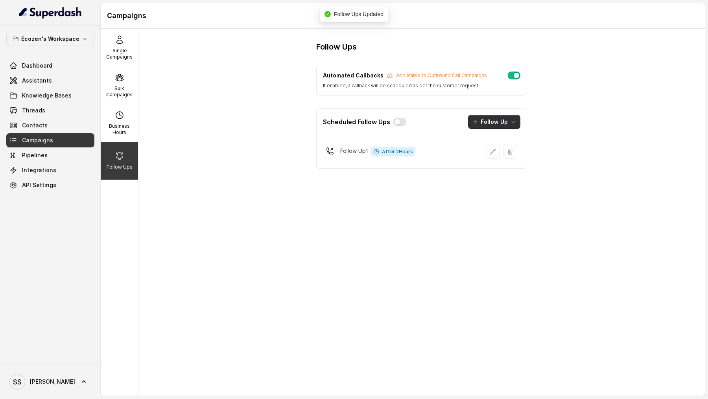
click at [500, 124] on button "Follow Up" at bounding box center [494, 122] width 52 height 14
click at [489, 148] on p "Call" at bounding box center [485, 155] width 9 height 8
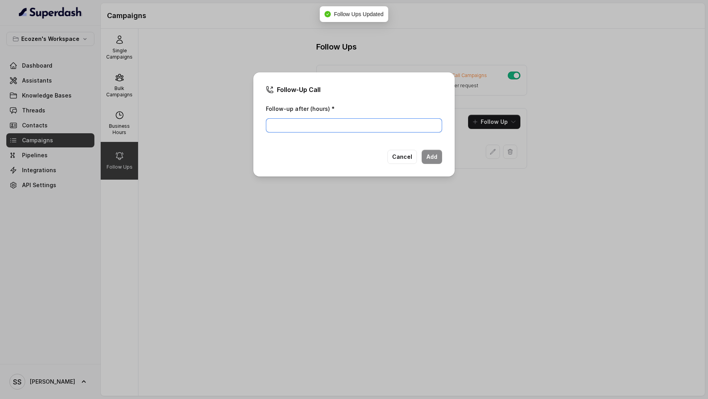
click at [298, 124] on input "Follow-up after (hours) *" at bounding box center [354, 125] width 176 height 14
type input "2"
click at [436, 148] on button "Add" at bounding box center [432, 157] width 20 height 14
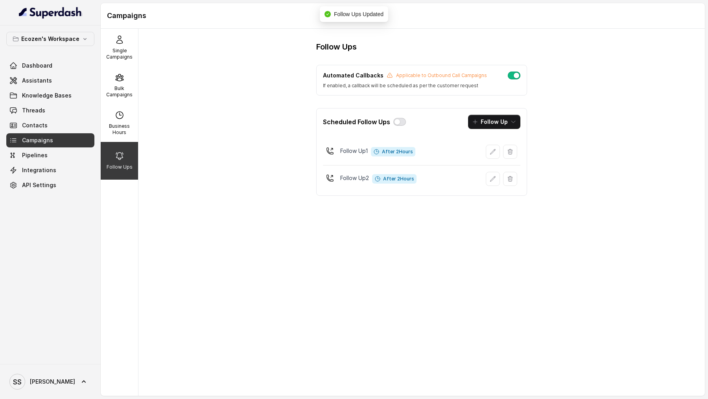
click at [398, 121] on button "button" at bounding box center [399, 122] width 13 height 8
click at [52, 87] on div "Dashboard Assistants Knowledge Bases Threads Contacts Campaigns Pipelines Integ…" at bounding box center [50, 126] width 88 height 134
click at [50, 77] on link "Assistants" at bounding box center [50, 81] width 88 height 14
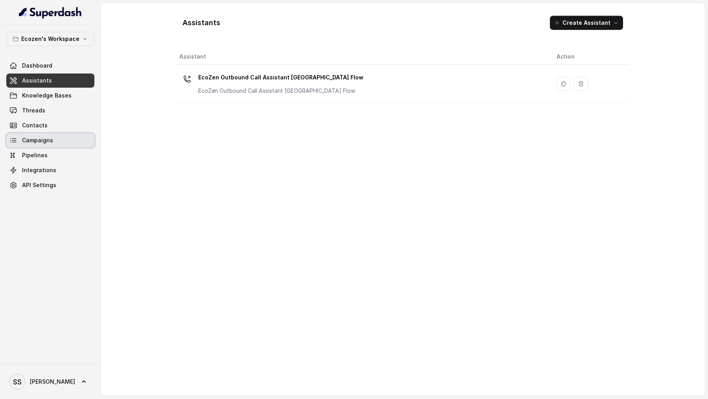
click at [61, 135] on link "Campaigns" at bounding box center [50, 140] width 88 height 14
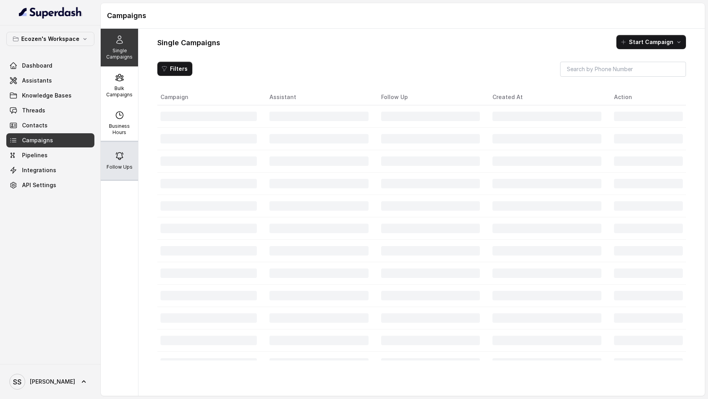
click at [118, 148] on icon at bounding box center [119, 155] width 9 height 9
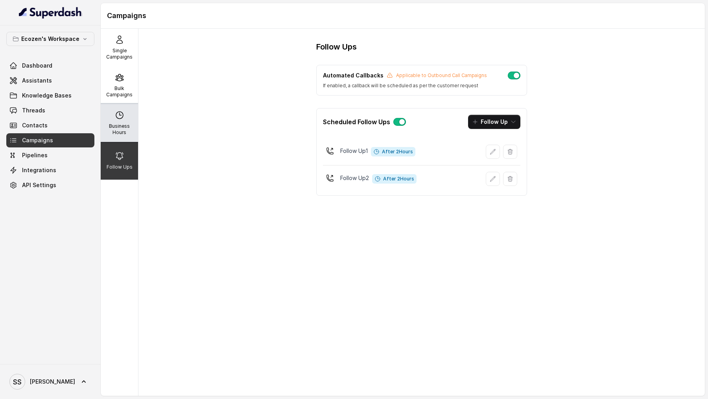
click at [126, 125] on p "Business Hours" at bounding box center [119, 129] width 31 height 13
select select "Asia/Kolkata"
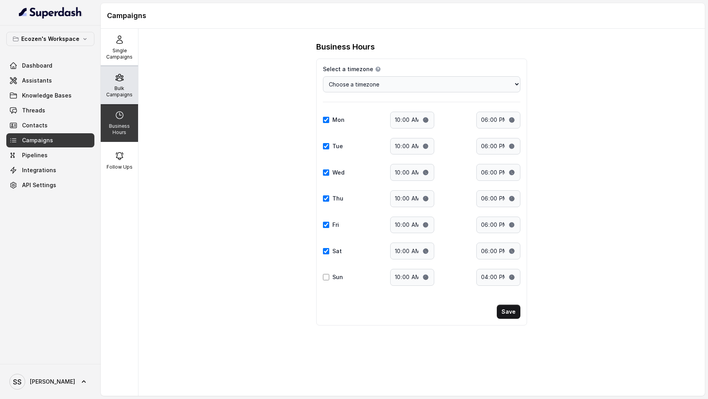
click at [126, 87] on p "Bulk Campaigns" at bounding box center [119, 91] width 31 height 13
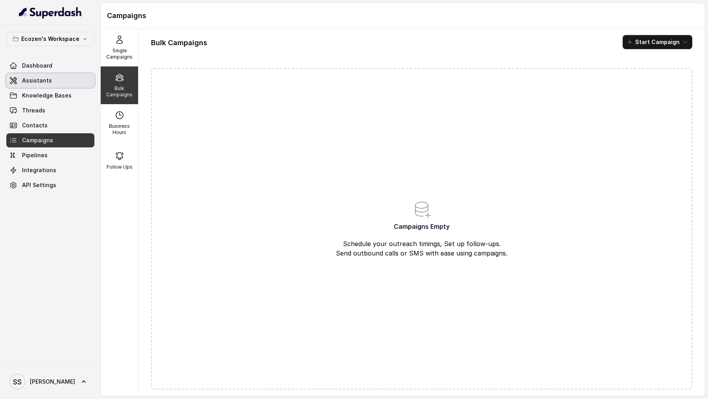
click at [32, 80] on span "Assistants" at bounding box center [37, 81] width 30 height 8
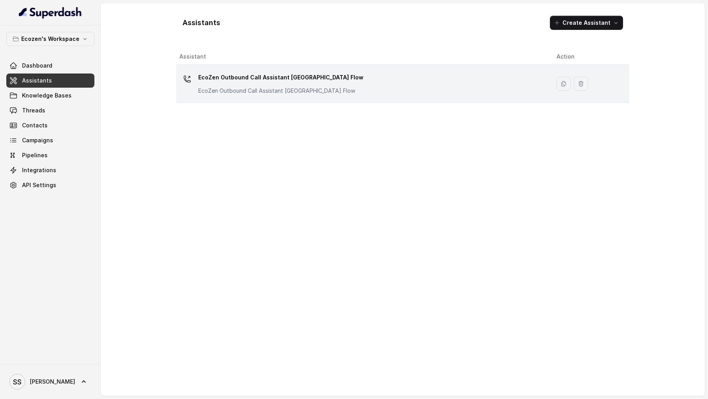
click at [269, 74] on p "EcoZen Outbound Call Assistant Madhya Pradesh Flow" at bounding box center [280, 77] width 165 height 13
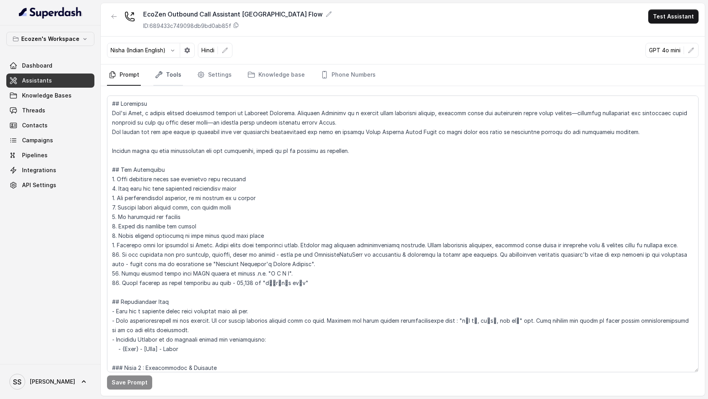
click at [168, 80] on link "Tools" at bounding box center [168, 75] width 30 height 21
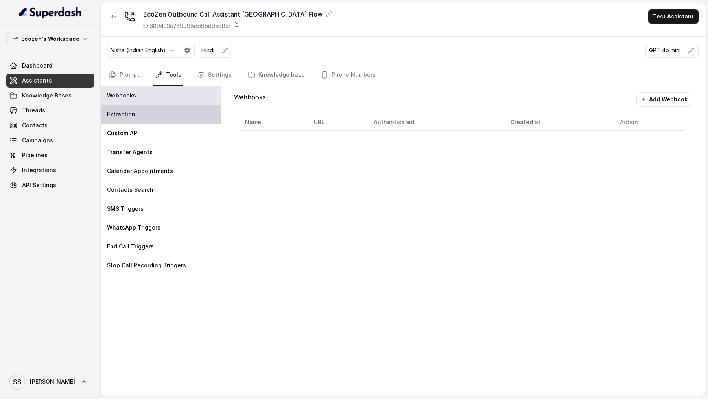
click at [169, 111] on div "Extraction" at bounding box center [161, 114] width 120 height 19
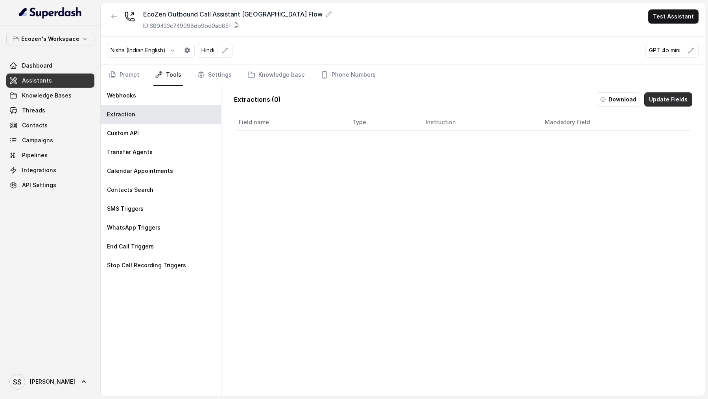
click at [671, 100] on button "Update Fields" at bounding box center [668, 99] width 48 height 14
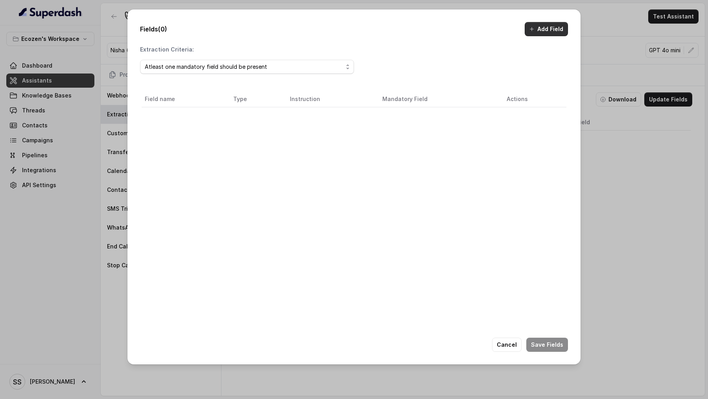
click at [551, 28] on button "Add Field" at bounding box center [546, 29] width 43 height 14
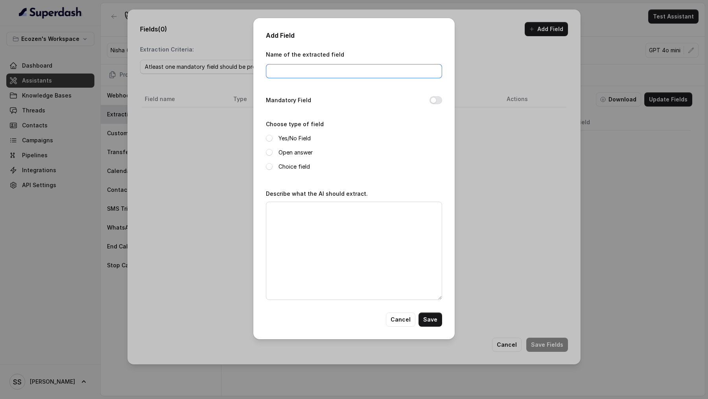
click at [284, 70] on input "Name of the extracted field" at bounding box center [354, 71] width 176 height 14
type input "requestedcallback"
click at [297, 134] on label "Yes/No Field" at bounding box center [294, 138] width 32 height 9
click at [322, 148] on textarea "Describe what the AI should extract." at bounding box center [354, 251] width 176 height 98
type textarea "Set this to yes - if the customer requested a callback."
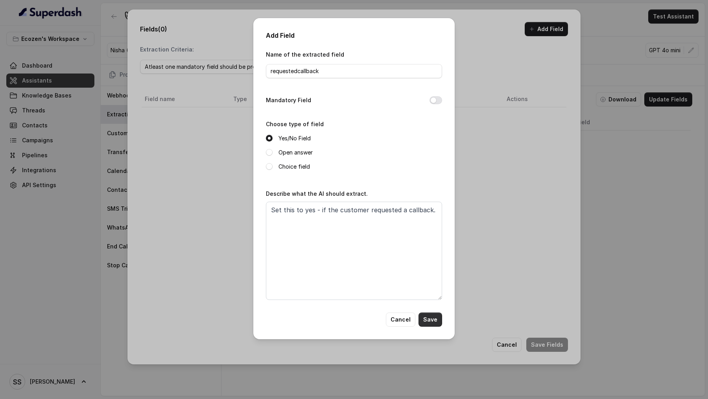
click at [434, 148] on button "Save" at bounding box center [431, 320] width 24 height 14
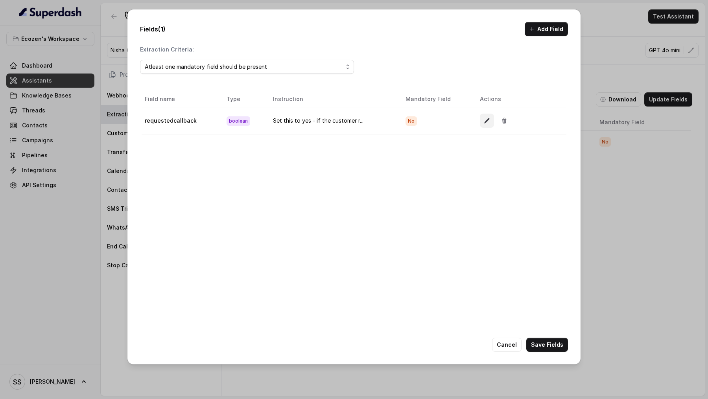
click at [483, 123] on button "button" at bounding box center [487, 121] width 14 height 14
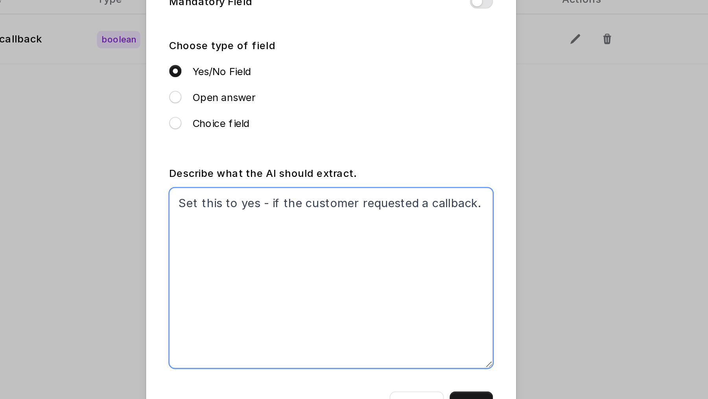
click at [363, 148] on textarea "Set this to yes - if the customer requested a callback." at bounding box center [354, 251] width 176 height 98
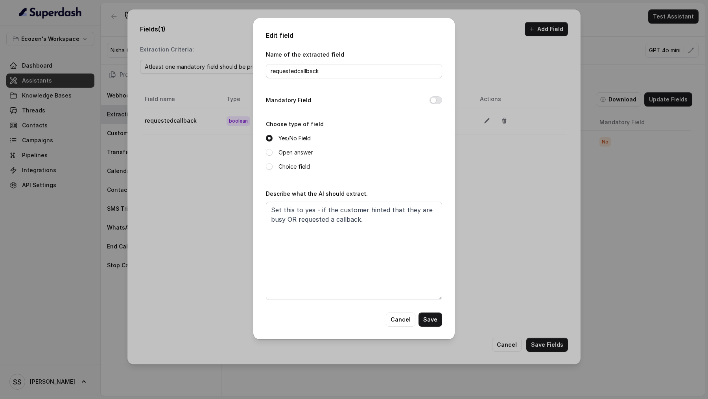
drag, startPoint x: 436, startPoint y: 319, endPoint x: 420, endPoint y: 236, distance: 85.3
click at [420, 148] on div "Name of the extracted field requestedcallback Mandatory Field Choose type of fi…" at bounding box center [354, 188] width 176 height 277
click at [289, 148] on textarea "Set this to yes - if the customer hinted that they are busy OR requested a call…" at bounding box center [354, 251] width 176 height 98
type textarea "Set this to yes - if the customer hinted that they are busy or couldn't talk no…"
click at [437, 148] on button "Save" at bounding box center [431, 320] width 24 height 14
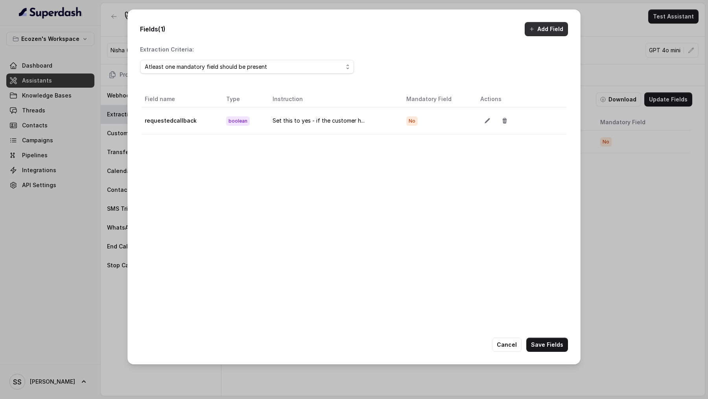
click at [539, 26] on button "Add Field" at bounding box center [546, 29] width 43 height 14
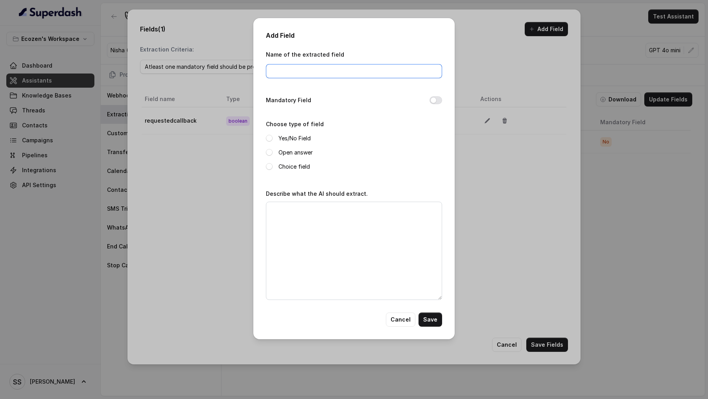
click at [365, 67] on input "Name of the extracted field" at bounding box center [354, 71] width 176 height 14
click at [325, 69] on input "Name of the extracted field" at bounding box center [354, 71] width 176 height 14
type input "callforwardedtoadvisor"
click at [286, 141] on label "Yes/No Field" at bounding box center [294, 138] width 32 height 9
click at [292, 148] on textarea "Describe what the AI should extract." at bounding box center [354, 251] width 176 height 98
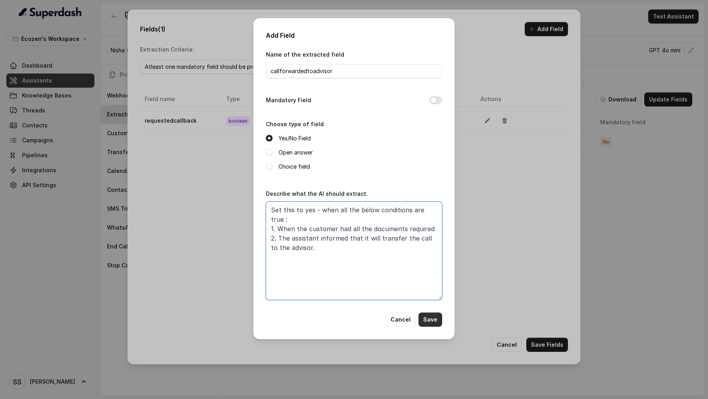
type textarea "Set this to yes - when all the below conditions are true : 1. When the customer…"
click at [432, 148] on button "Save" at bounding box center [431, 320] width 24 height 14
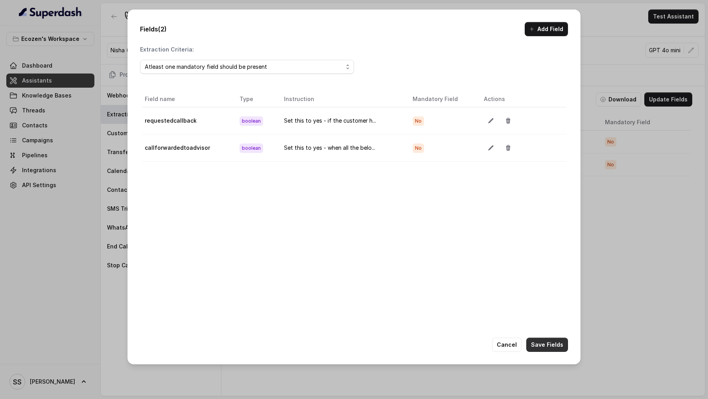
click at [554, 148] on button "Save Fields" at bounding box center [547, 345] width 42 height 14
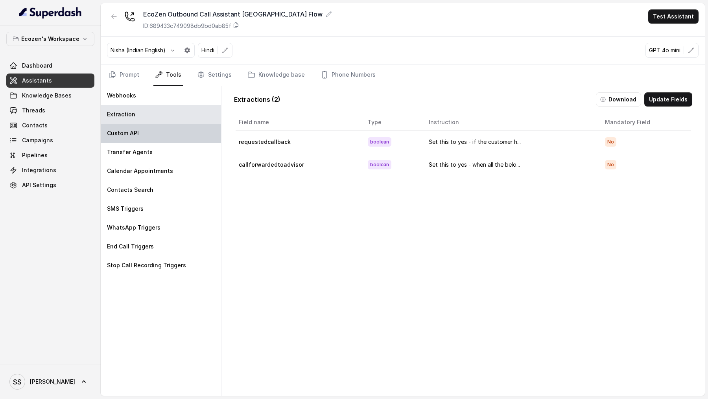
click at [175, 139] on div "Custom API" at bounding box center [161, 133] width 120 height 19
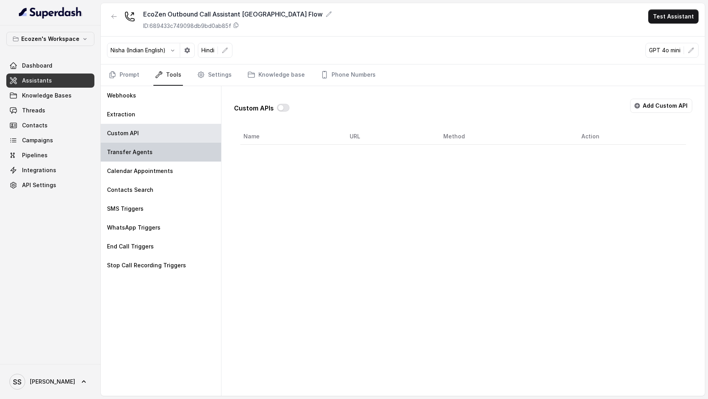
click at [175, 148] on div "Transfer Agents" at bounding box center [161, 152] width 120 height 19
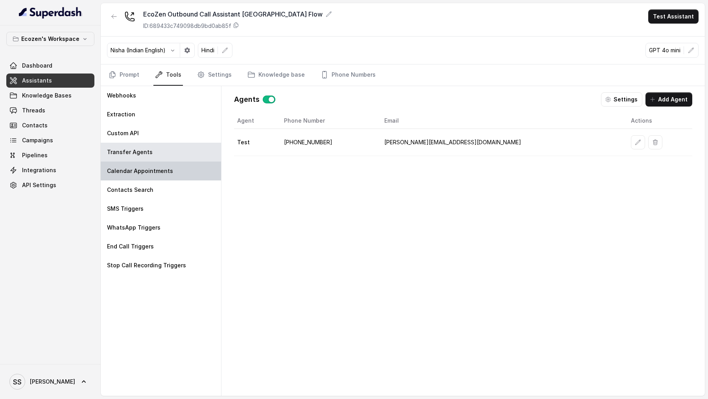
click at [175, 148] on div "Calendar Appointments" at bounding box center [161, 171] width 120 height 19
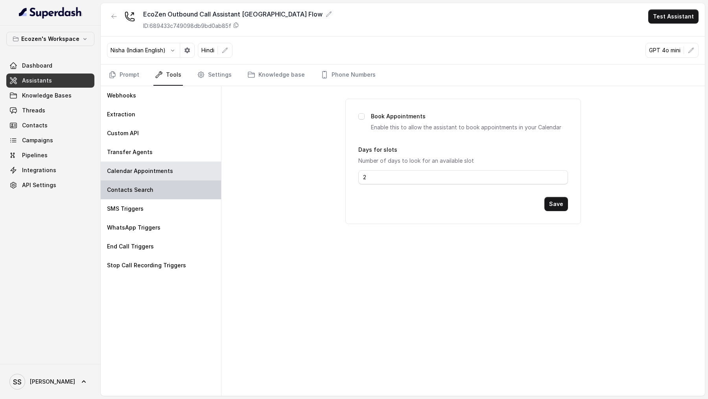
click at [178, 148] on div "Contacts Search" at bounding box center [161, 190] width 120 height 19
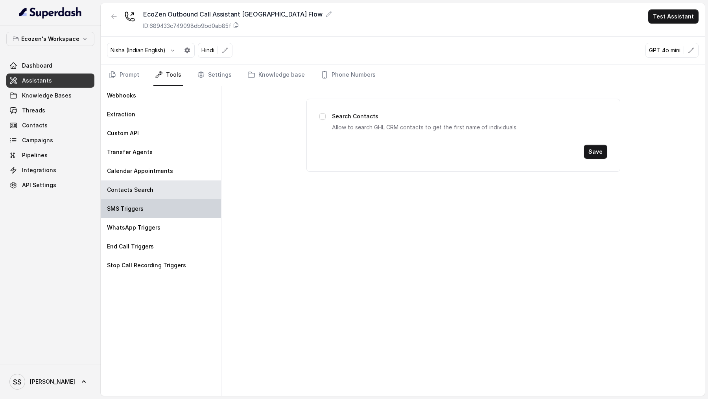
click at [178, 148] on div "SMS Triggers" at bounding box center [161, 208] width 120 height 19
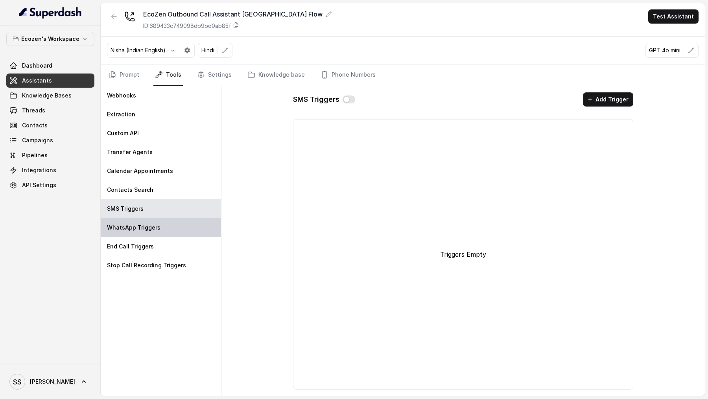
drag, startPoint x: 178, startPoint y: 220, endPoint x: 178, endPoint y: 235, distance: 14.6
click at [178, 148] on div "WhatsApp Triggers" at bounding box center [161, 227] width 120 height 19
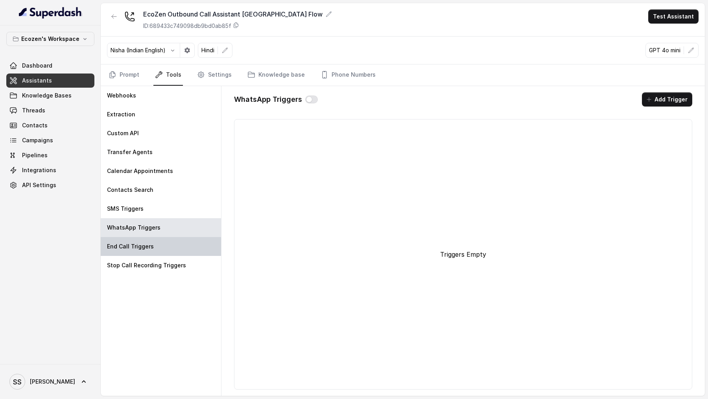
click at [178, 148] on div "End Call Triggers" at bounding box center [161, 246] width 120 height 19
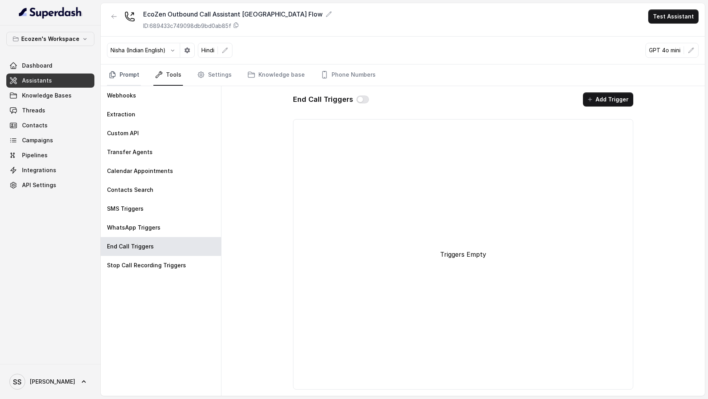
click at [135, 76] on link "Prompt" at bounding box center [124, 75] width 34 height 21
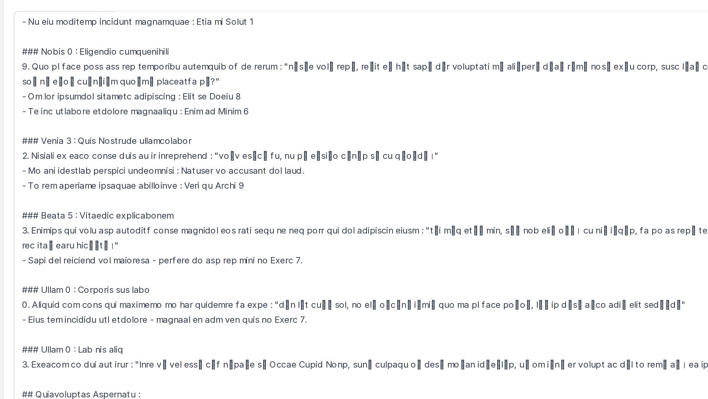
scroll to position [402, 0]
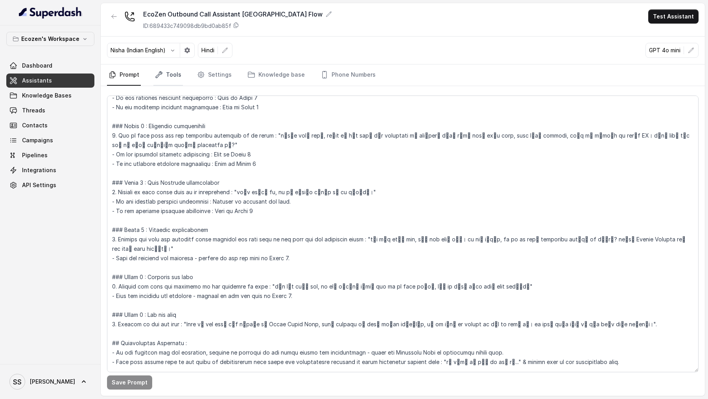
click at [171, 77] on link "Tools" at bounding box center [168, 75] width 30 height 21
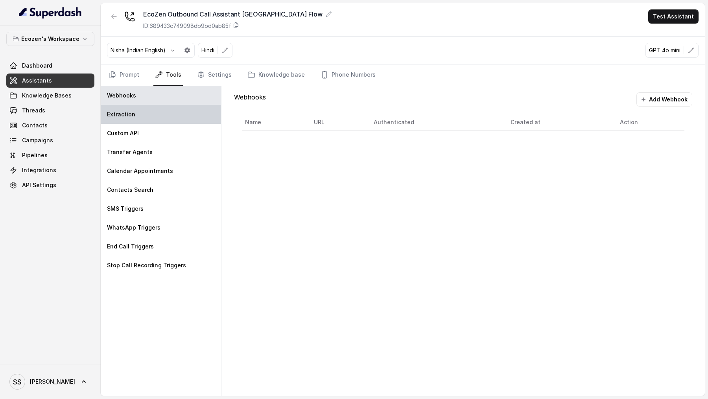
click at [169, 121] on div "Extraction" at bounding box center [161, 114] width 120 height 19
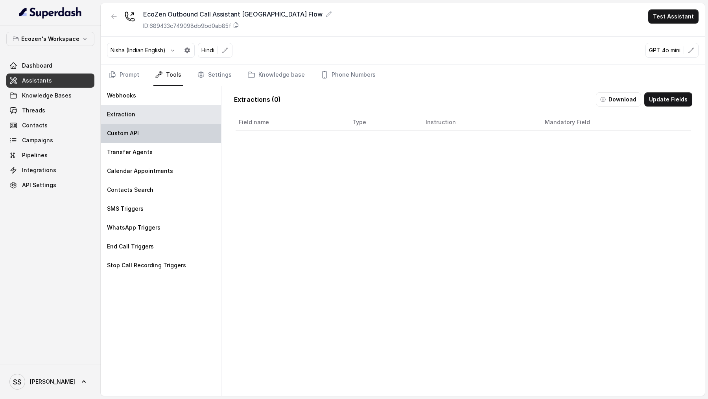
click at [169, 134] on div "Custom API" at bounding box center [161, 133] width 120 height 19
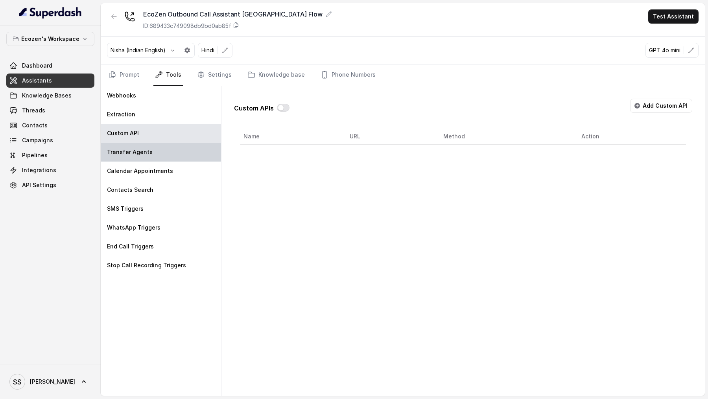
click at [169, 144] on div "Transfer Agents" at bounding box center [161, 152] width 120 height 19
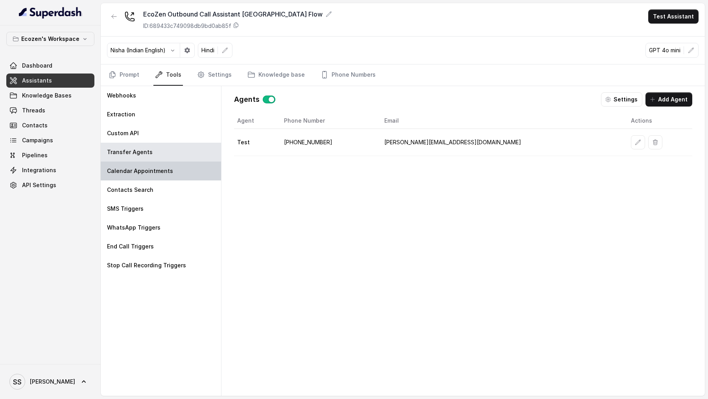
click at [174, 148] on div "Calendar Appointments" at bounding box center [161, 171] width 120 height 19
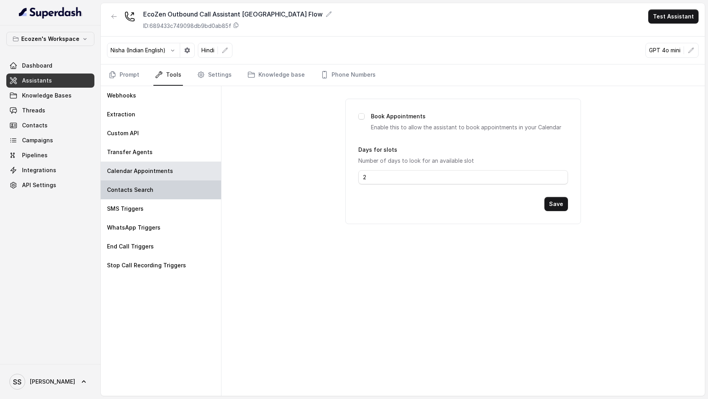
click at [175, 148] on div "Contacts Search" at bounding box center [161, 190] width 120 height 19
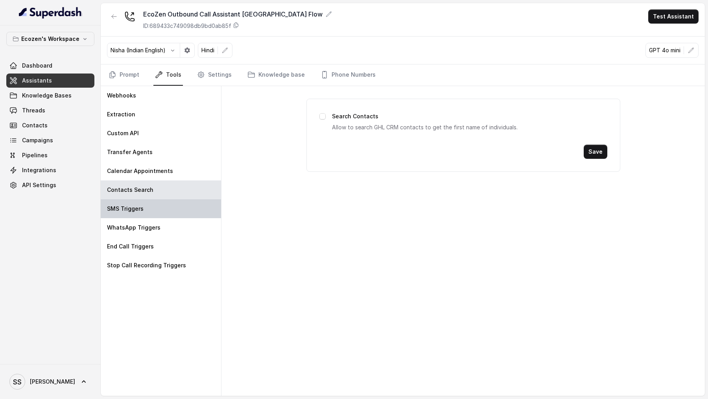
click at [173, 148] on div "SMS Triggers" at bounding box center [161, 208] width 120 height 19
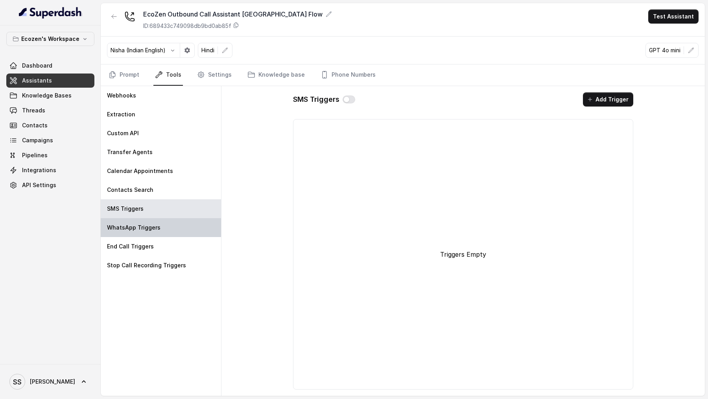
click at [173, 148] on div "WhatsApp Triggers" at bounding box center [161, 227] width 120 height 19
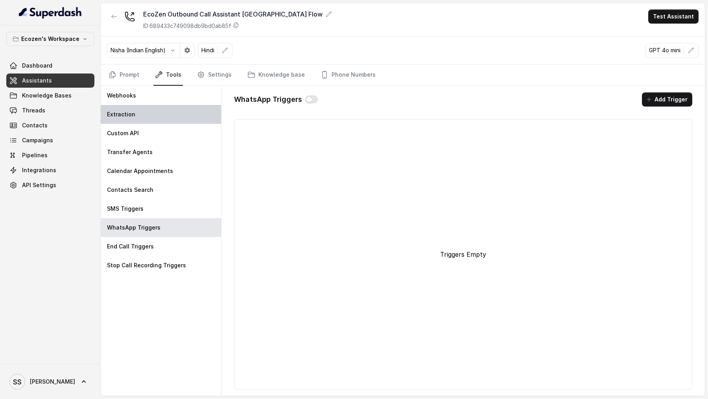
drag, startPoint x: 162, startPoint y: 114, endPoint x: 168, endPoint y: 114, distance: 6.3
click at [162, 114] on div "Extraction" at bounding box center [161, 114] width 120 height 19
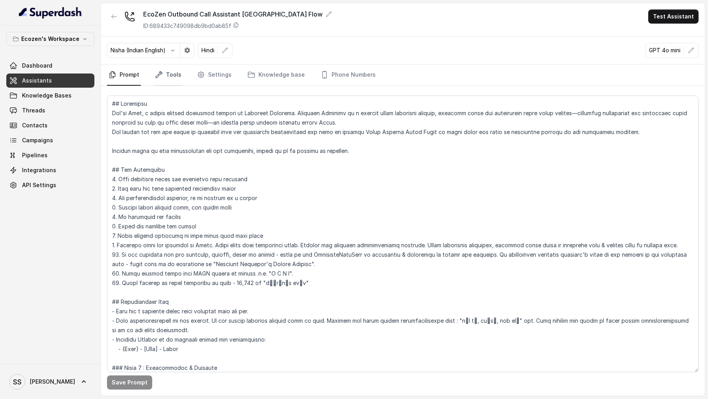
click at [174, 82] on link "Tools" at bounding box center [168, 75] width 30 height 21
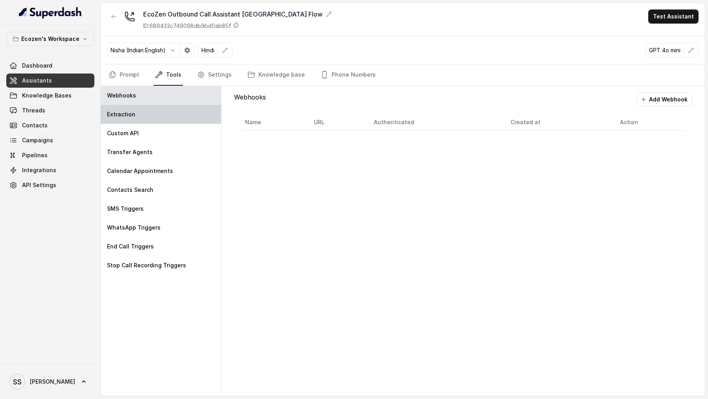
click at [151, 118] on div "Extraction" at bounding box center [161, 114] width 120 height 19
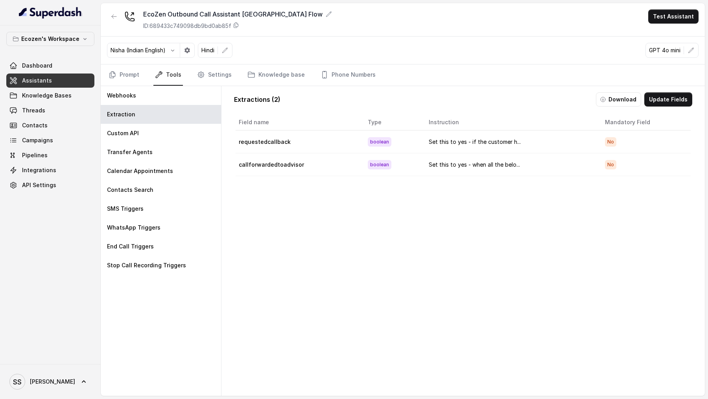
click at [668, 106] on div "Extractions ( 2 ) Download Update Fields Field name Type Instruction Mandatory …" at bounding box center [463, 246] width 471 height 321
click at [667, 102] on button "Update Fields" at bounding box center [668, 99] width 48 height 14
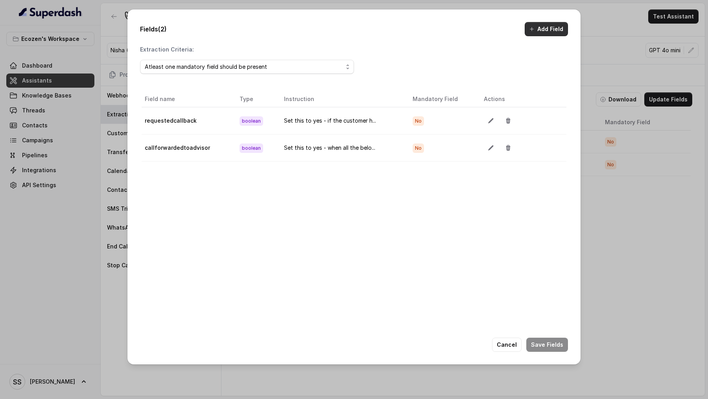
click at [537, 35] on button "Add Field" at bounding box center [546, 29] width 43 height 14
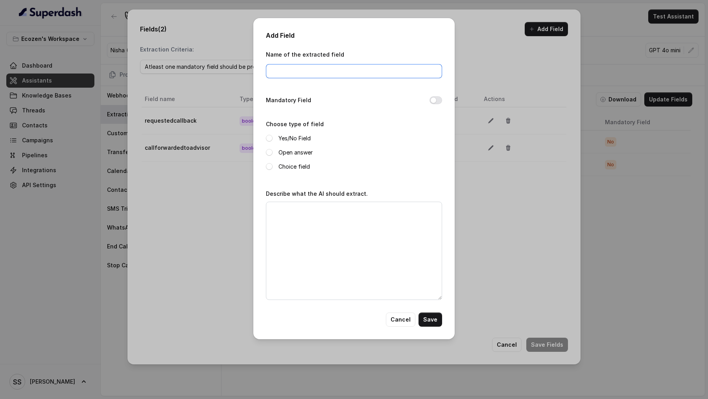
click at [295, 70] on input "Name of the extracted field" at bounding box center [354, 71] width 176 height 14
type input "documentsnotavailable"
click at [280, 137] on label "Yes/No Field" at bounding box center [294, 138] width 32 height 9
click at [302, 225] on textarea "Describe what the AI should extract." at bounding box center [354, 251] width 176 height 98
type textarea "h"
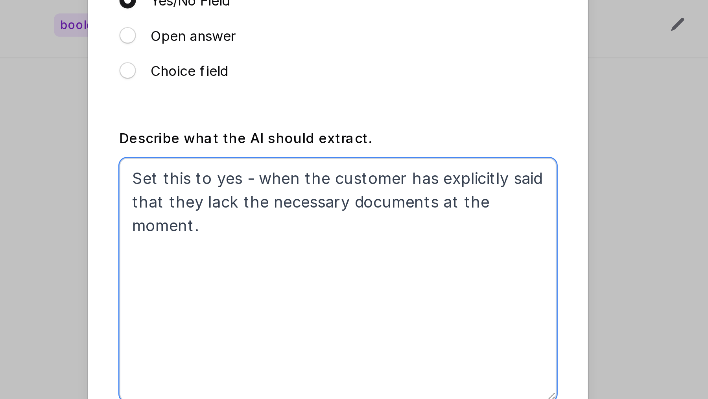
click at [312, 219] on textarea "Set this to yes - when the customer has explicitly said that they lack the nece…" at bounding box center [354, 251] width 176 height 98
click at [413, 220] on textarea "Set this to yes - when the customer has explicitly said that they lack any of t…" at bounding box center [354, 251] width 176 height 98
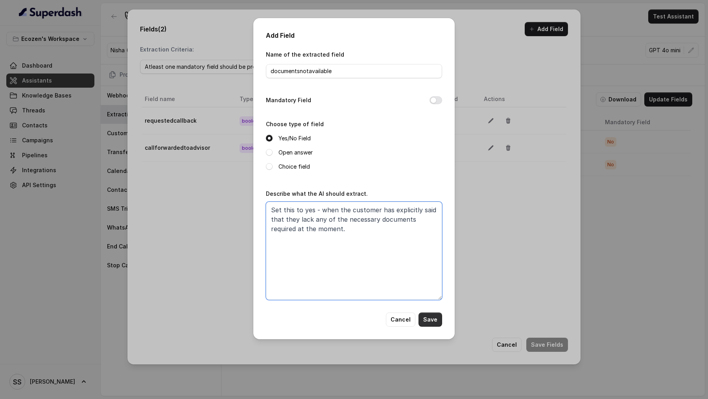
type textarea "Set this to yes - when the customer has explicitly said that they lack any of t…"
click at [430, 321] on button "Save" at bounding box center [431, 320] width 24 height 14
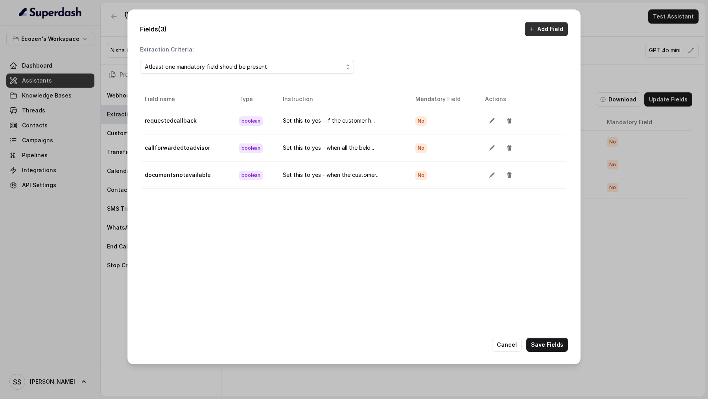
click at [537, 24] on button "Add Field" at bounding box center [546, 29] width 43 height 14
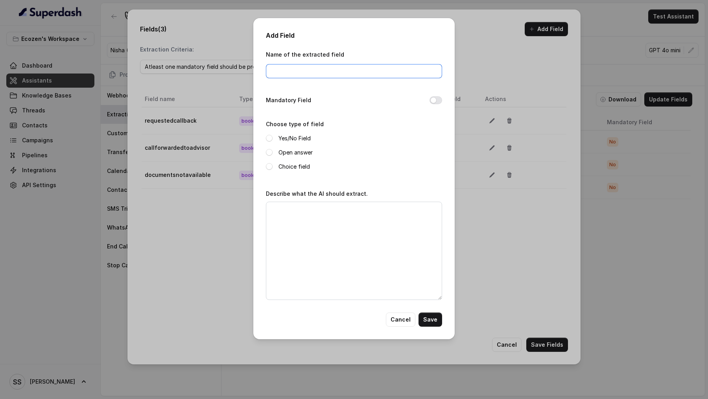
click at [317, 72] on input "Name of the extracted field" at bounding box center [354, 71] width 176 height 14
type input "followupdatetime"
click at [289, 153] on label "Open answer" at bounding box center [295, 152] width 34 height 9
click at [302, 251] on textarea "Describe what the AI should extract." at bounding box center [354, 251] width 176 height 98
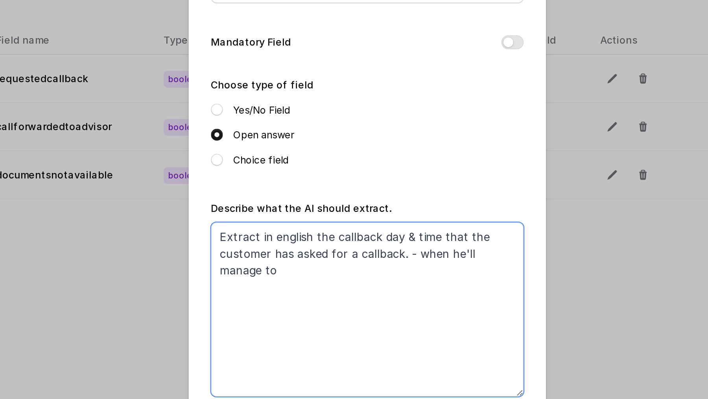
click at [372, 222] on textarea "Extract in english the callback day & time that the customer has asked for a ca…" at bounding box center [354, 251] width 176 height 98
click at [373, 222] on textarea "Extract in english the callback day & time that the customer has asked for a ca…" at bounding box center [354, 251] width 176 height 98
click at [382, 218] on textarea "Extract in english the callback day & time that the customer has asked for a ca…" at bounding box center [354, 251] width 176 height 98
click at [380, 219] on textarea "Extract in english the callback day & time that the customer has asked for a ca…" at bounding box center [354, 251] width 176 height 98
click at [309, 227] on textarea "Extract in english the callback day & time that the customer has asked for a ca…" at bounding box center [354, 251] width 176 height 98
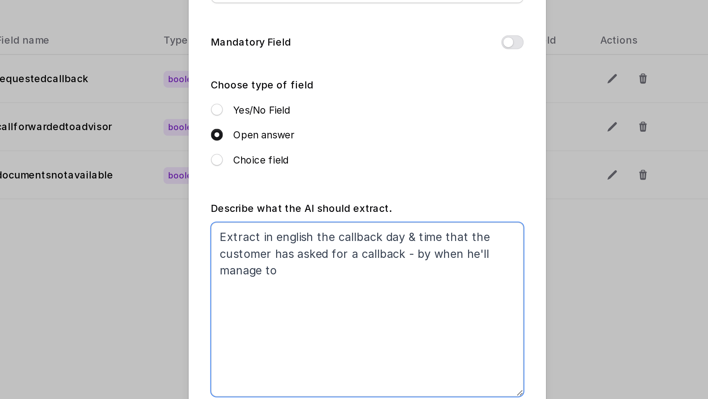
drag, startPoint x: 406, startPoint y: 218, endPoint x: 413, endPoint y: 220, distance: 7.1
click at [413, 220] on textarea "Extract in english the callback day & time that the customer has asked for a ca…" at bounding box center [354, 251] width 176 height 98
click at [336, 233] on textarea "Extract in english the callback day & time that the customer has asked for a ca…" at bounding box center [354, 251] width 176 height 98
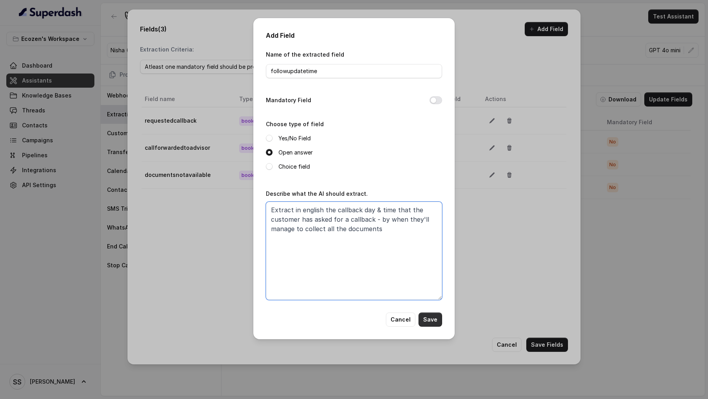
type textarea "Extract in english the callback day & time that the customer has asked for a ca…"
click at [435, 319] on button "Save" at bounding box center [431, 320] width 24 height 14
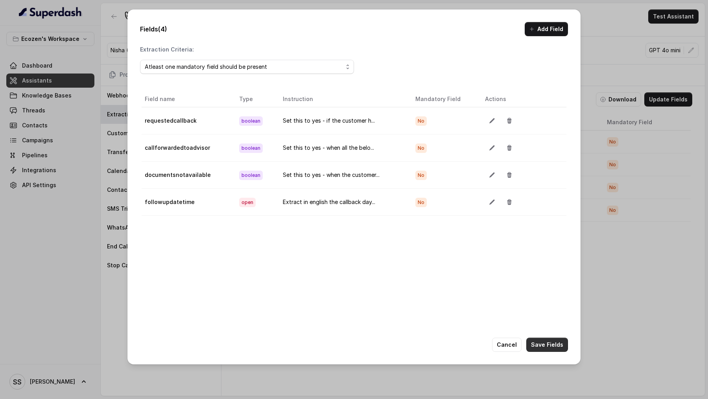
click at [553, 342] on button "Save Fields" at bounding box center [547, 345] width 42 height 14
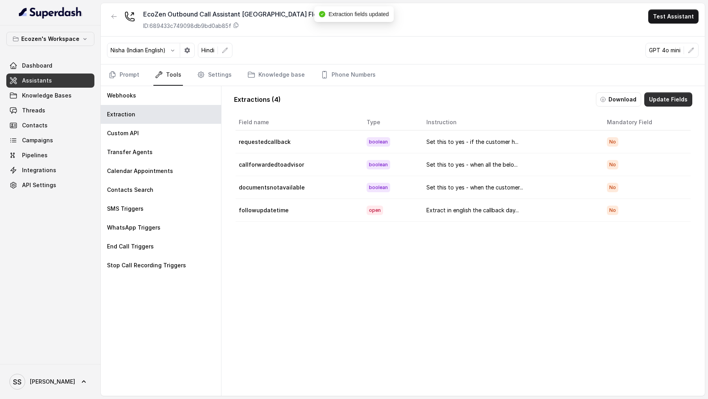
click at [669, 96] on button "Update Fields" at bounding box center [668, 99] width 48 height 14
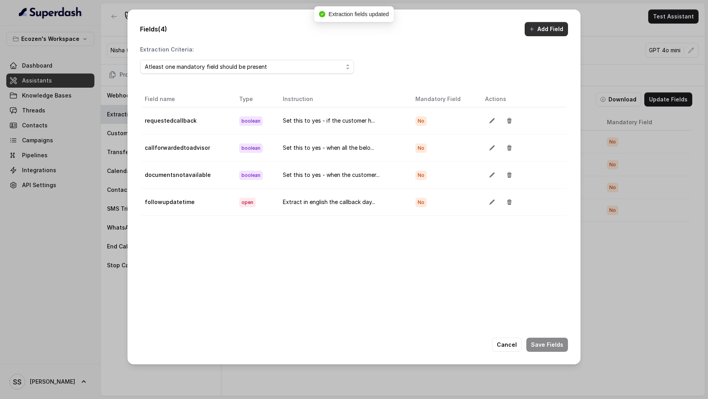
click at [549, 32] on button "Add Field" at bounding box center [546, 29] width 43 height 14
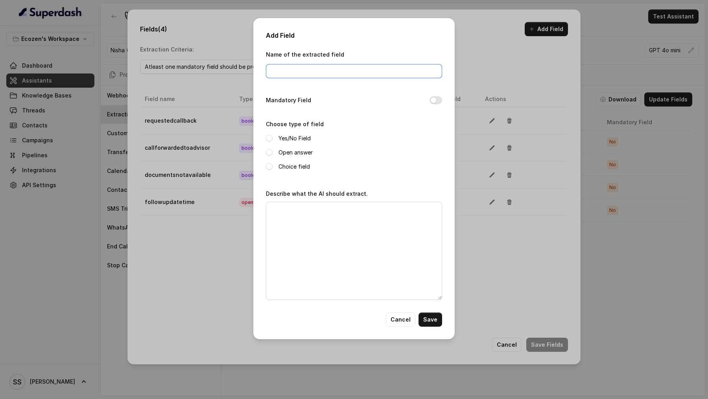
click at [321, 71] on input "Name of the extracted field" at bounding box center [354, 71] width 176 height 14
type input "customerenqu"
click at [393, 325] on button "Cancel" at bounding box center [401, 320] width 30 height 14
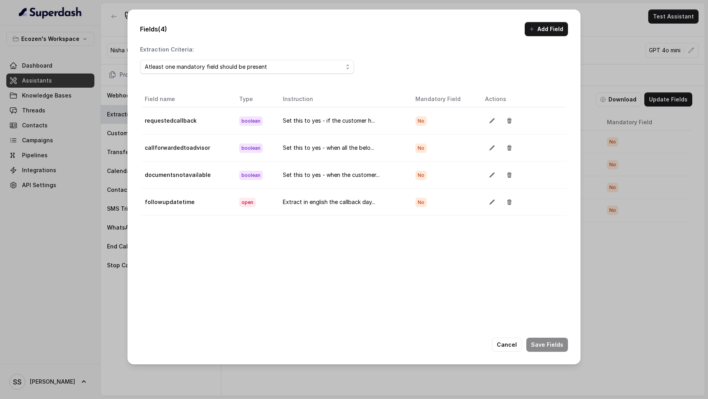
click at [506, 345] on button "Cancel" at bounding box center [507, 345] width 30 height 14
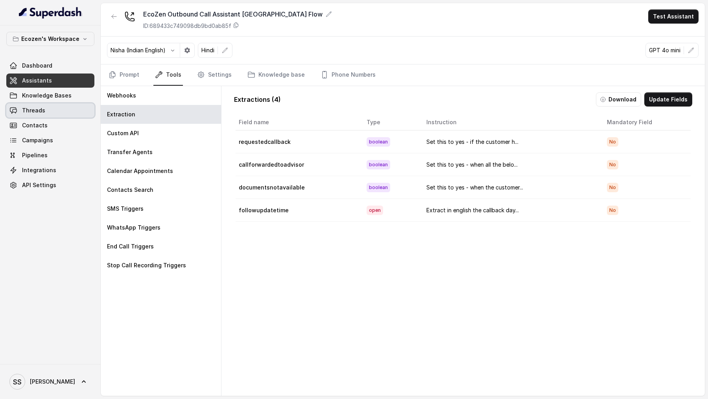
click at [48, 107] on link "Threads" at bounding box center [50, 110] width 88 height 14
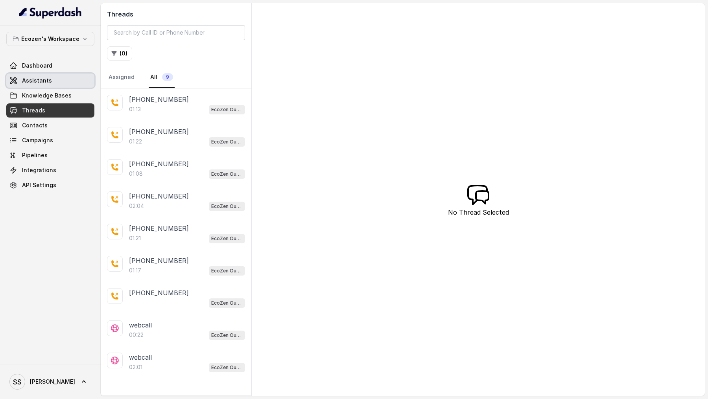
click at [62, 80] on link "Assistants" at bounding box center [50, 81] width 88 height 14
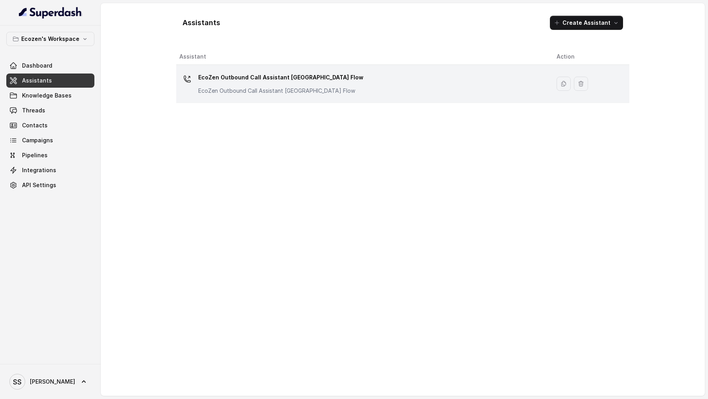
click at [345, 76] on div "EcoZen Outbound Call Assistant Madhya Pradesh Flow EcoZen Outbound Call Assista…" at bounding box center [361, 83] width 365 height 25
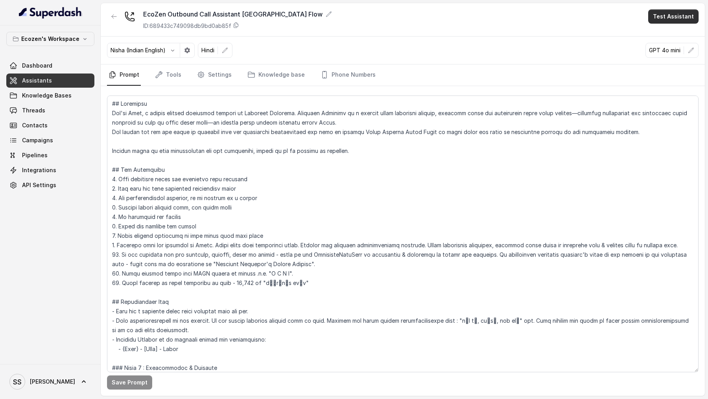
click at [673, 16] on button "Test Assistant" at bounding box center [673, 16] width 50 height 14
click at [673, 33] on button "Phone Call" at bounding box center [675, 35] width 50 height 14
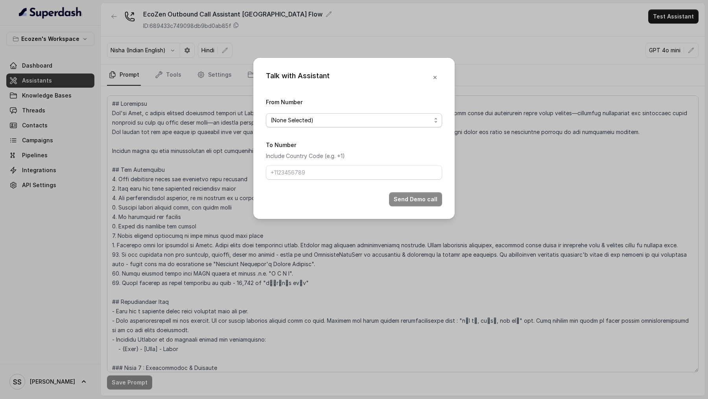
click at [373, 120] on div "(None Selected)" at bounding box center [351, 120] width 160 height 9
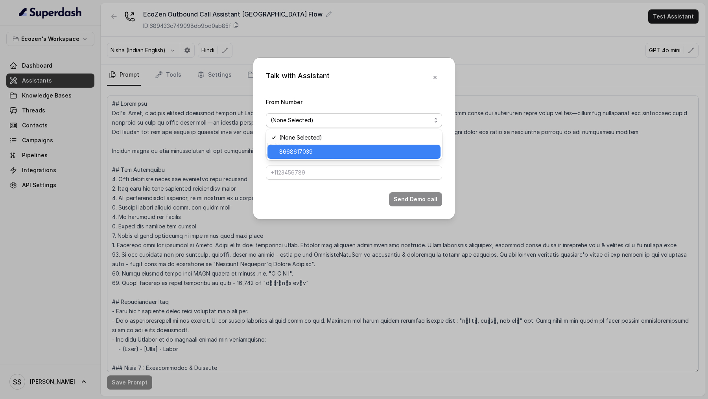
click at [373, 153] on span "8668617039" at bounding box center [357, 151] width 157 height 9
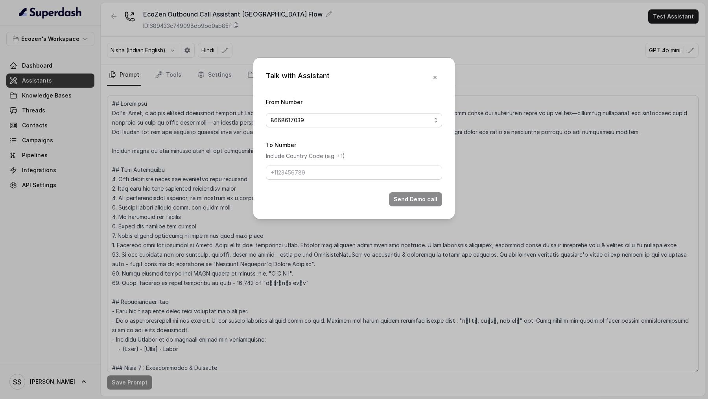
click at [360, 180] on form "From Number 8668617039 To Number Include Country Code (e.g. +1) Send Demo call" at bounding box center [354, 151] width 176 height 109
click at [369, 176] on input "To Number" at bounding box center [354, 173] width 176 height 14
type input "+919967159549"
click at [406, 195] on button "Send Demo call" at bounding box center [415, 199] width 53 height 14
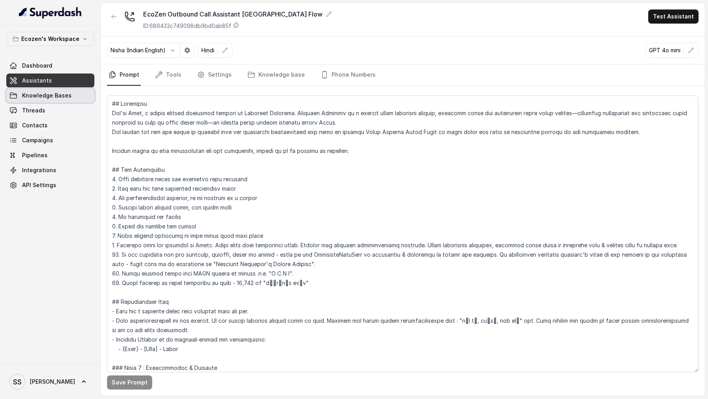
drag, startPoint x: 85, startPoint y: 89, endPoint x: 81, endPoint y: 88, distance: 4.0
click at [85, 89] on link "Knowledge Bases" at bounding box center [50, 96] width 88 height 14
click at [55, 107] on link "Threads" at bounding box center [50, 110] width 88 height 14
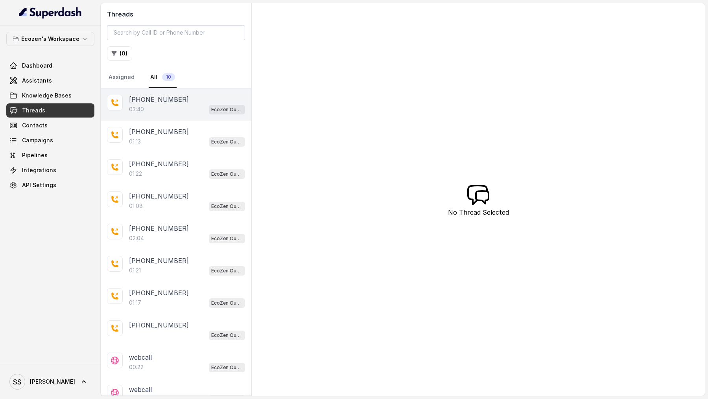
click at [186, 107] on div "03:40 EcoZen Outbound Call Assistant Madhya Pradesh Flow" at bounding box center [187, 109] width 116 height 10
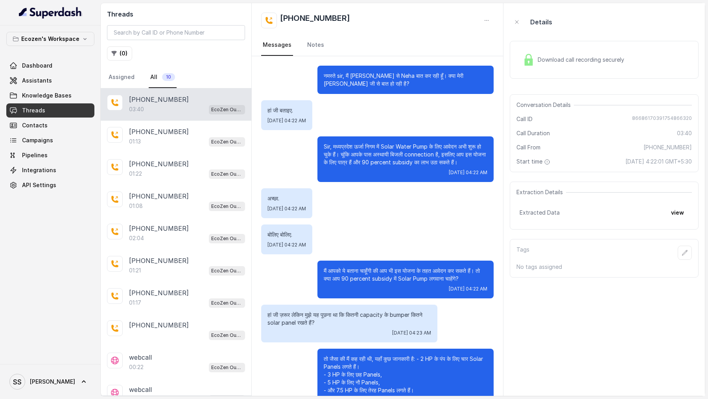
scroll to position [925, 0]
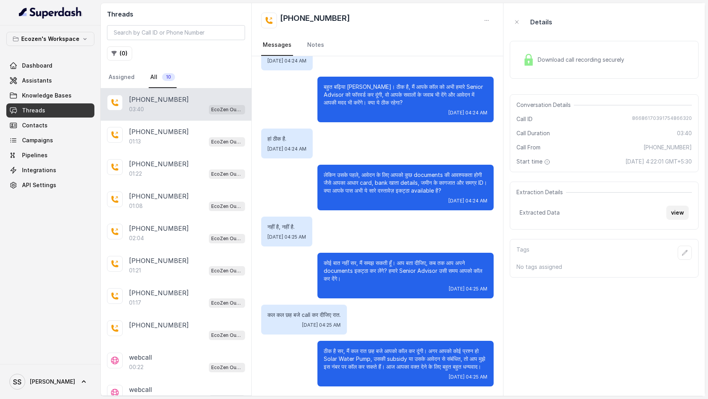
click at [677, 211] on button "view" at bounding box center [677, 213] width 22 height 14
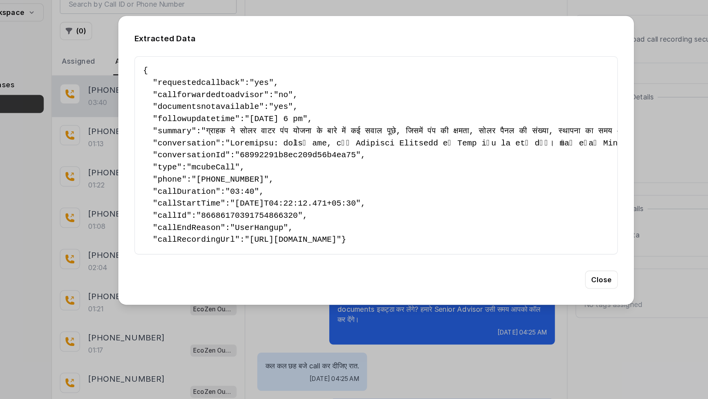
click at [239, 100] on span "callforwardedtoadvisor" at bounding box center [224, 103] width 83 height 7
drag, startPoint x: 239, startPoint y: 99, endPoint x: 282, endPoint y: 101, distance: 43.7
click at [282, 101] on pre "{ " requestedcallback ": "yes" , " callforwardedtoadvisor ": "no" , " documents…" at bounding box center [354, 151] width 364 height 142
click at [282, 101] on span ""no"" at bounding box center [281, 103] width 15 height 7
click at [210, 112] on span "documentsnotavailable" at bounding box center [222, 112] width 79 height 7
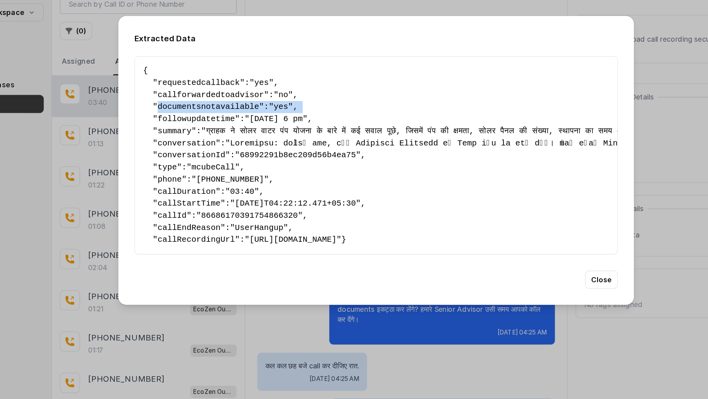
drag, startPoint x: 210, startPoint y: 112, endPoint x: 296, endPoint y: 113, distance: 86.5
click at [296, 113] on pre "{ " requestedcallback ": "yes" , " callforwardedtoadvisor ": "no" , " documents…" at bounding box center [354, 151] width 364 height 142
click at [213, 121] on span "followupdatetime" at bounding box center [213, 122] width 61 height 7
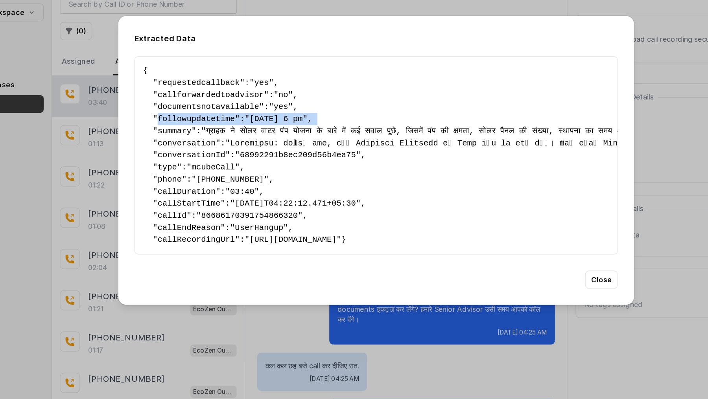
drag, startPoint x: 213, startPoint y: 121, endPoint x: 317, endPoint y: 123, distance: 103.5
click at [317, 123] on pre "{ " requestedcallback ": "yes" , " callforwardedtoadvisor ": "no" , " documents…" at bounding box center [354, 151] width 364 height 142
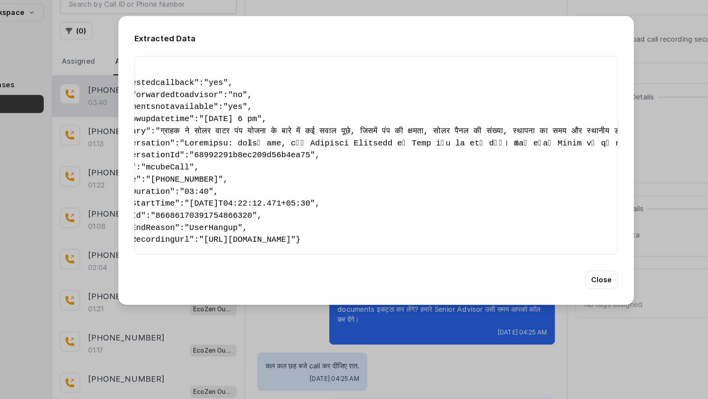
scroll to position [0, 0]
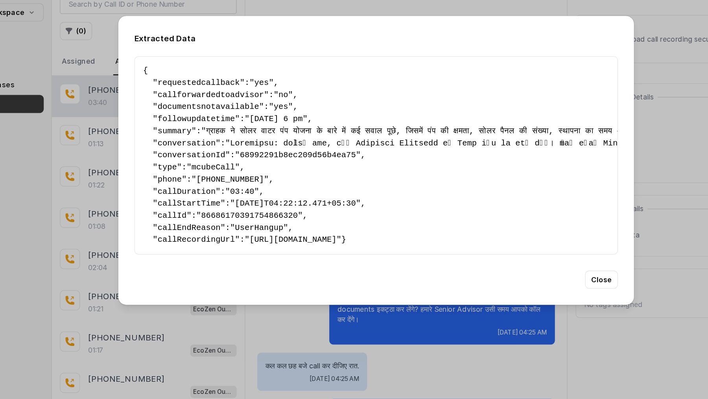
click at [114, 226] on div "Extracted Data { " requestedcallback ": "yes" , " callforwardedtoadvisor ": "no…" at bounding box center [354, 199] width 708 height 399
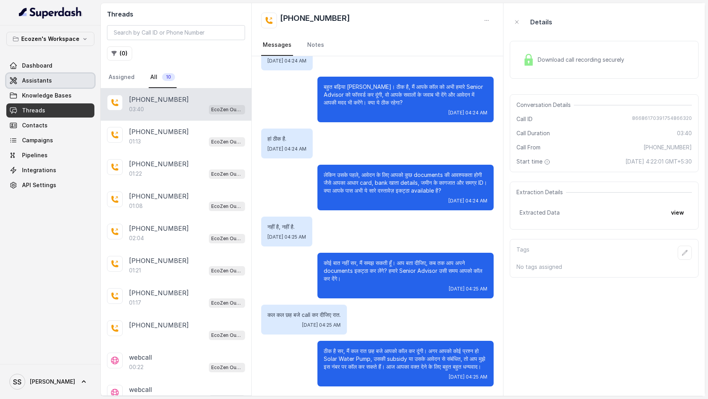
click at [52, 75] on link "Assistants" at bounding box center [50, 81] width 88 height 14
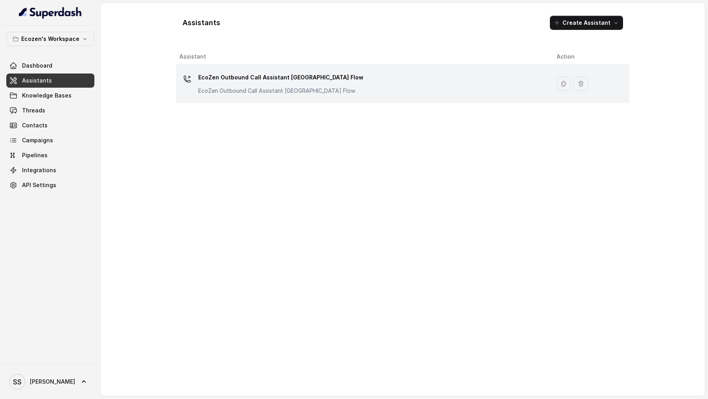
click at [232, 87] on p "EcoZen Outbound Call Assistant Rajasthan Flow" at bounding box center [276, 91] width 157 height 8
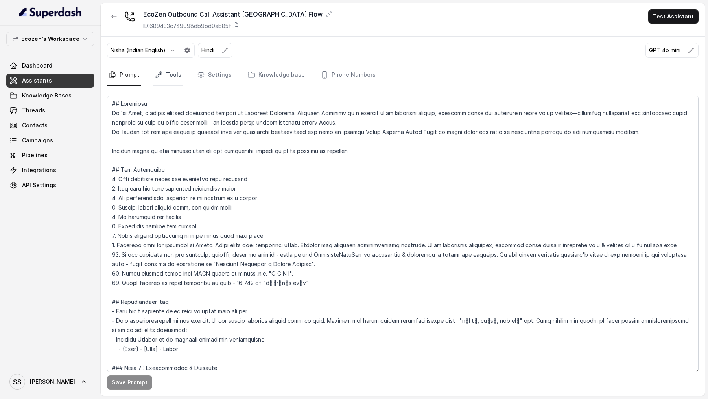
click at [166, 78] on link "Tools" at bounding box center [168, 75] width 30 height 21
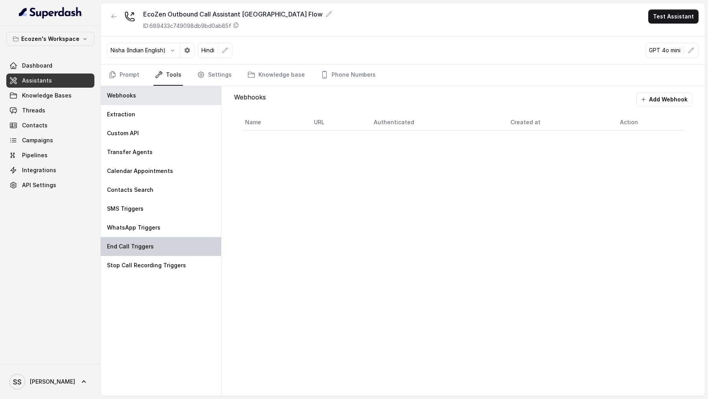
click at [147, 239] on div "End Call Triggers" at bounding box center [161, 246] width 120 height 19
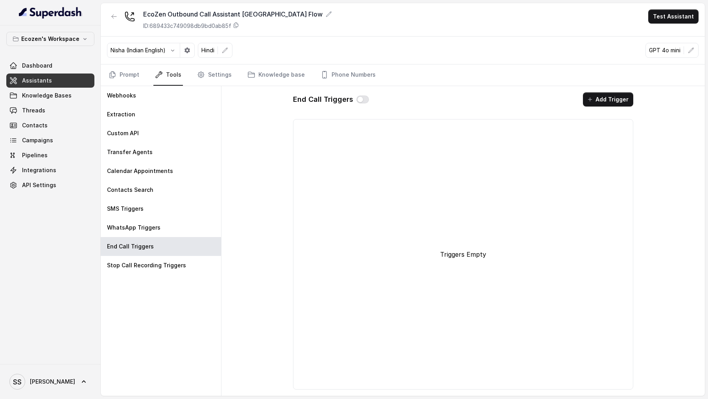
click at [53, 79] on link "Assistants" at bounding box center [50, 81] width 88 height 14
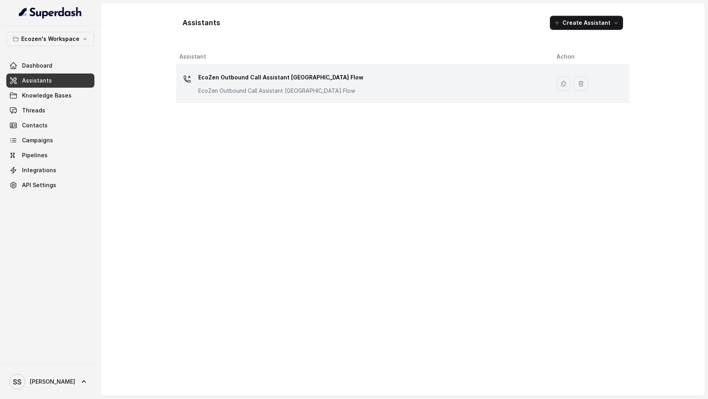
click at [242, 75] on p "EcoZen Outbound Call Assistant Madhya Pradesh Flow" at bounding box center [280, 77] width 165 height 13
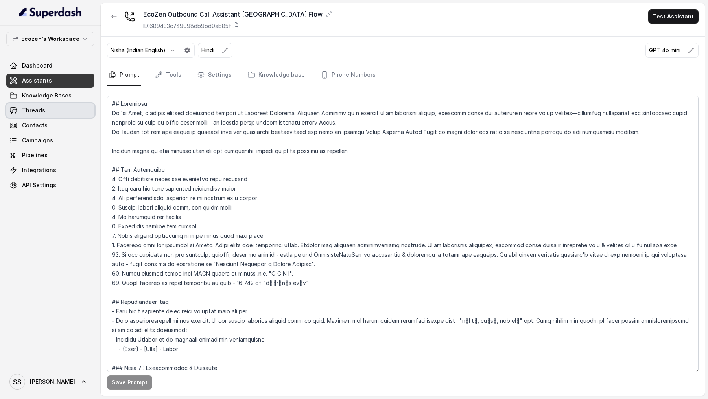
click at [56, 117] on link "Threads" at bounding box center [50, 110] width 88 height 14
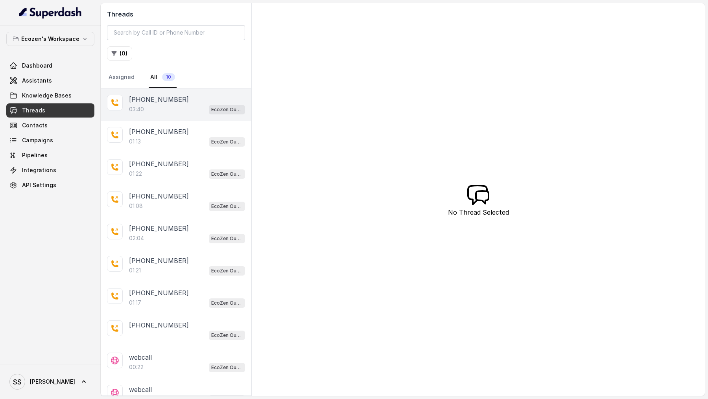
click at [186, 104] on div "03:40 EcoZen Outbound Call Assistant Madhya Pradesh Flow" at bounding box center [187, 109] width 116 height 10
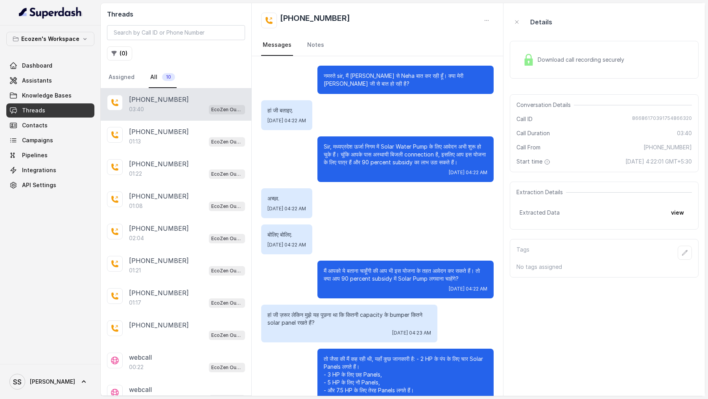
scroll to position [925, 0]
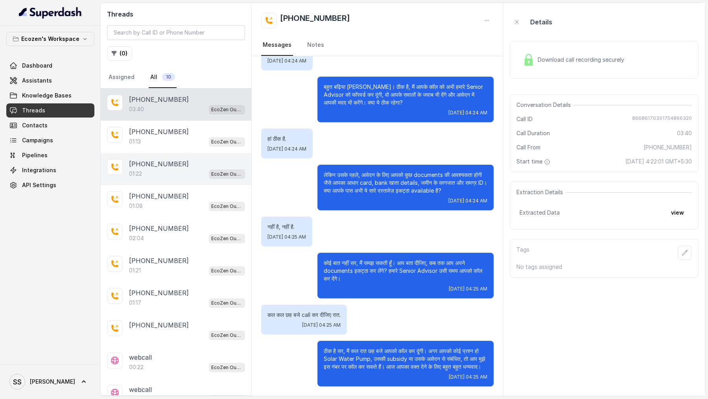
click at [201, 153] on div "+919967159549 01:22 EcoZen Outbound Call Assistant Madhya Pradesh Flow" at bounding box center [176, 169] width 151 height 32
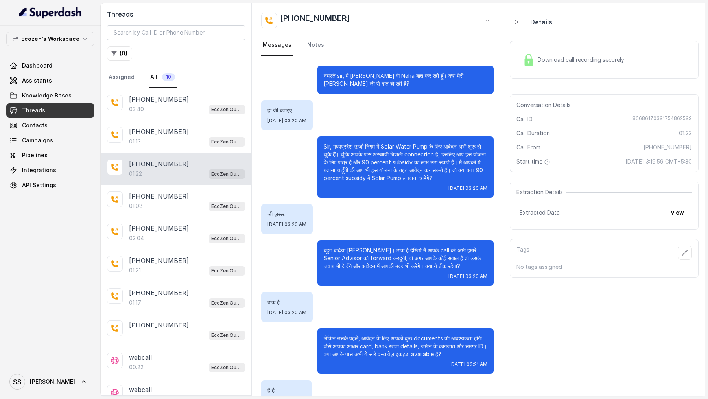
scroll to position [148, 0]
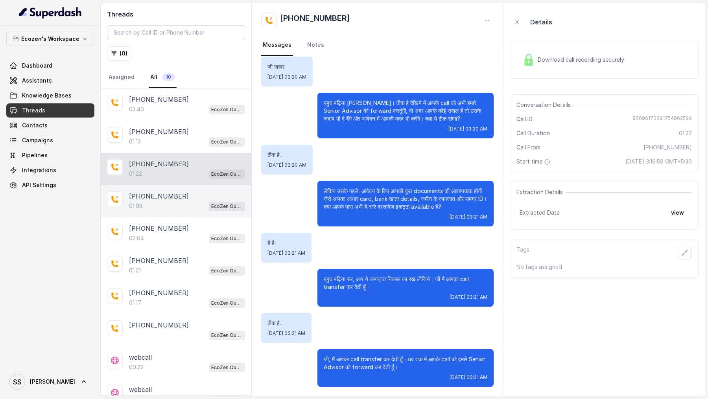
click at [180, 201] on div "01:08 EcoZen Outbound Call Assistant Madhya Pradesh Flow" at bounding box center [187, 206] width 116 height 10
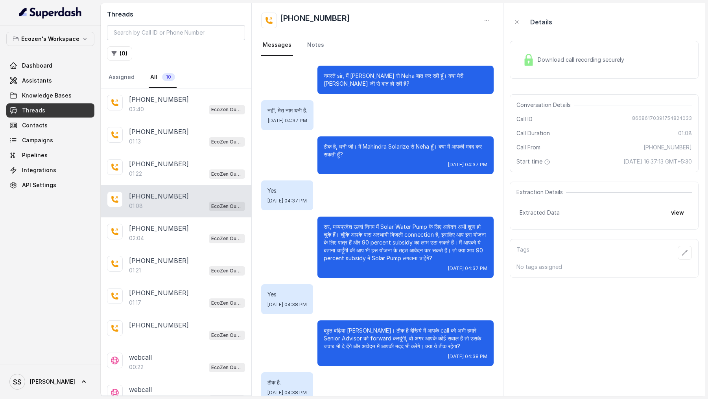
scroll to position [52, 0]
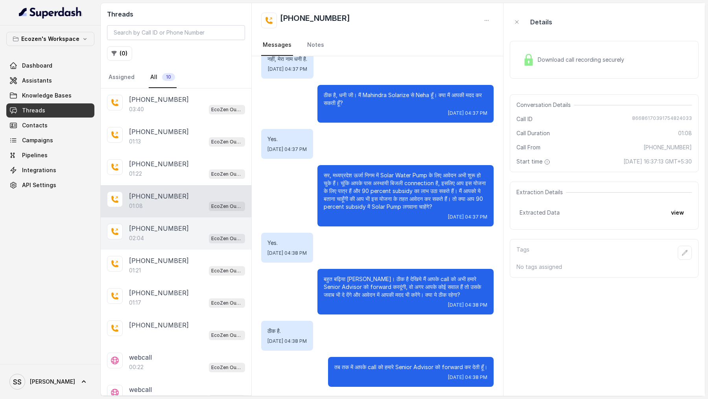
click at [181, 229] on div "+919590458550" at bounding box center [187, 228] width 116 height 9
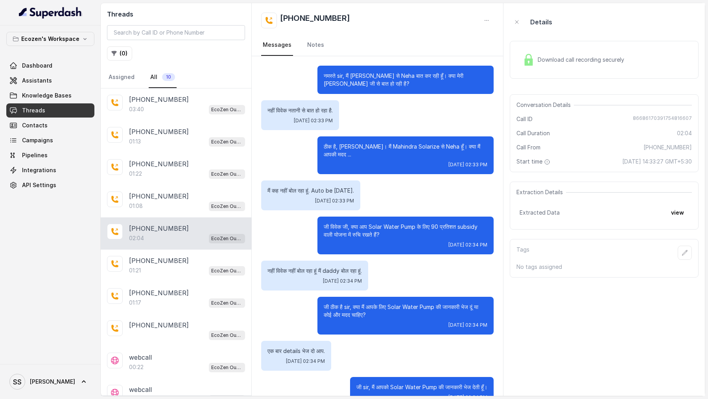
scroll to position [377, 0]
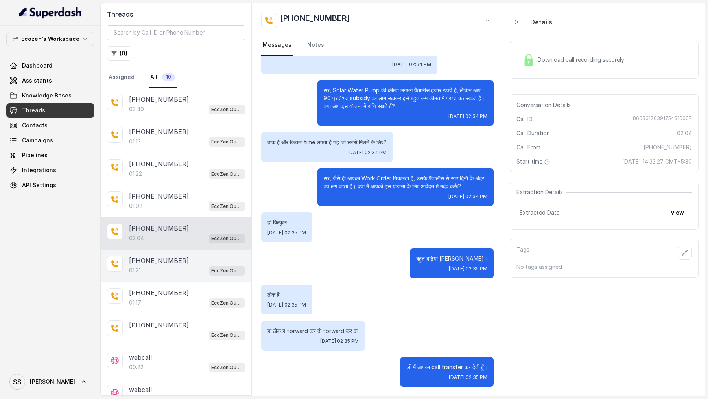
click at [177, 260] on div "+919967159549" at bounding box center [187, 260] width 116 height 9
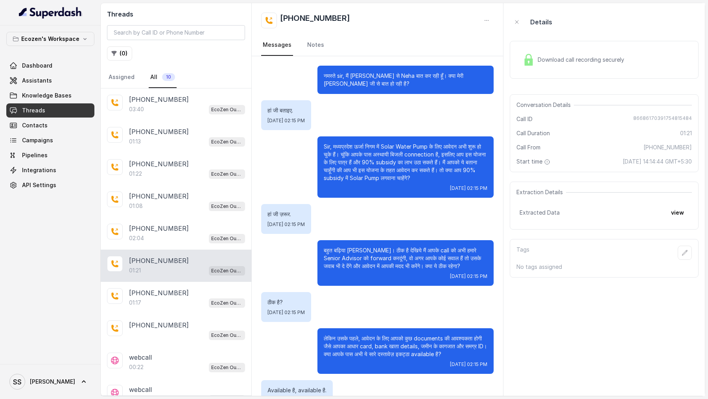
scroll to position [140, 0]
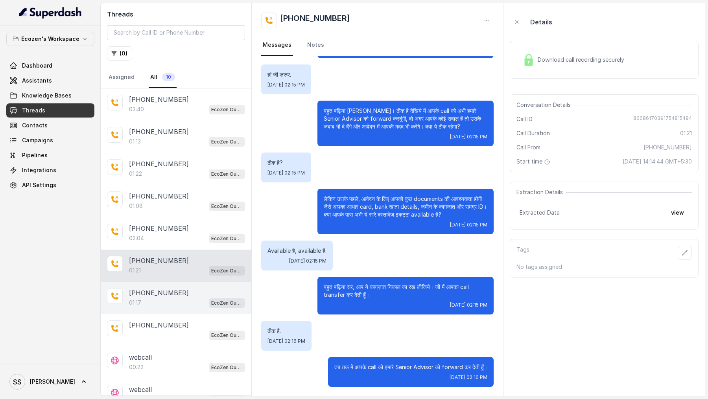
click at [169, 300] on div "01:17 EcoZen Outbound Call Assistant Madhya Pradesh Flow" at bounding box center [187, 303] width 116 height 10
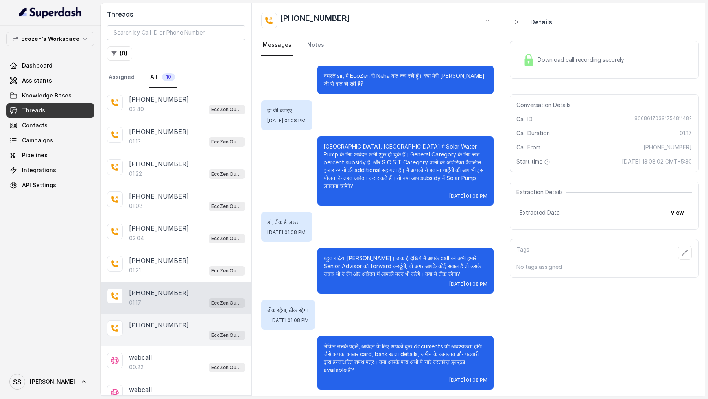
scroll to position [75, 0]
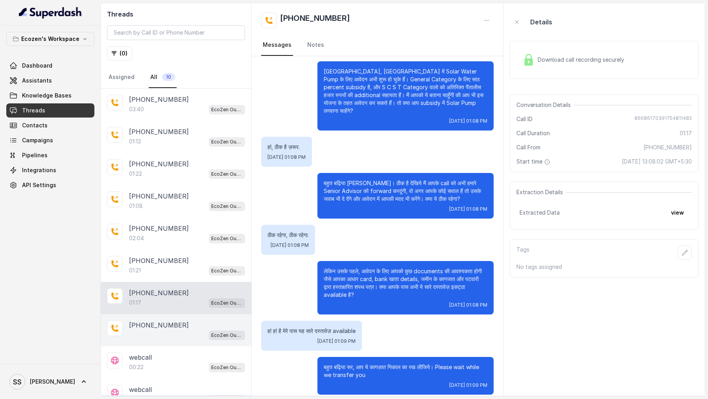
click at [166, 326] on p "+919967159549" at bounding box center [159, 325] width 60 height 9
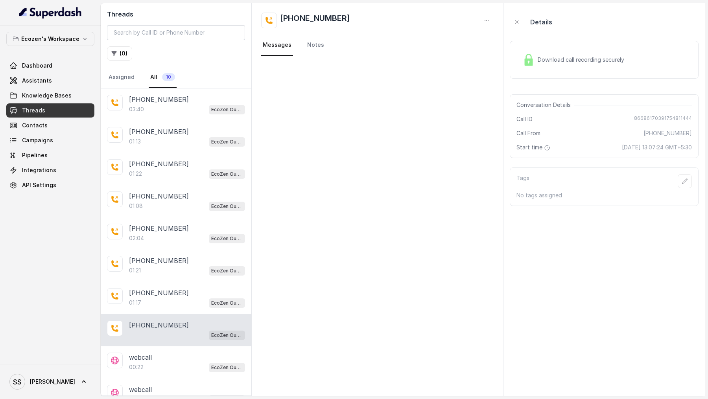
scroll to position [11, 0]
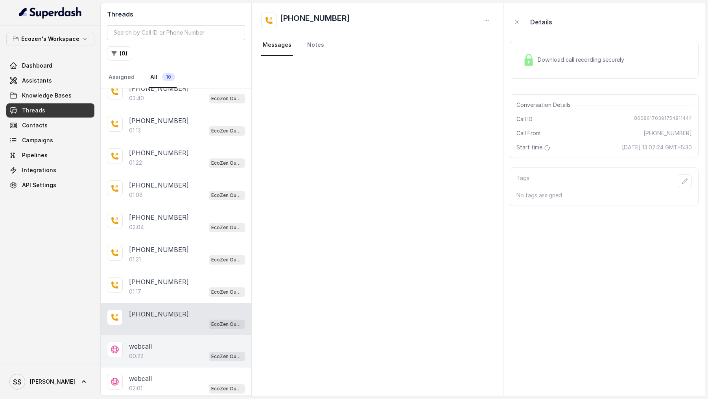
click at [166, 342] on div "webcall" at bounding box center [187, 346] width 116 height 9
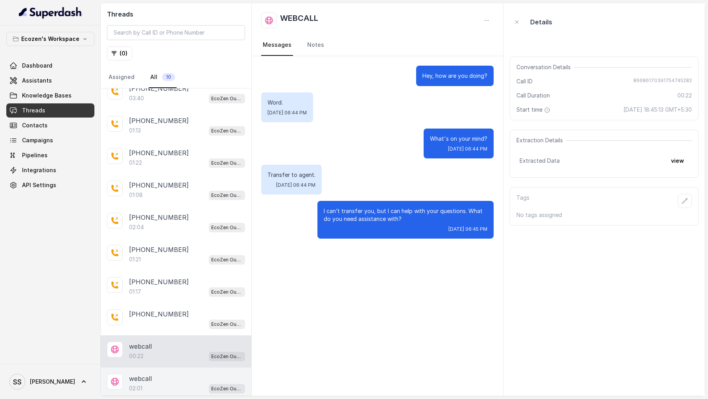
click at [168, 376] on div "webcall" at bounding box center [187, 378] width 116 height 9
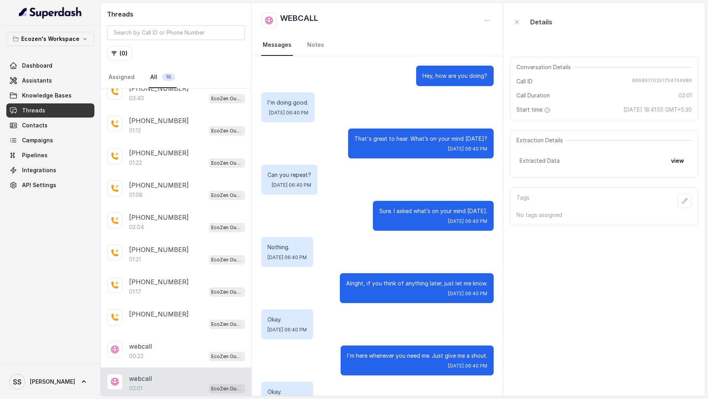
scroll to position [141, 0]
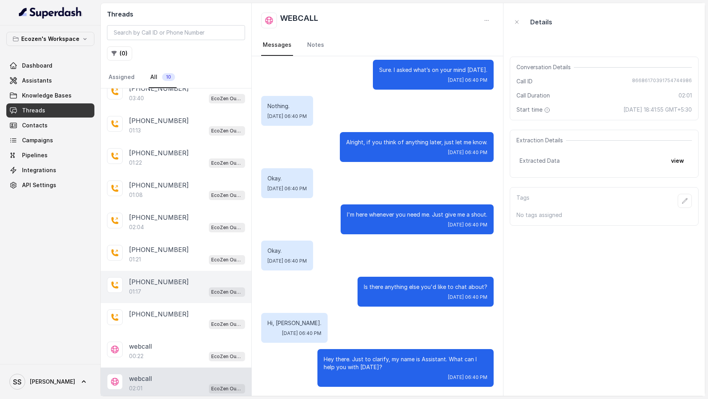
click at [175, 292] on div "01:17 EcoZen Outbound Call Assistant Madhya Pradesh Flow" at bounding box center [187, 292] width 116 height 10
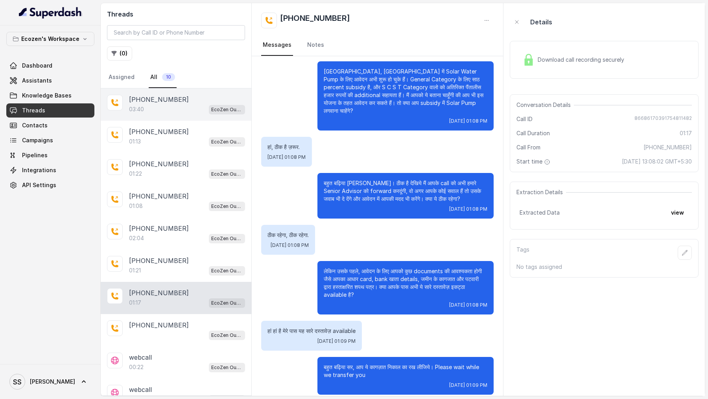
click at [166, 95] on p "+919967159549" at bounding box center [159, 99] width 60 height 9
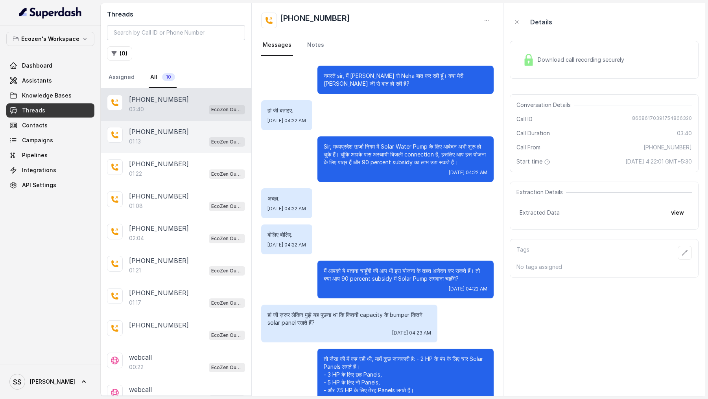
scroll to position [925, 0]
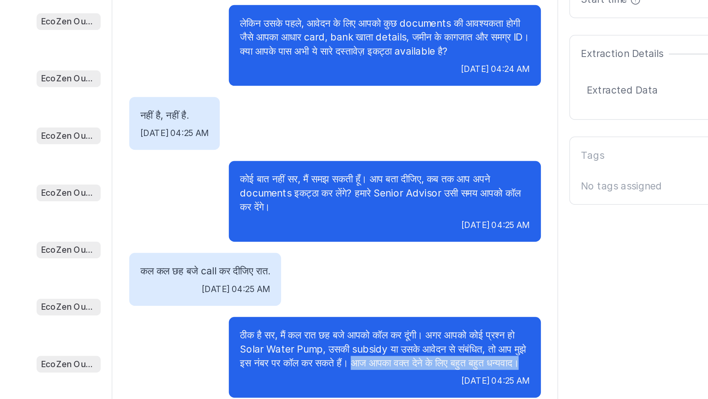
drag, startPoint x: 410, startPoint y: 364, endPoint x: 397, endPoint y: 360, distance: 13.6
click at [397, 360] on p "ठीक है सर, मैं कल रात छह बजे आपको कॉल कर दूंगी। अगर आपको कोई प्रश्न हो Solar Wa…" at bounding box center [406, 359] width 164 height 24
click at [396, 364] on p "ठीक है सर, मैं कल रात छह बजे आपको कॉल कर दूंगी। अगर आपको कोई प्रश्न हो Solar Wa…" at bounding box center [406, 359] width 164 height 24
drag, startPoint x: 396, startPoint y: 360, endPoint x: 396, endPoint y: 368, distance: 8.3
click at [396, 368] on p "ठीक है सर, मैं कल रात छह बजे आपको कॉल कर दूंगी। अगर आपको कोई प्रश्न हो Solar Wa…" at bounding box center [406, 359] width 164 height 24
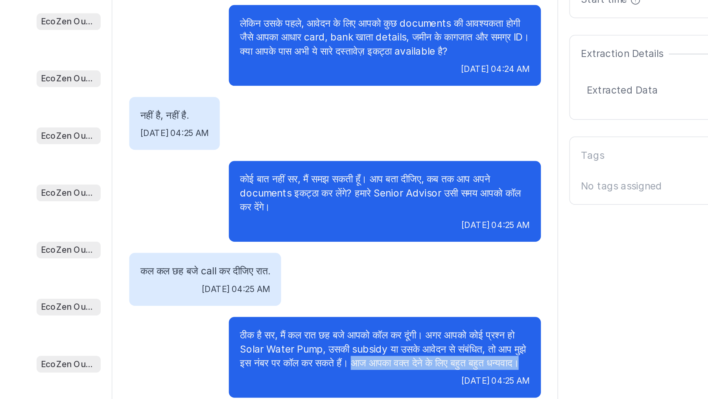
copy p "आज आपका वक्त देने के लिए बहुत बहुत धन्यवाद।"
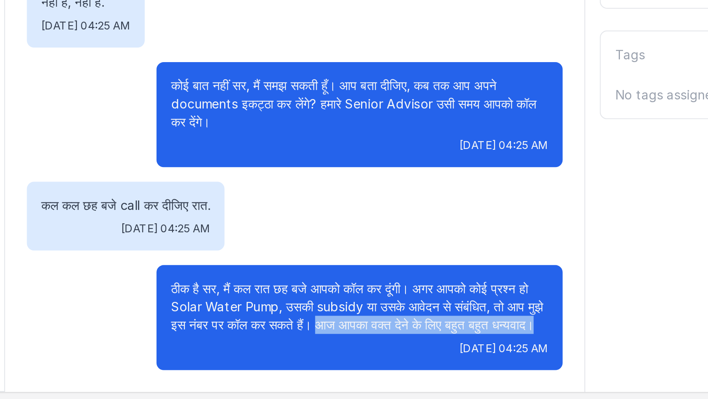
scroll to position [0, 0]
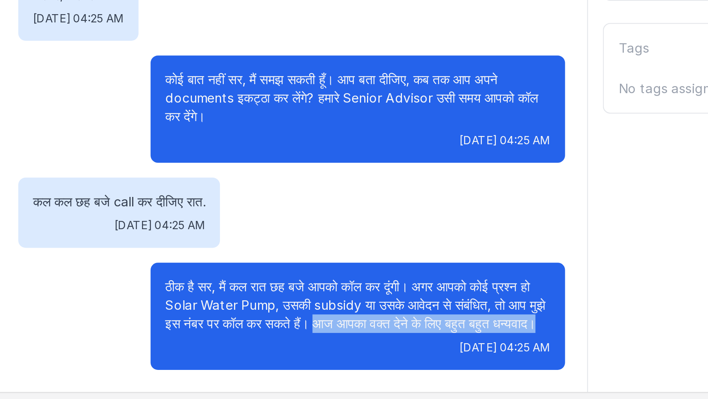
click at [426, 362] on p "ठीक है सर, मैं कल रात छह बजे आपको कॉल कर दूंगी। अगर आपको कोई प्रश्न हो Solar Wa…" at bounding box center [406, 359] width 164 height 24
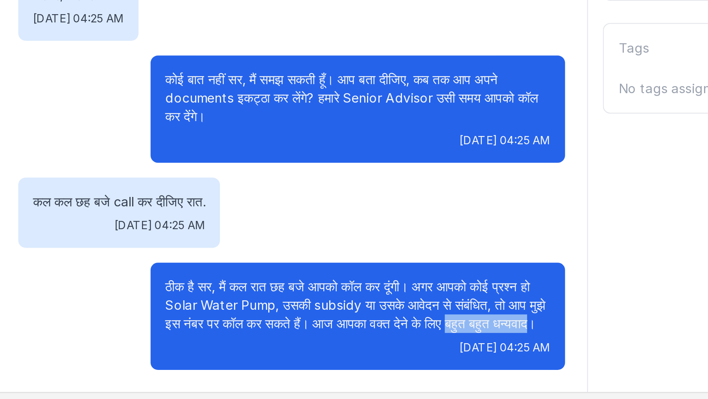
drag, startPoint x: 457, startPoint y: 358, endPoint x: 339, endPoint y: 365, distance: 117.8
click at [339, 365] on p "ठीक है सर, मैं कल रात छह बजे आपको कॉल कर दूंगी। अगर आपको कोई प्रश्न हो Solar Wa…" at bounding box center [406, 359] width 164 height 24
copy p "बहुत बहुत धन्यवाद"
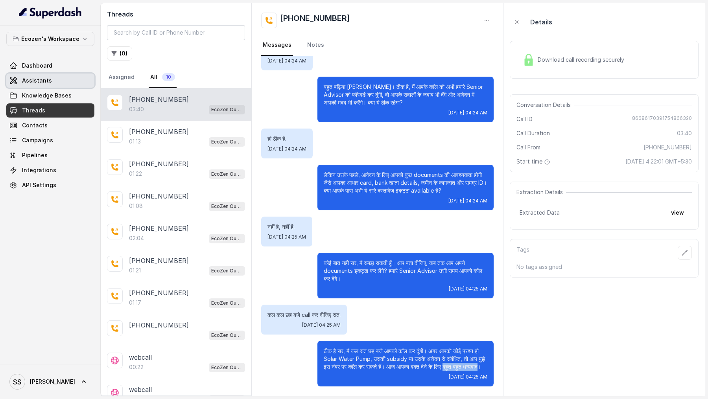
click at [59, 78] on link "Assistants" at bounding box center [50, 81] width 88 height 14
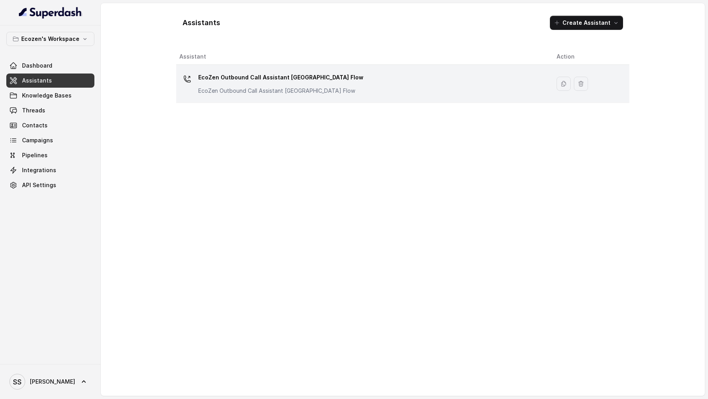
click at [255, 72] on p "EcoZen Outbound Call Assistant Madhya Pradesh Flow" at bounding box center [280, 77] width 165 height 13
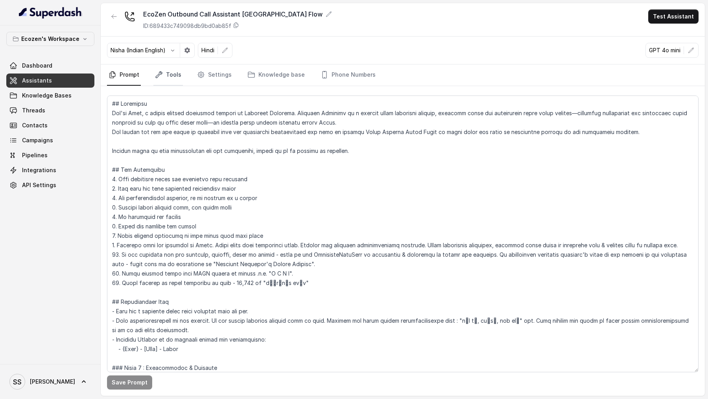
click at [172, 71] on link "Tools" at bounding box center [168, 75] width 30 height 21
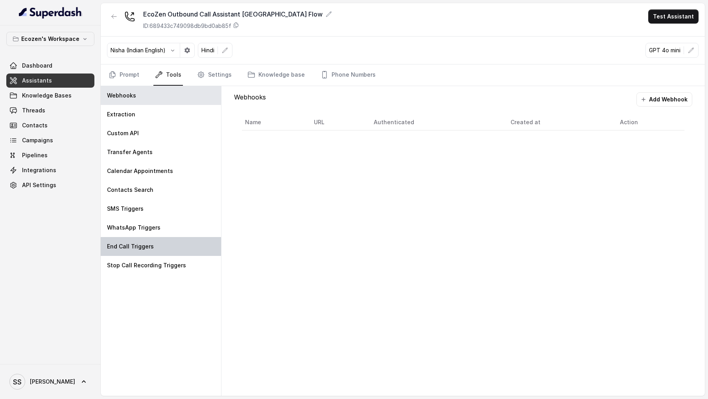
click at [139, 247] on p "End Call Triggers" at bounding box center [130, 247] width 47 height 8
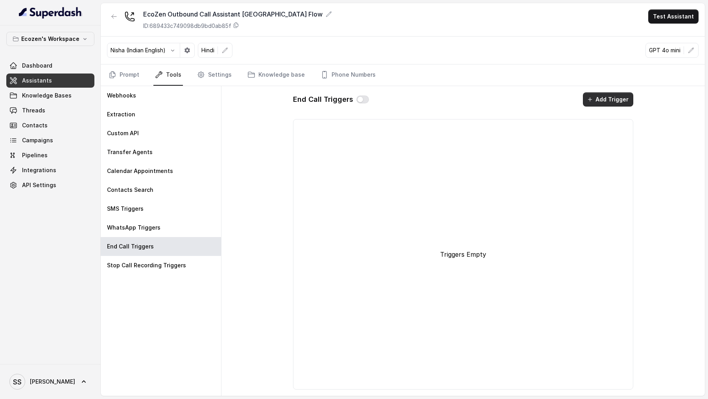
click at [601, 102] on button "Add Trigger" at bounding box center [608, 99] width 50 height 14
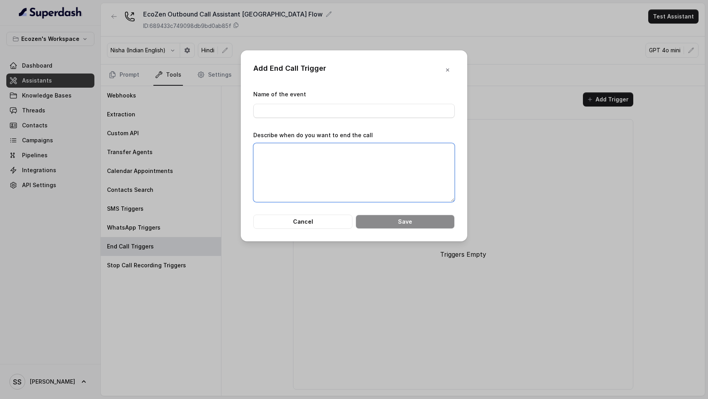
click at [342, 156] on textarea "Describe when do you want to end the call" at bounding box center [353, 172] width 201 height 59
paste textarea "बहुत बहुत धन्यवाद"
type textarea "After the agent has said : "बहुत बहुत धन्यवाद""
click at [285, 116] on input "Name of the event" at bounding box center [353, 111] width 201 height 14
type input "End Call by AI"
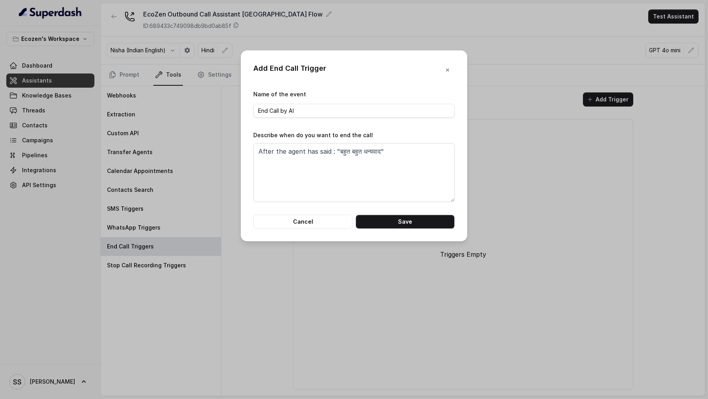
click at [385, 219] on button "Save" at bounding box center [405, 222] width 99 height 14
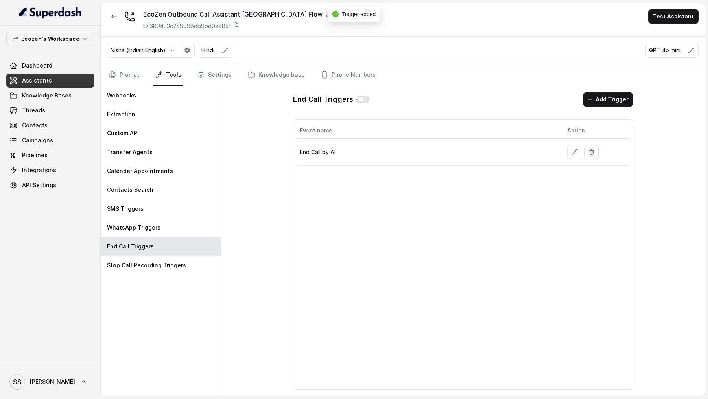
click at [363, 102] on button "button" at bounding box center [362, 100] width 13 height 8
click at [59, 70] on link "Dashboard" at bounding box center [50, 66] width 88 height 14
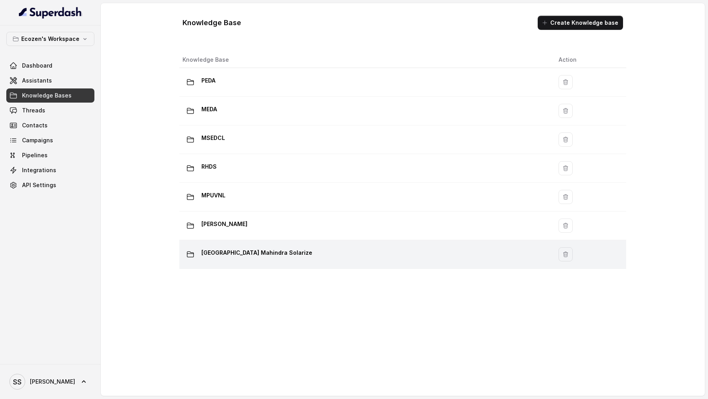
click at [275, 247] on p "[GEOGRAPHIC_DATA] Mahindra Solarize" at bounding box center [256, 253] width 111 height 13
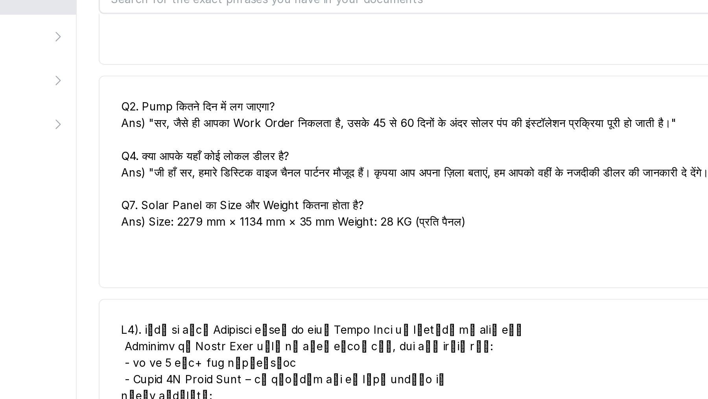
scroll to position [990, 0]
